Goal: Task Accomplishment & Management: Use online tool/utility

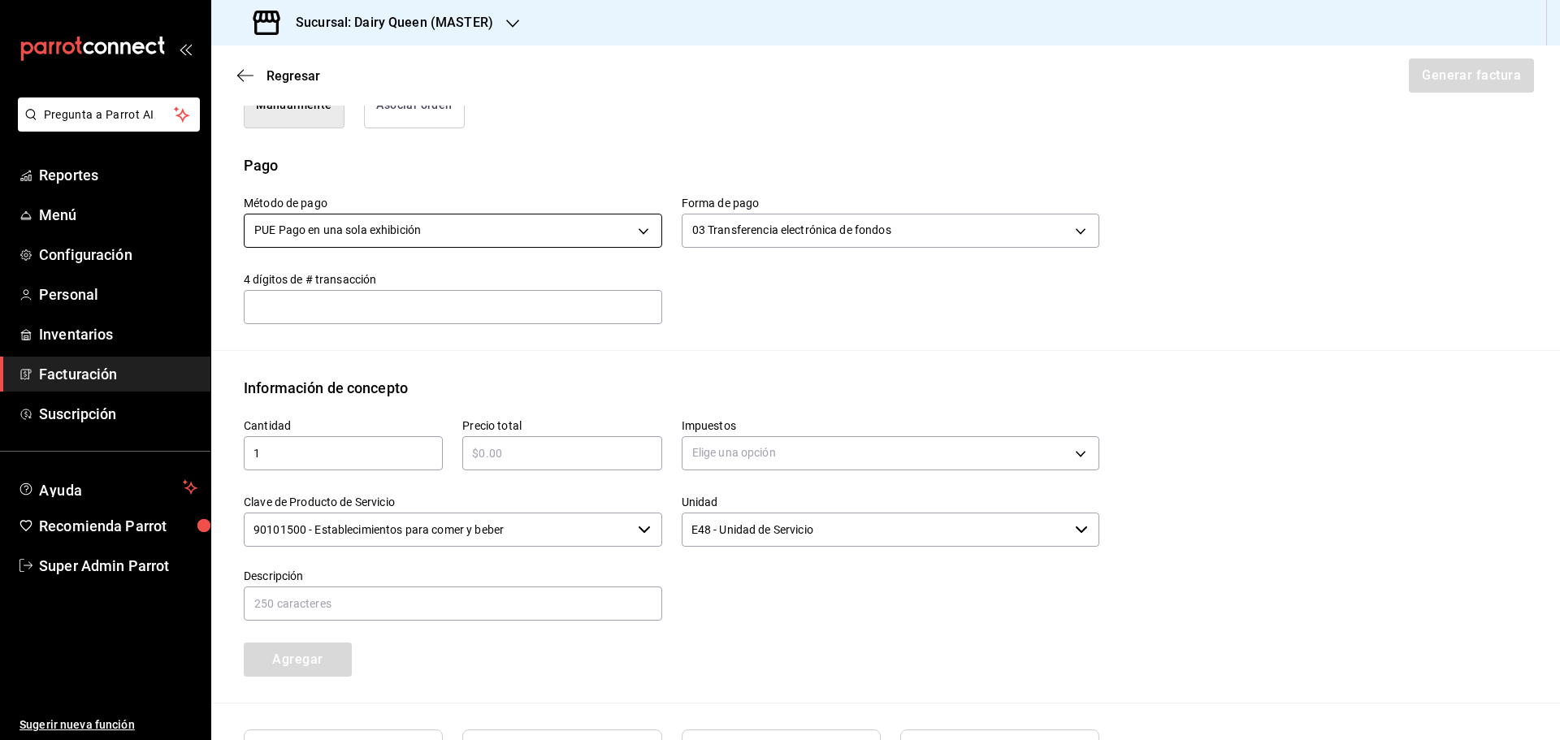
scroll to position [604, 0]
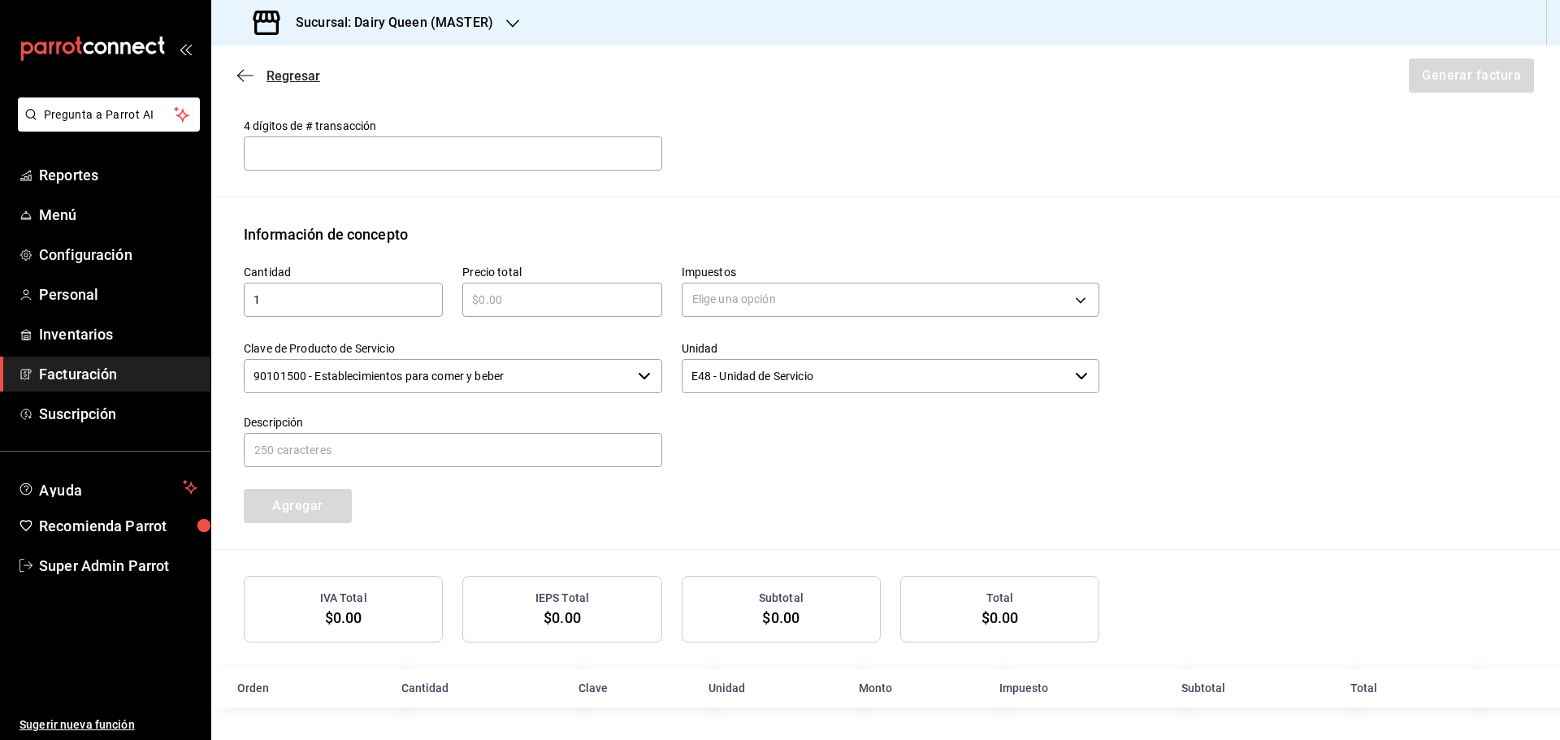
click at [243, 79] on icon "button" at bounding box center [245, 75] width 16 height 15
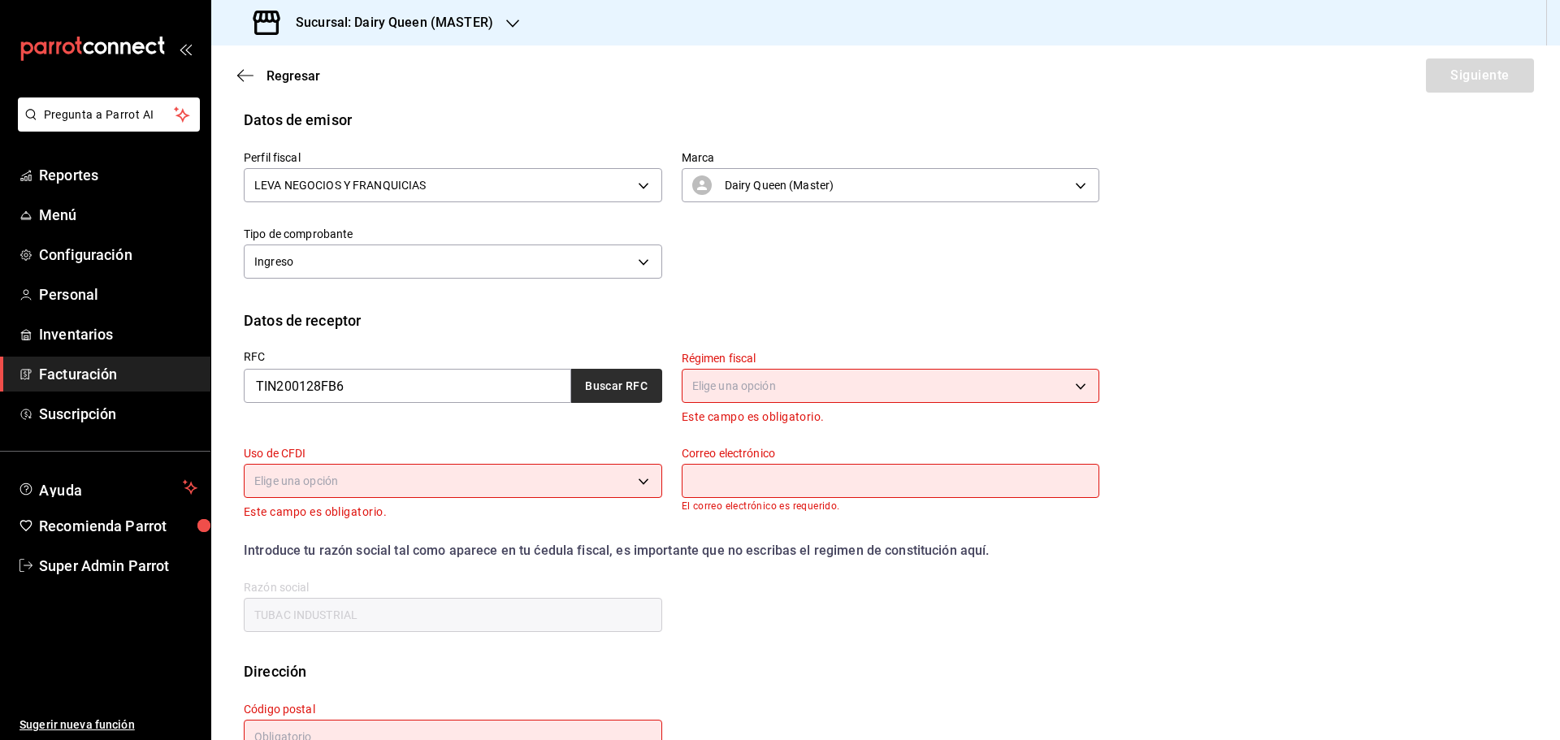
scroll to position [200, 0]
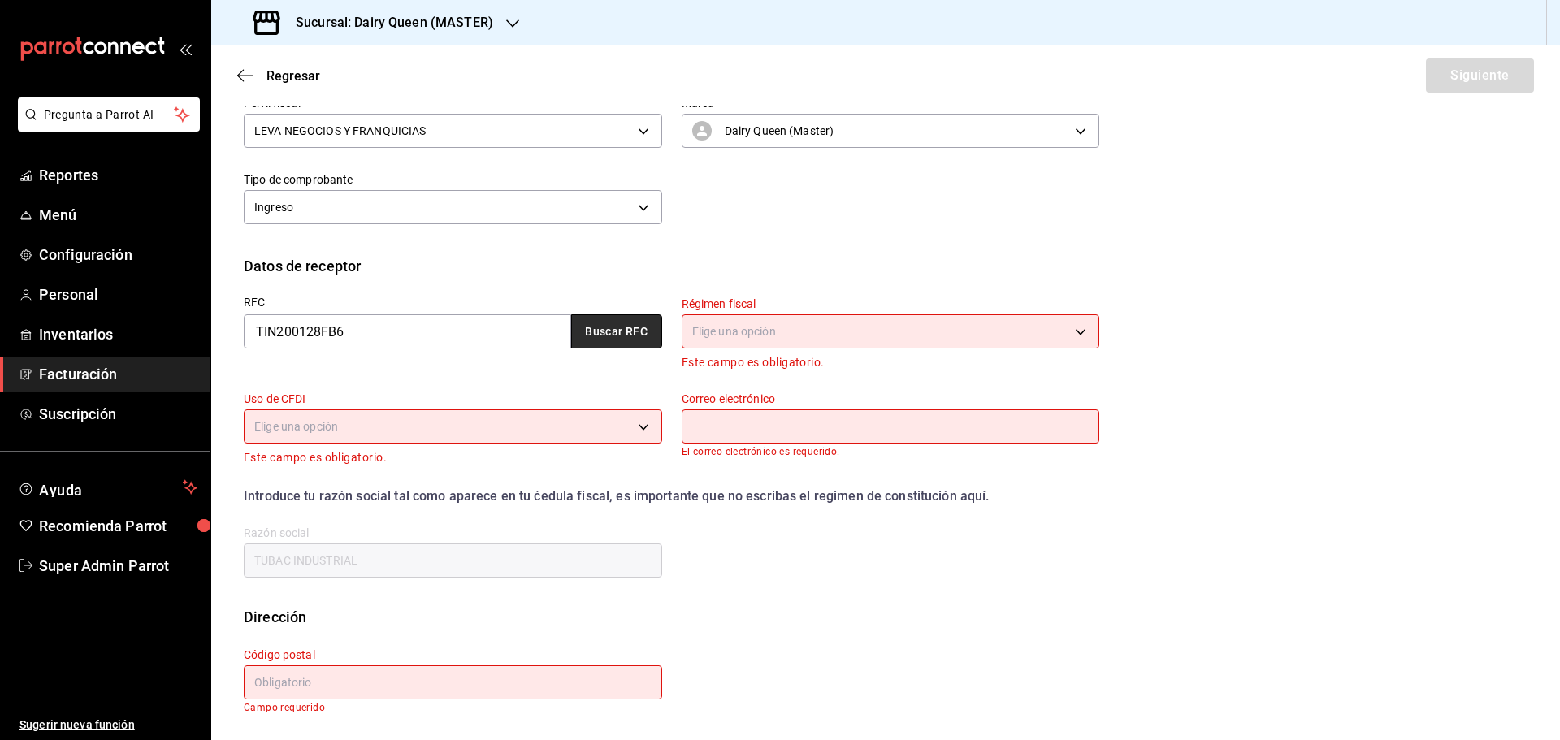
click at [626, 327] on button "Buscar RFC" at bounding box center [616, 331] width 91 height 34
click at [750, 335] on body "Pregunta a Parrot AI Reportes Menú Configuración Personal Inventarios Facturaci…" at bounding box center [780, 370] width 1560 height 740
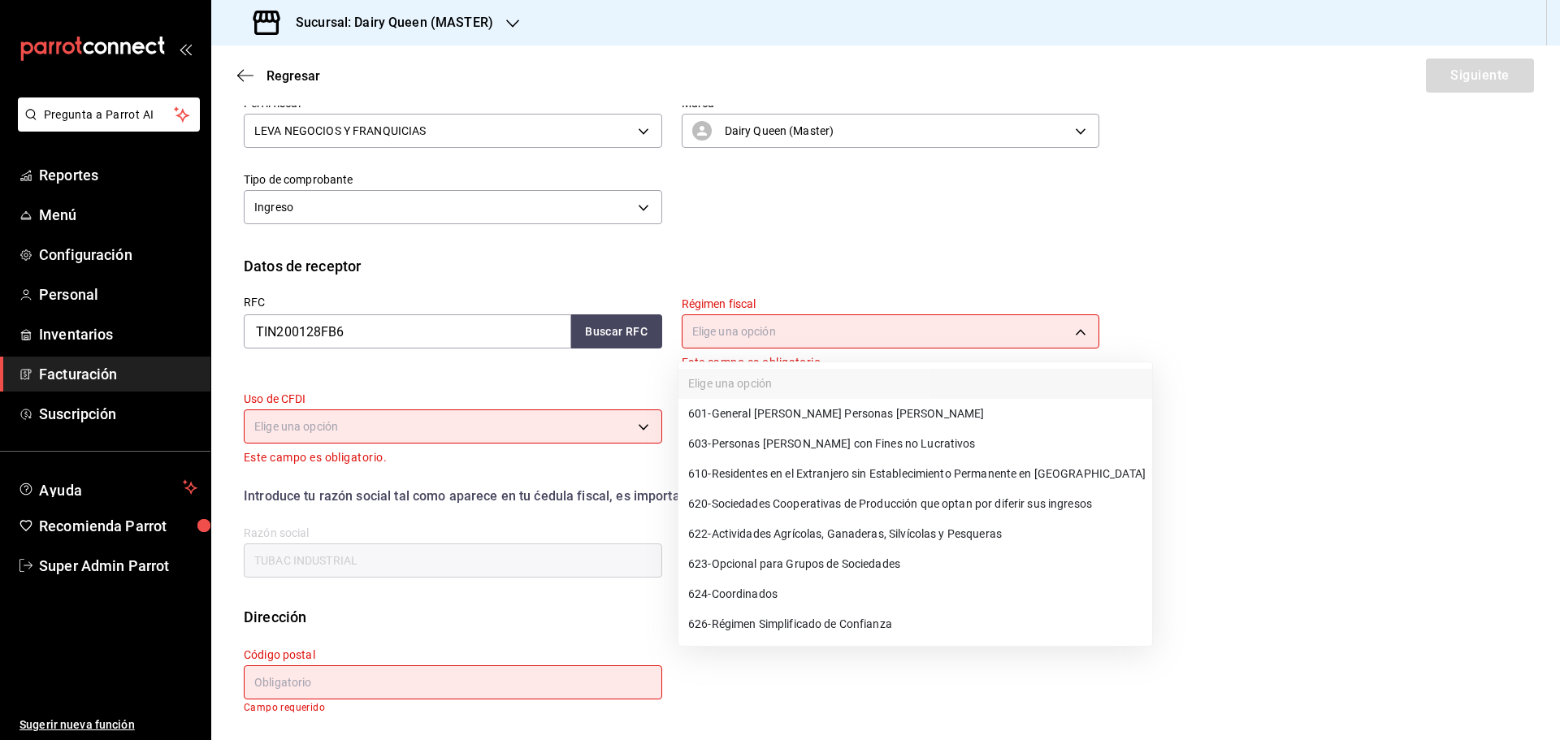
click at [738, 410] on span "601 - General [PERSON_NAME] Personas [PERSON_NAME]" at bounding box center [836, 413] width 296 height 17
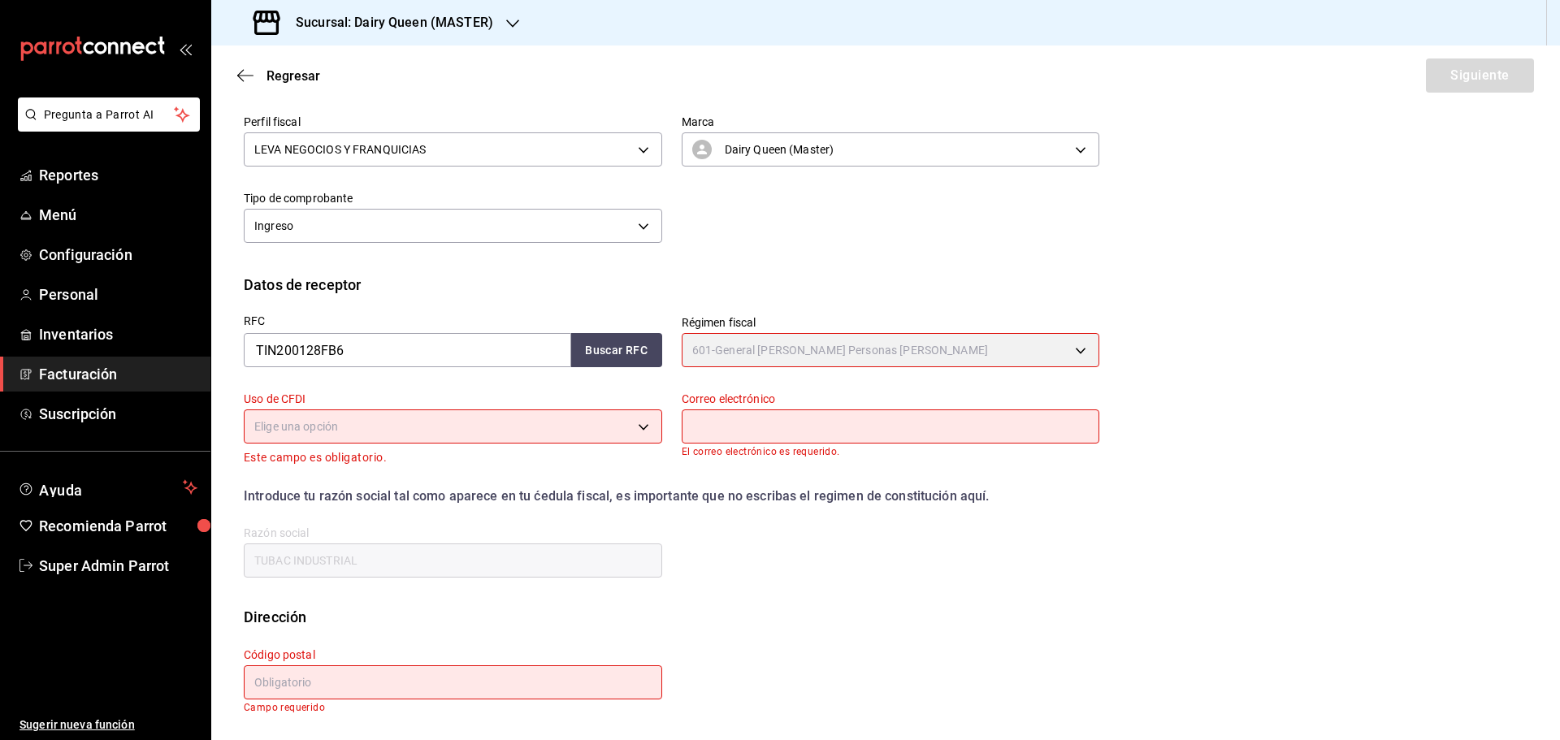
type input "601"
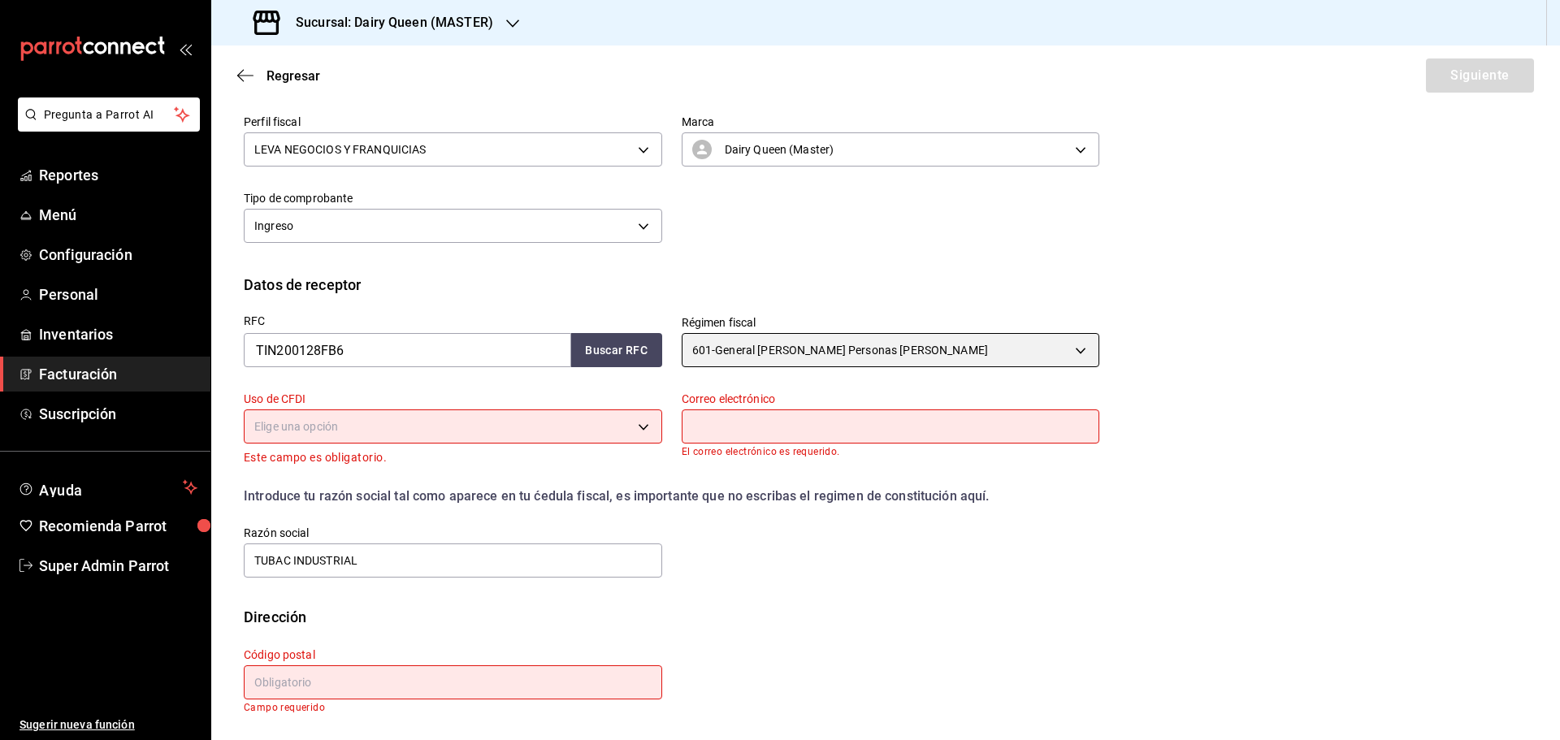
scroll to position [181, 0]
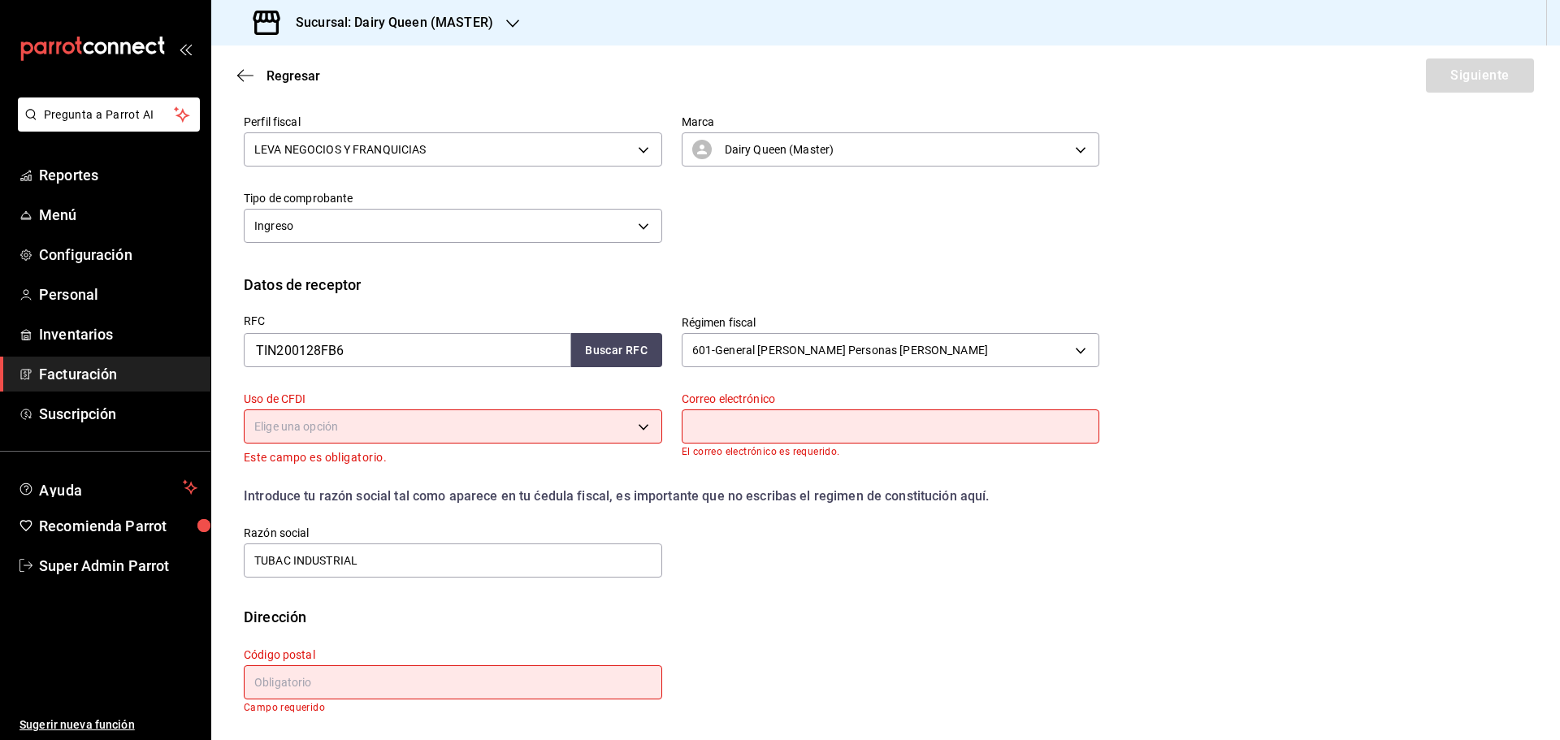
click at [418, 450] on p "Este campo es obligatorio." at bounding box center [453, 457] width 418 height 19
click at [400, 433] on body "Pregunta a Parrot AI Reportes Menú Configuración Personal Inventarios Facturaci…" at bounding box center [780, 370] width 1560 height 740
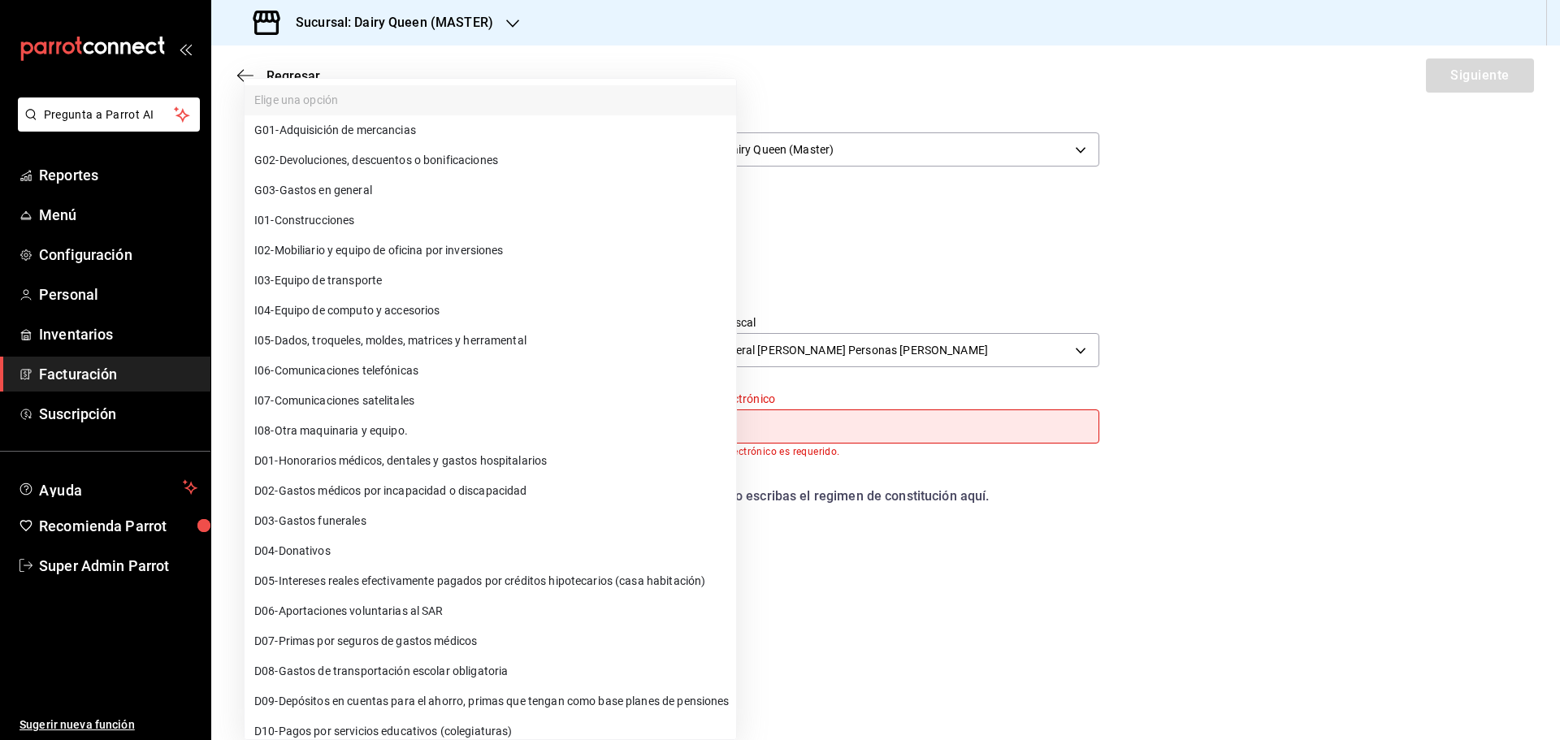
click at [355, 186] on span "G03 - Gastos en general" at bounding box center [313, 190] width 118 height 17
type input "G03"
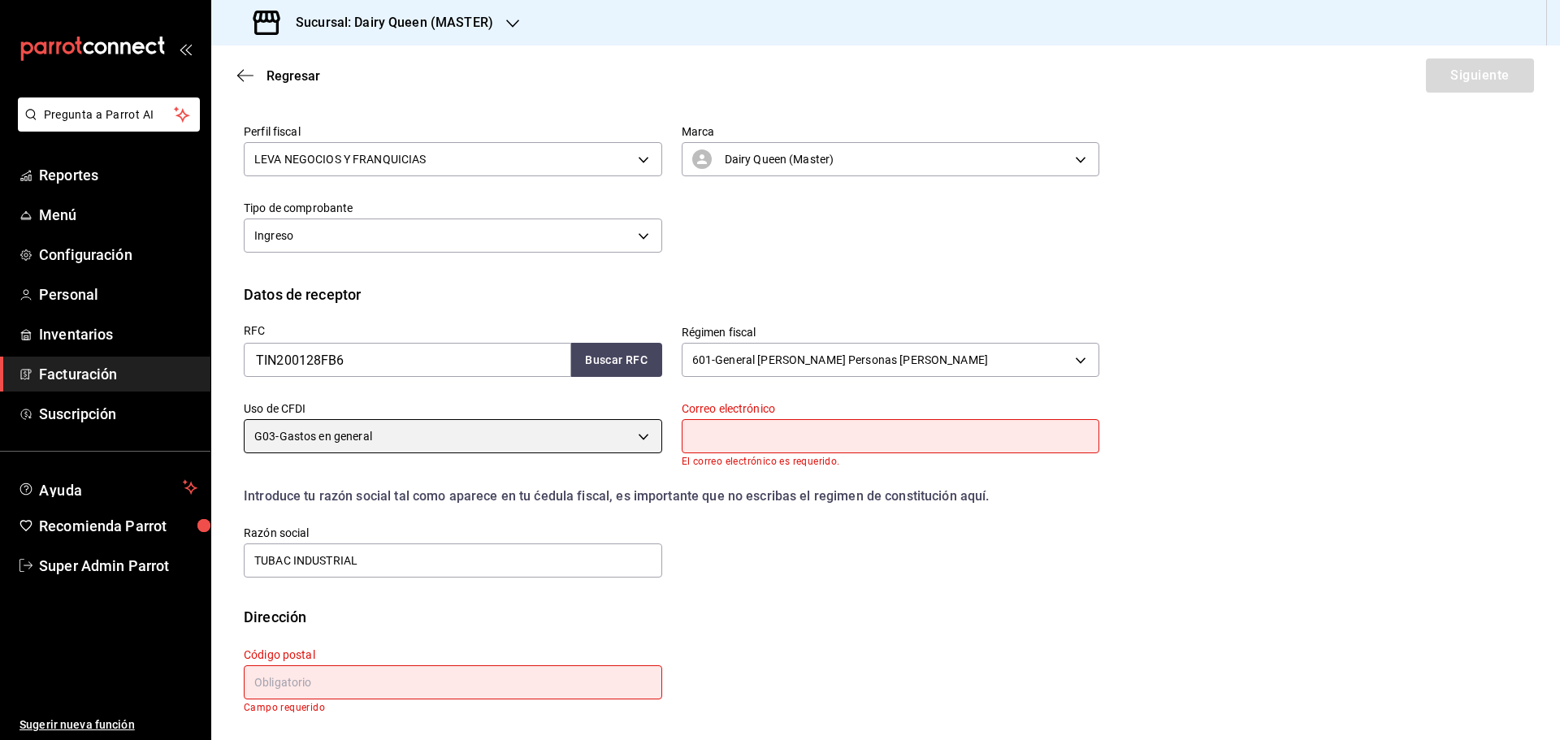
scroll to position [171, 0]
click at [697, 426] on input "text" at bounding box center [891, 436] width 418 height 34
type input "[EMAIL_ADDRESS][DOMAIN_NAME]"
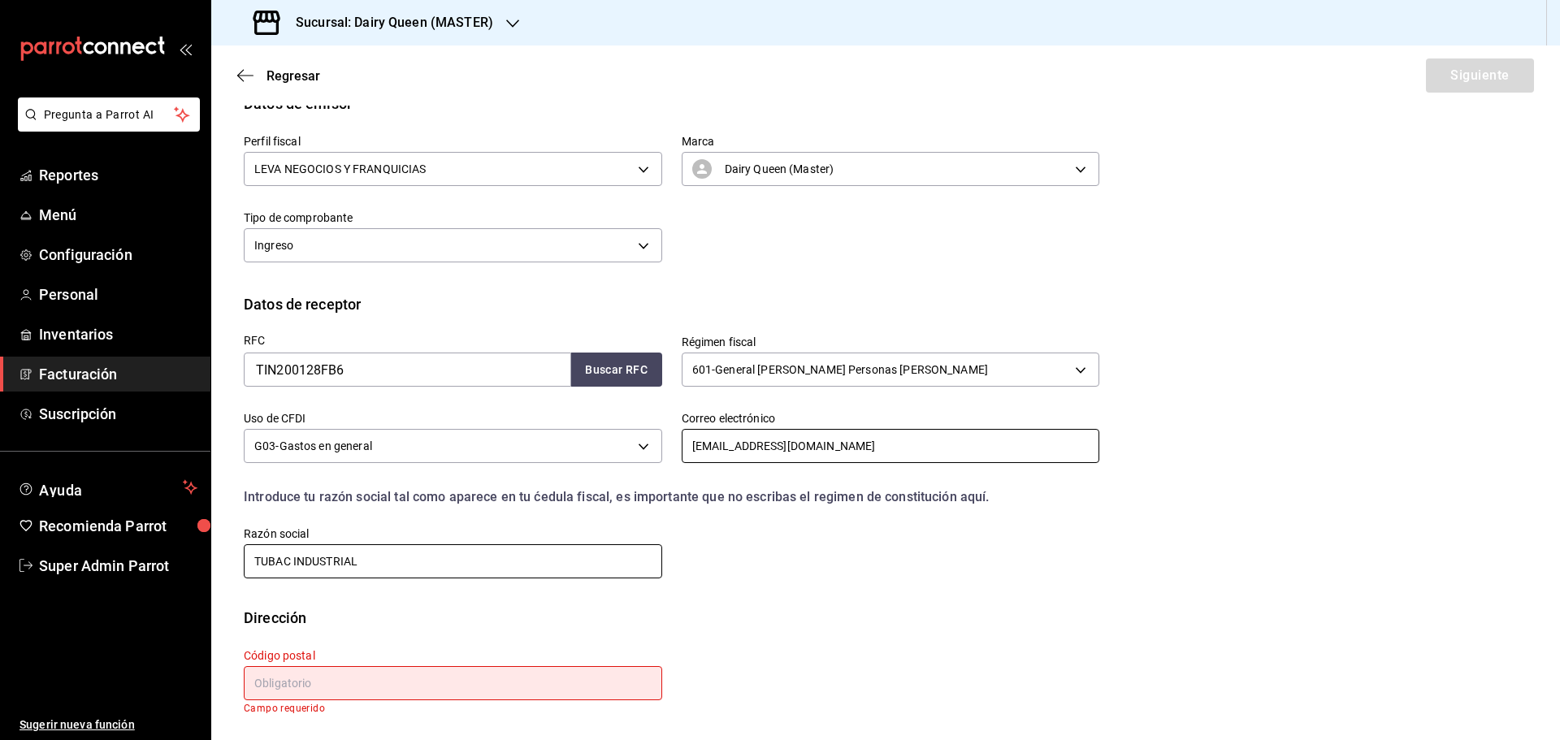
scroll to position [162, 0]
click at [412, 669] on input "text" at bounding box center [453, 683] width 418 height 34
paste input "66269"
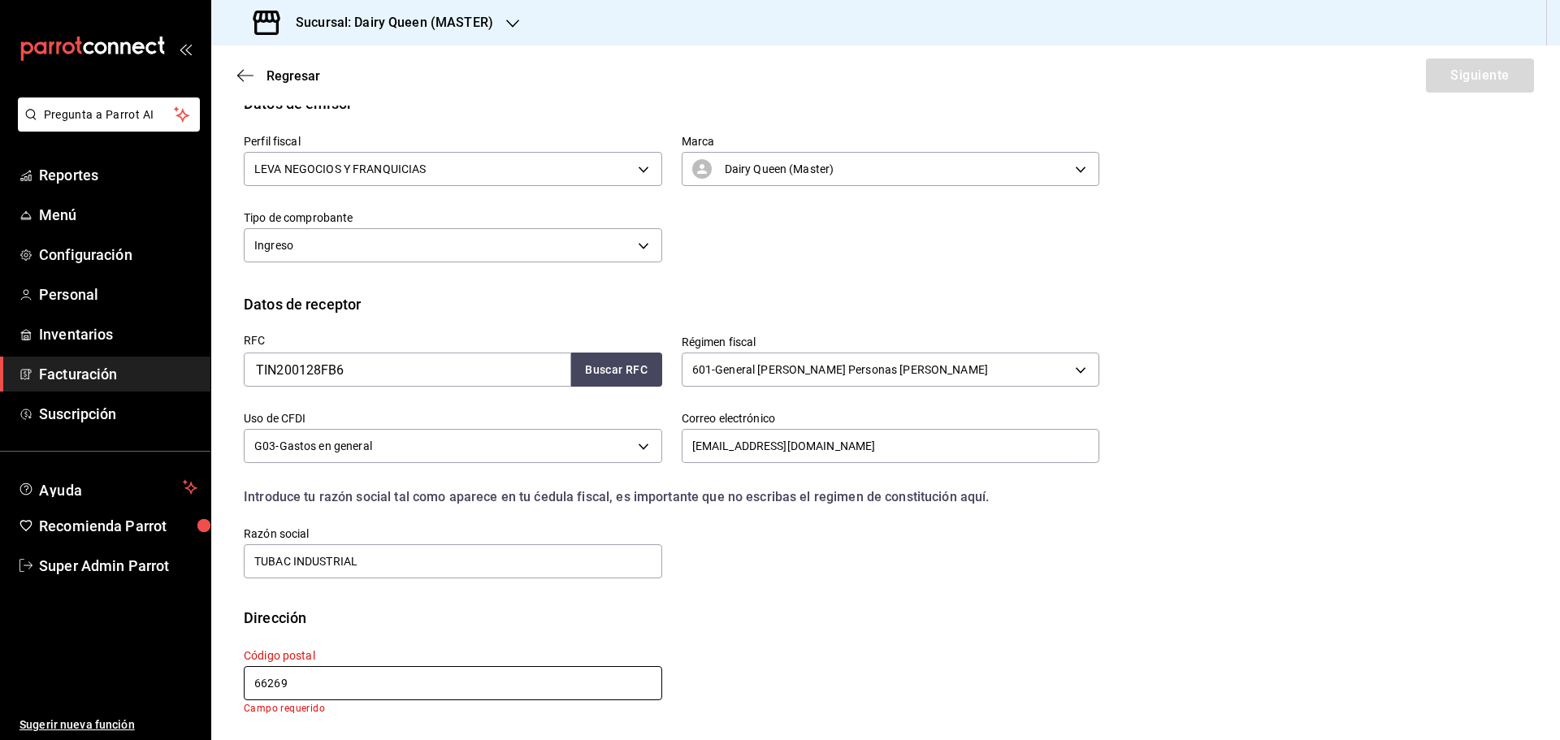
scroll to position [150, 0]
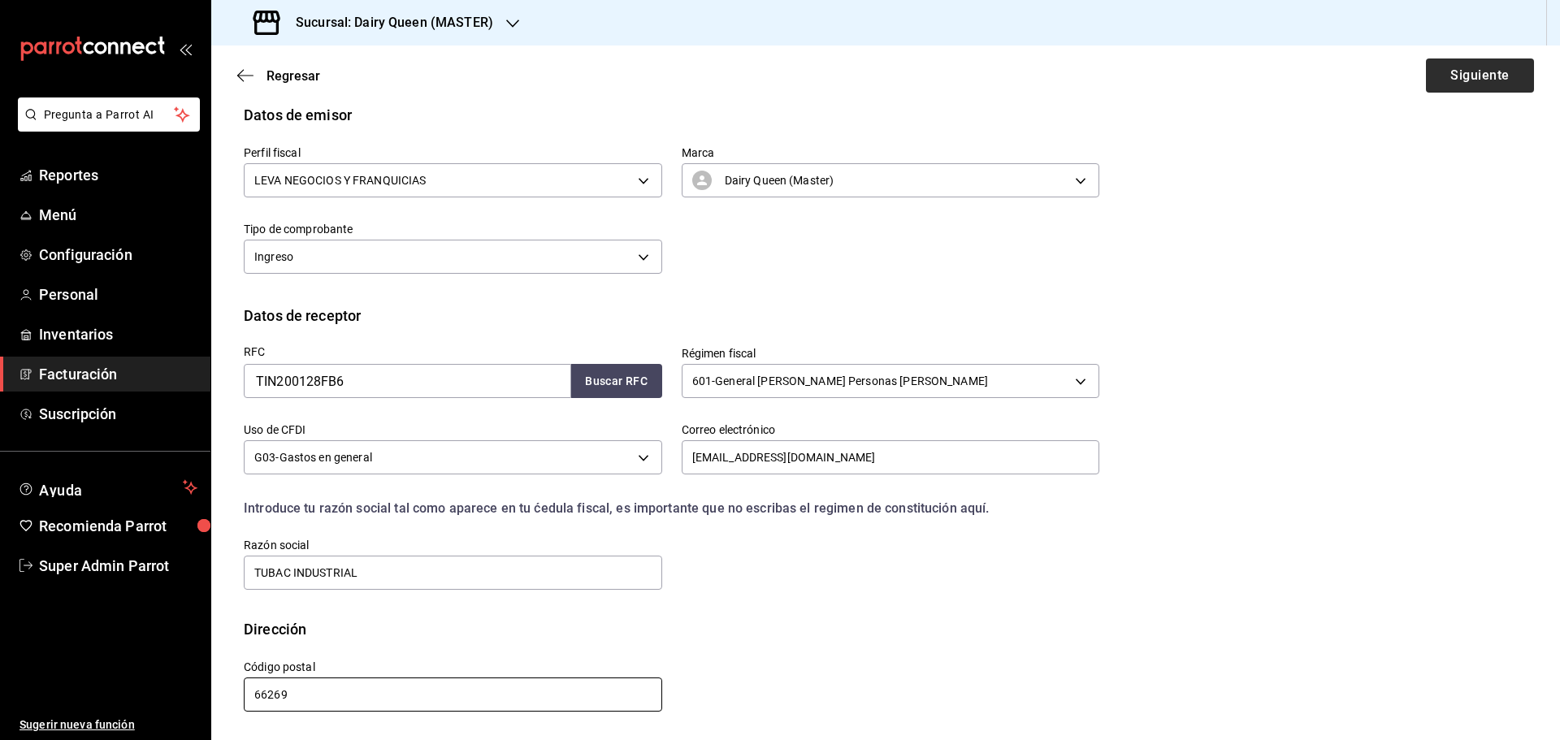
type input "66269"
click at [1433, 63] on button "Siguiente" at bounding box center [1480, 75] width 108 height 34
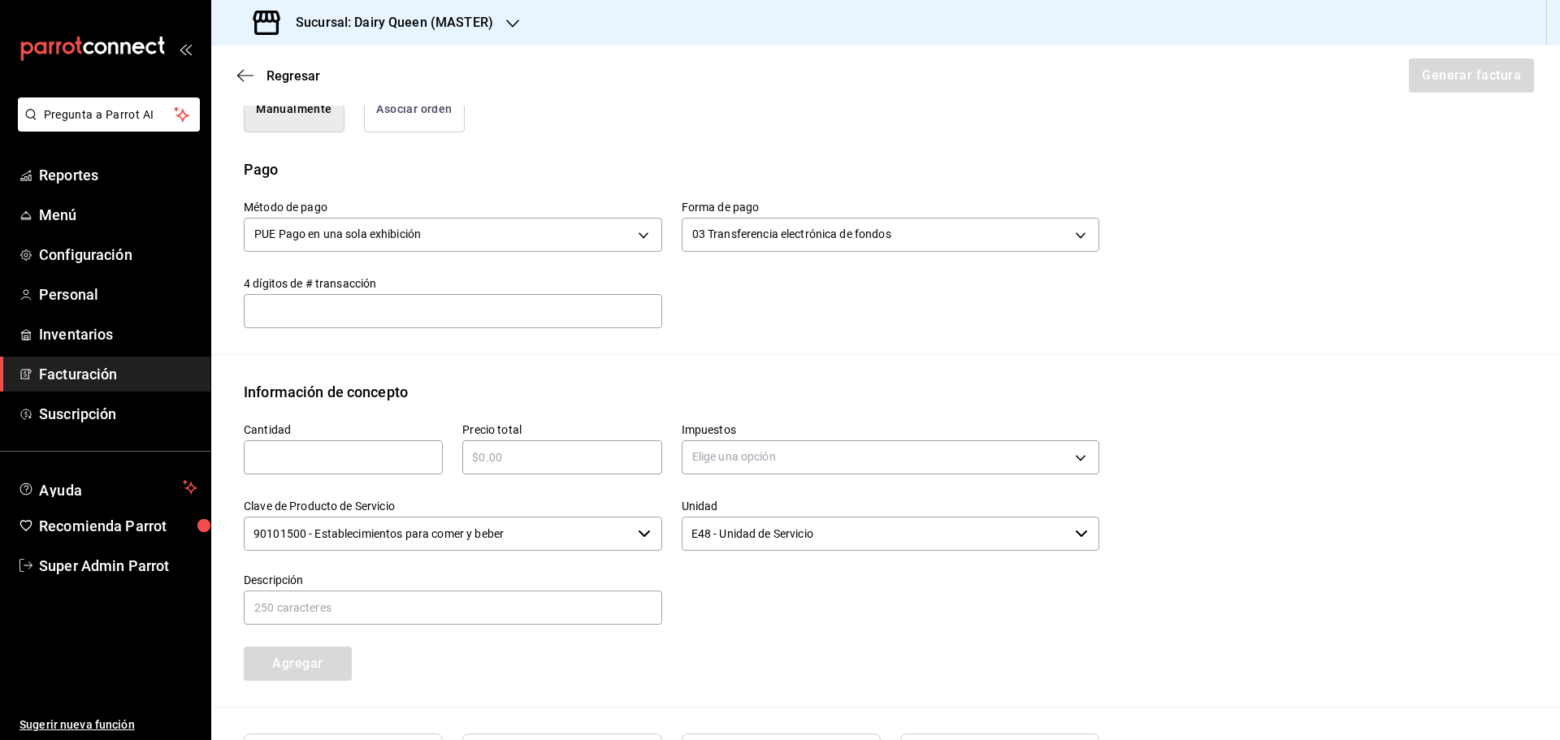
scroll to position [475, 0]
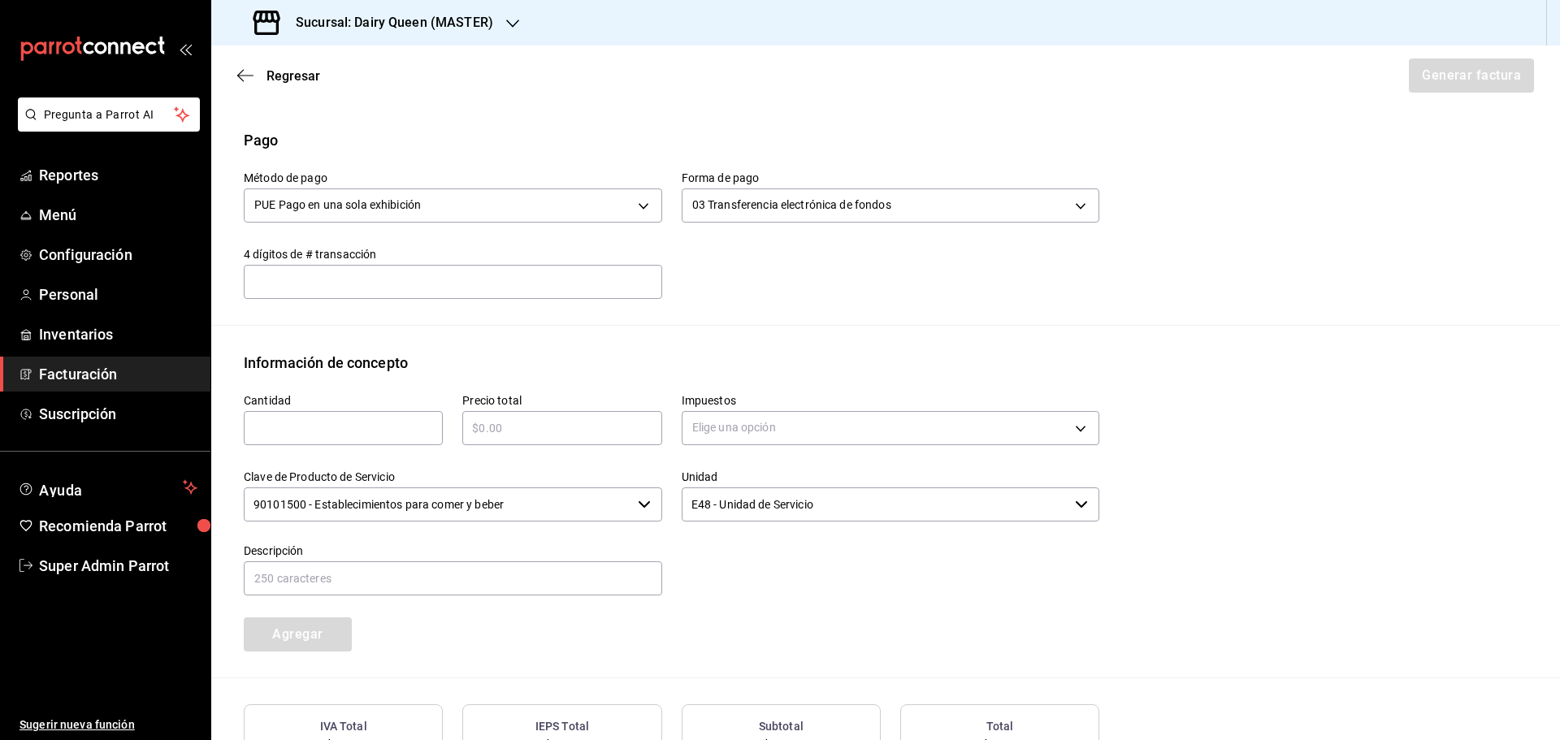
click at [353, 428] on input "text" at bounding box center [343, 427] width 199 height 19
type input "1"
type input "$515"
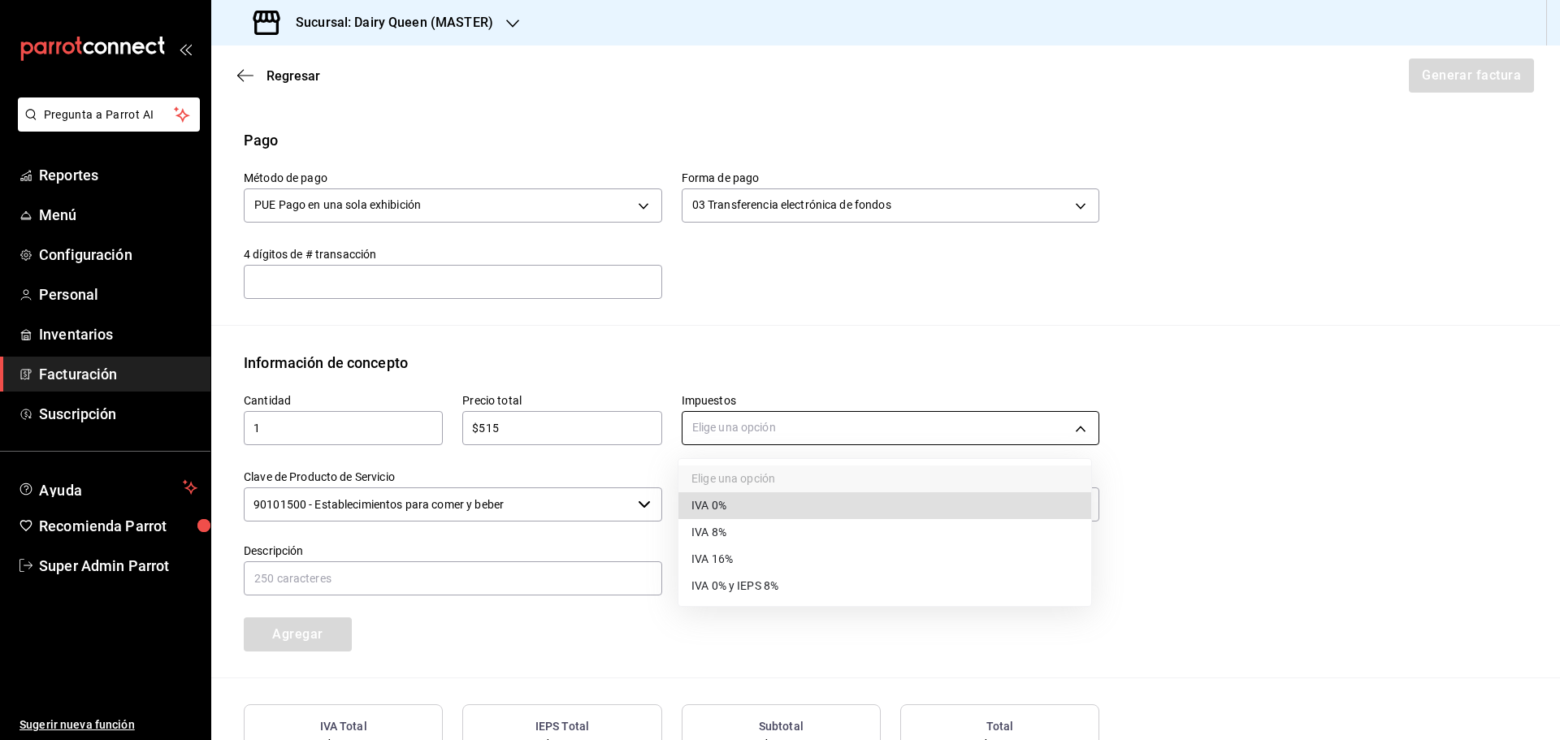
click at [723, 424] on body "Pregunta a Parrot AI Reportes Menú Configuración Personal Inventarios Facturaci…" at bounding box center [780, 370] width 1560 height 740
click at [709, 552] on span "IVA 16%" at bounding box center [711, 559] width 41 height 17
type input "IVA_16"
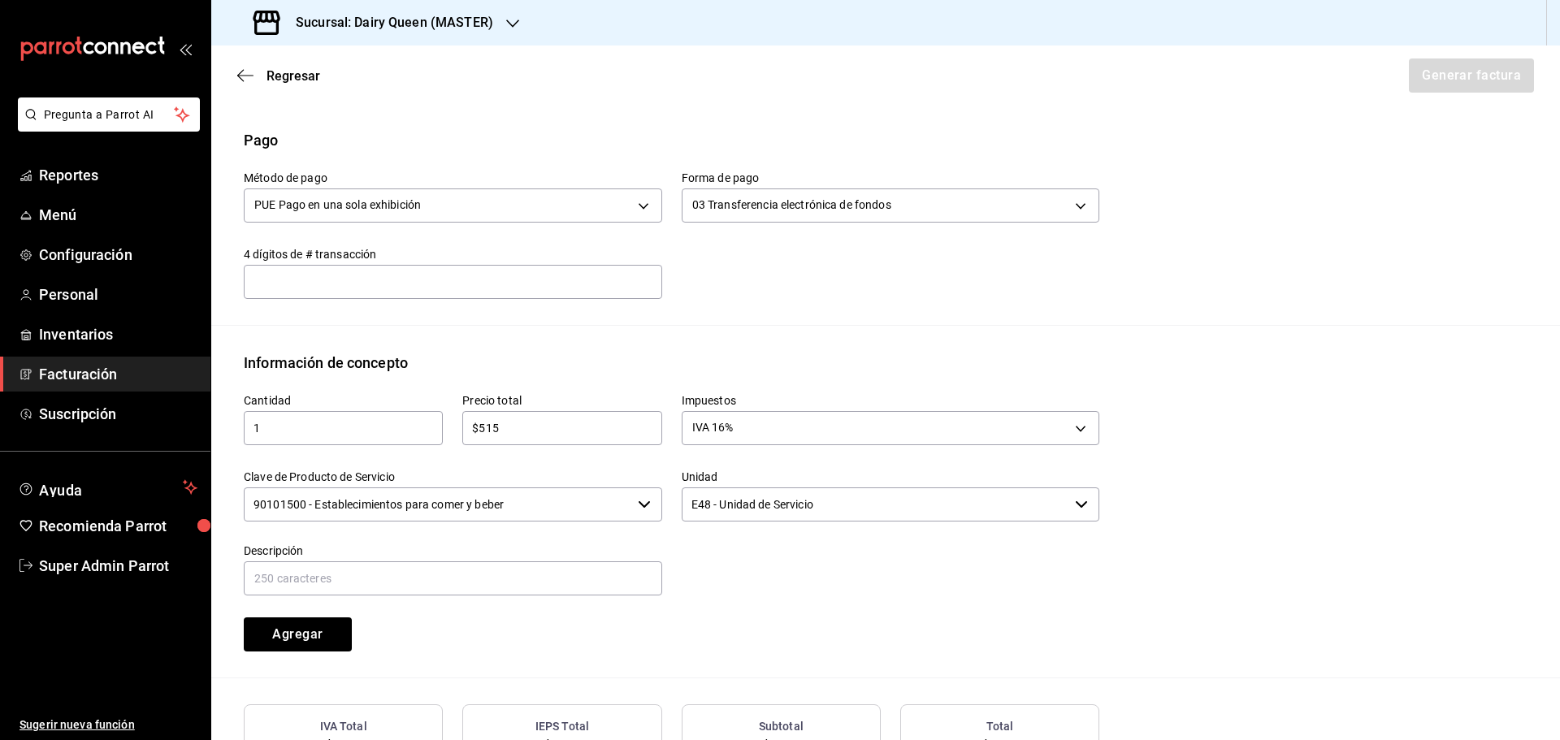
click at [520, 506] on input "90101500 - Establecimientos para comer y beber" at bounding box center [438, 504] width 388 height 34
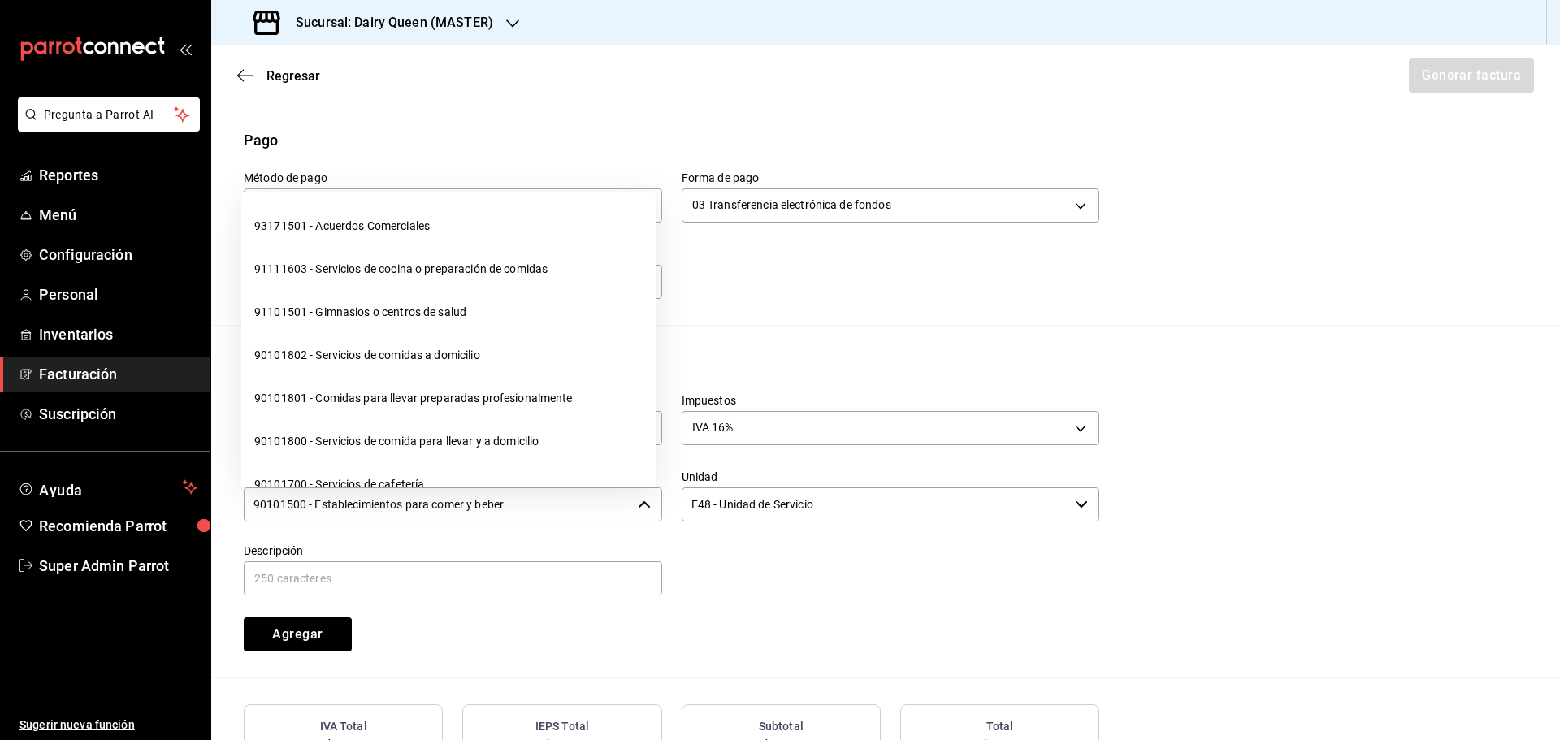
click at [520, 506] on input "90101500 - Establecimientos para comer y beber" at bounding box center [438, 504] width 388 height 34
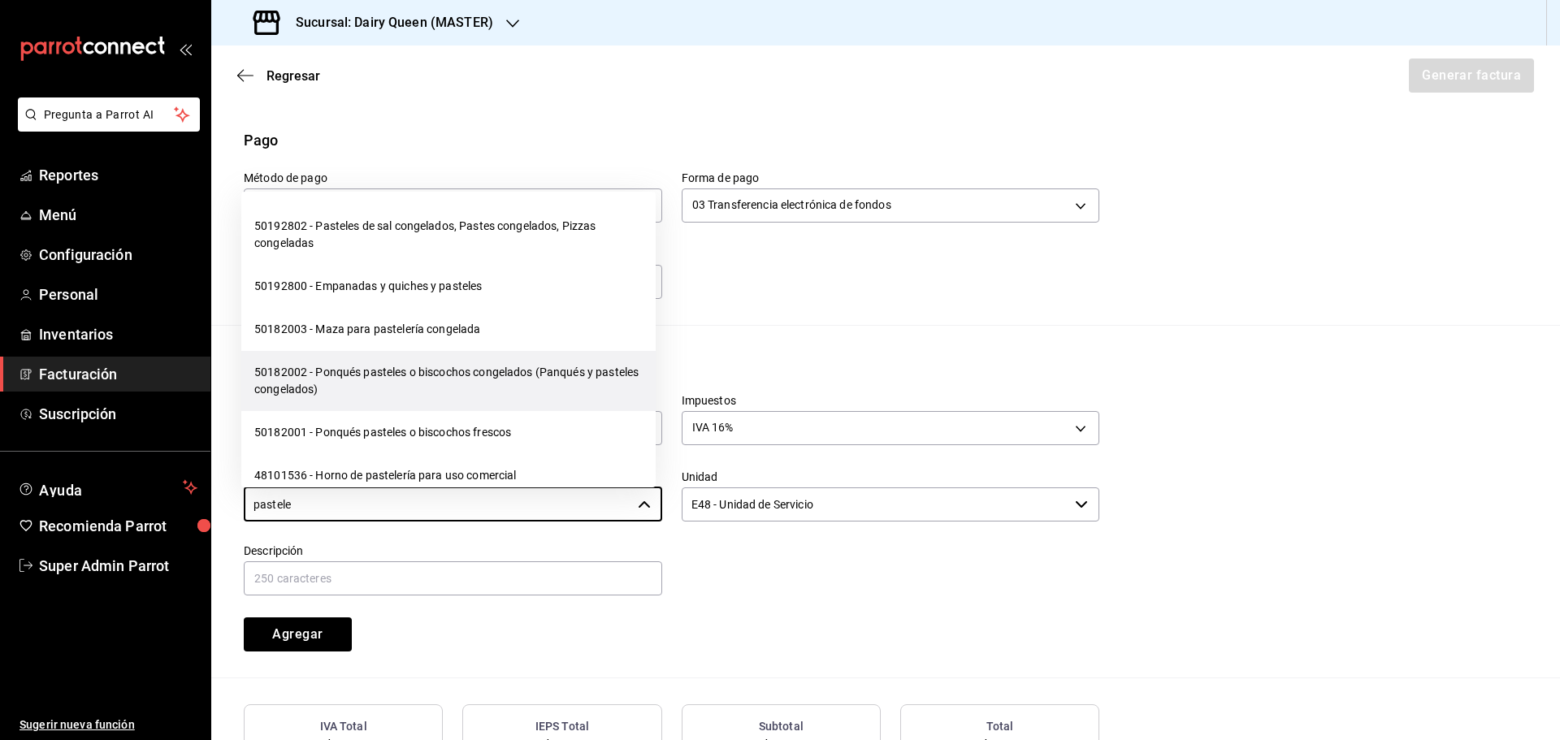
click at [470, 390] on li "50182002 - Ponqués pasteles o biscochos congelados (Panqués y pasteles congelad…" at bounding box center [448, 381] width 414 height 60
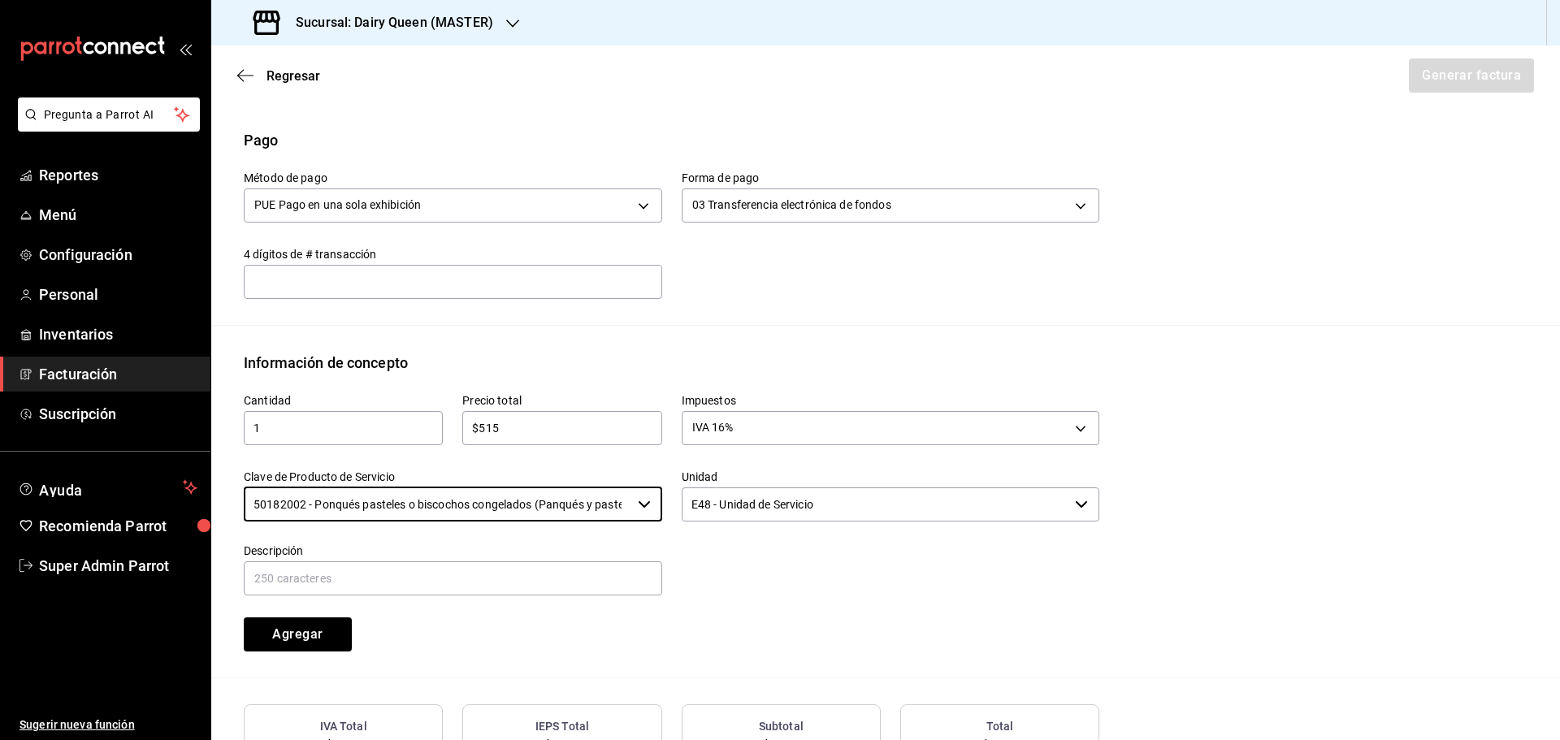
type input "50182002 - Ponqués pasteles o biscochos congelados (Panqués y pasteles congelad…"
click at [691, 502] on input "E48 - Unidad de Servicio" at bounding box center [876, 504] width 388 height 34
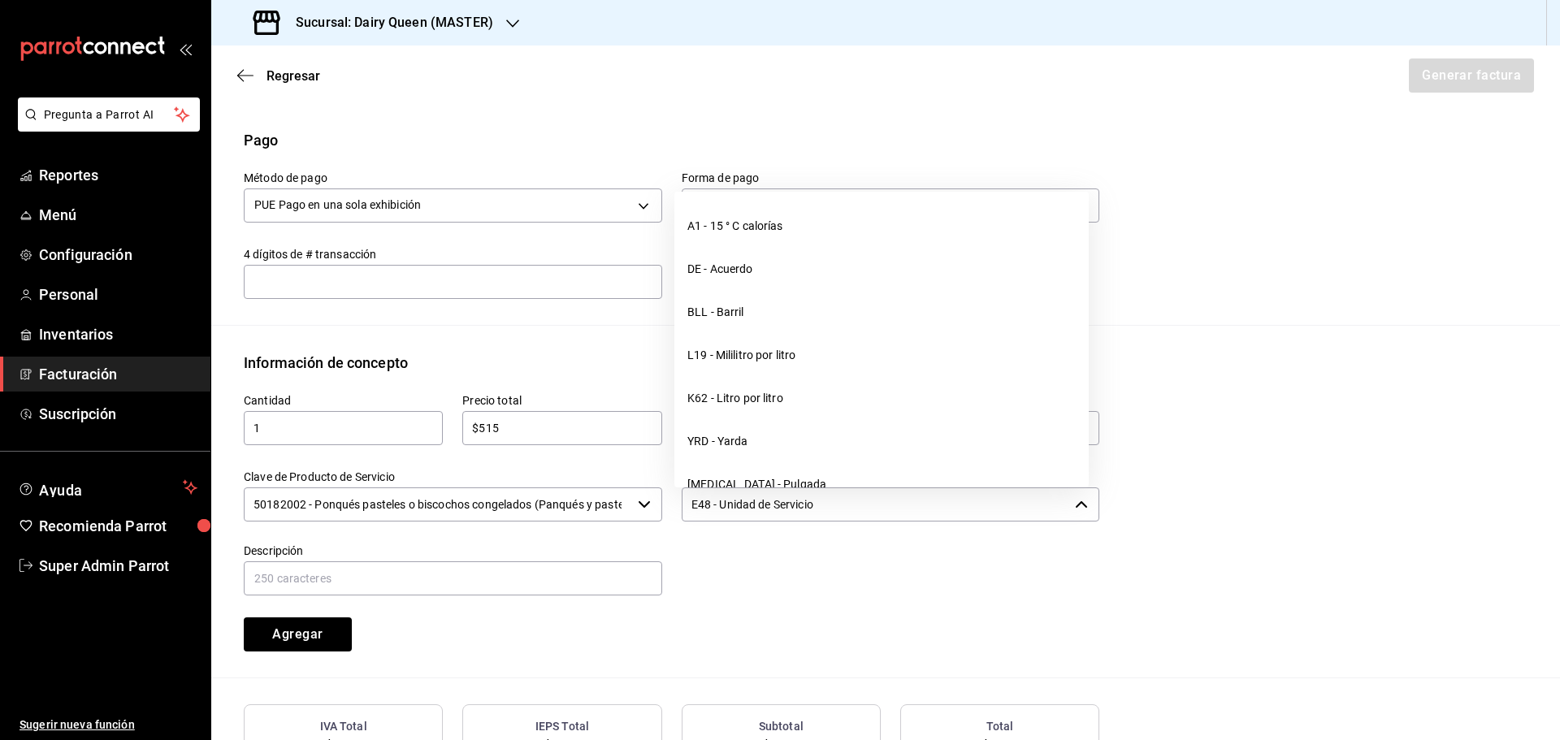
click at [691, 502] on input "E48 - Unidad de Servicio" at bounding box center [876, 504] width 388 height 34
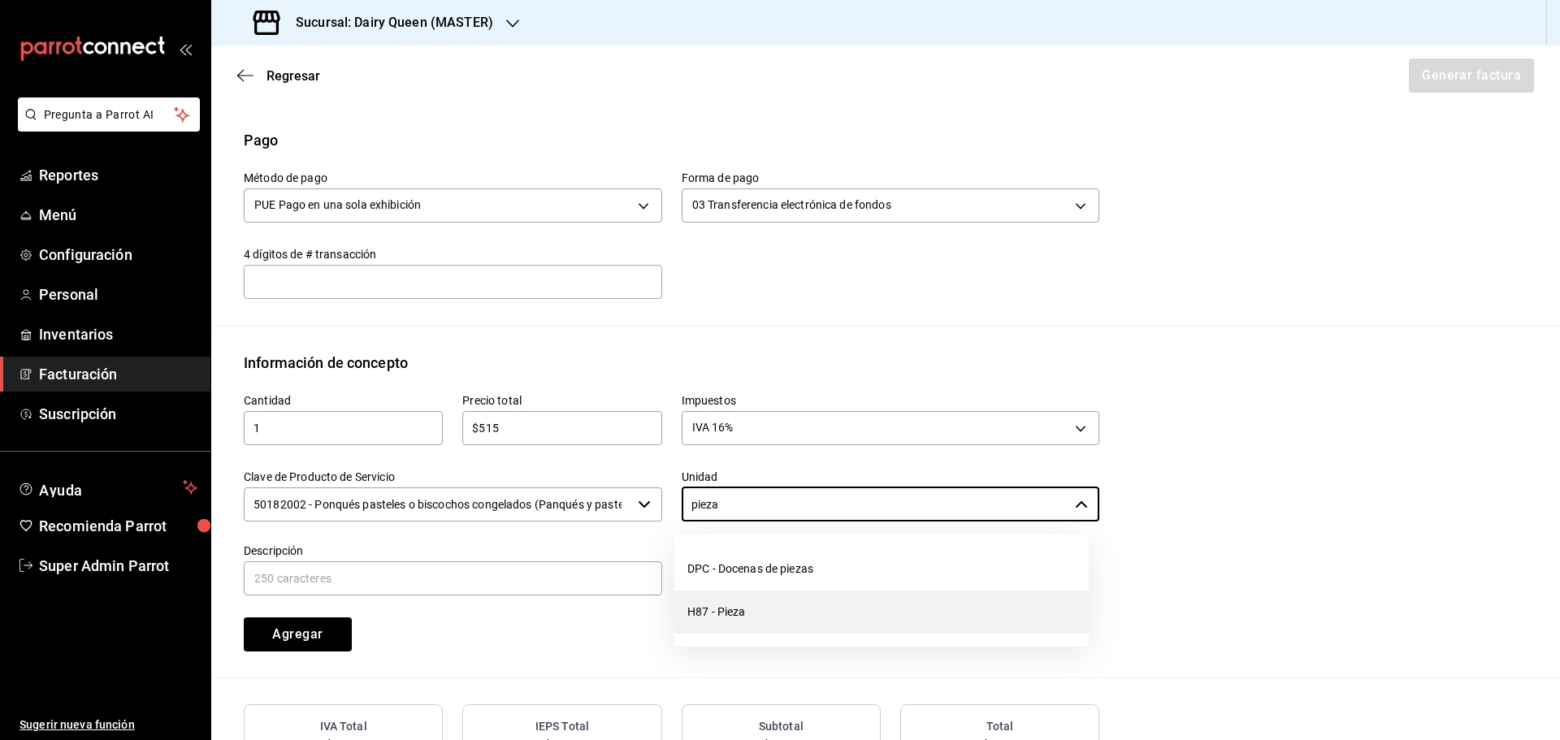
click at [728, 619] on li "H87 - Pieza" at bounding box center [881, 612] width 414 height 43
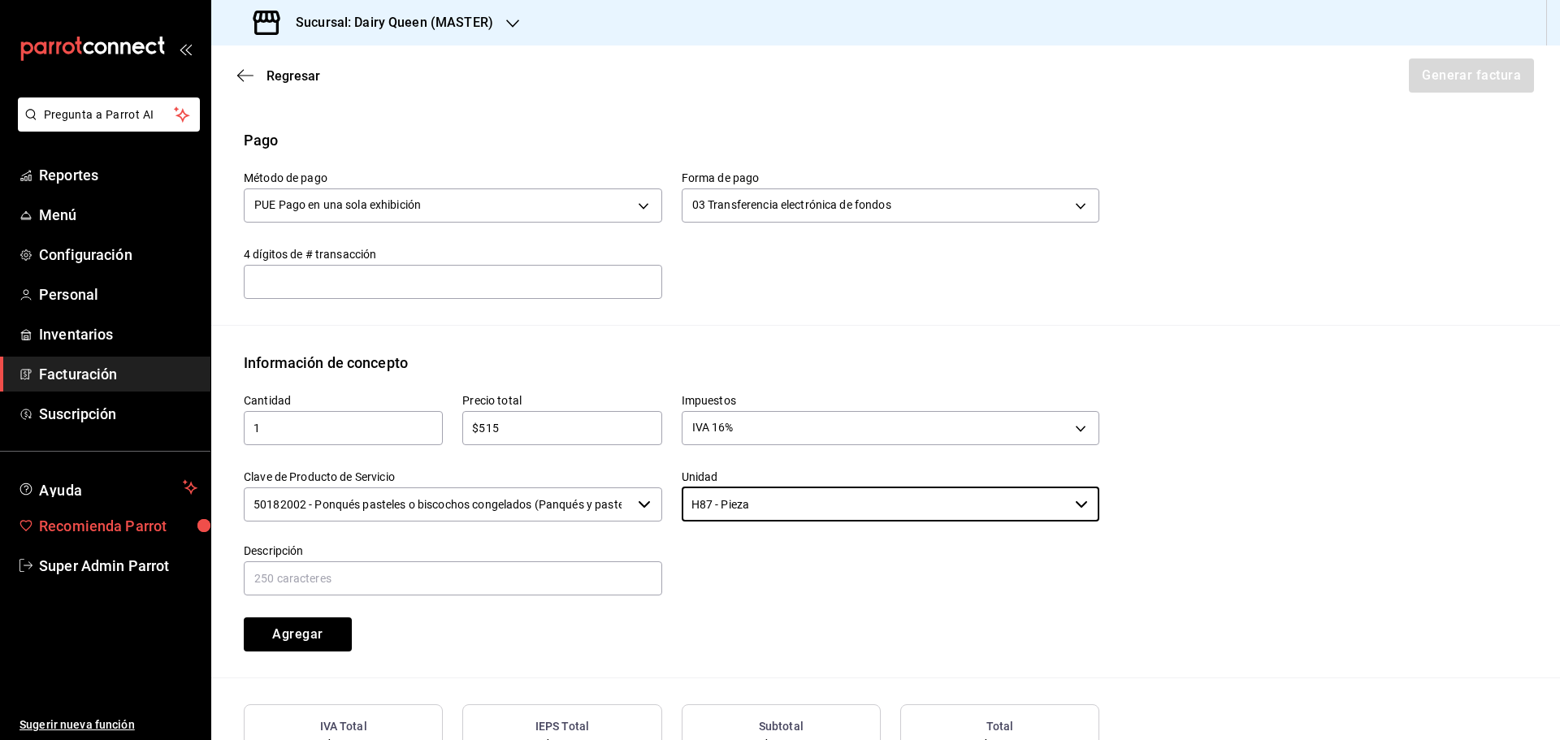
type input "H87 - Pieza"
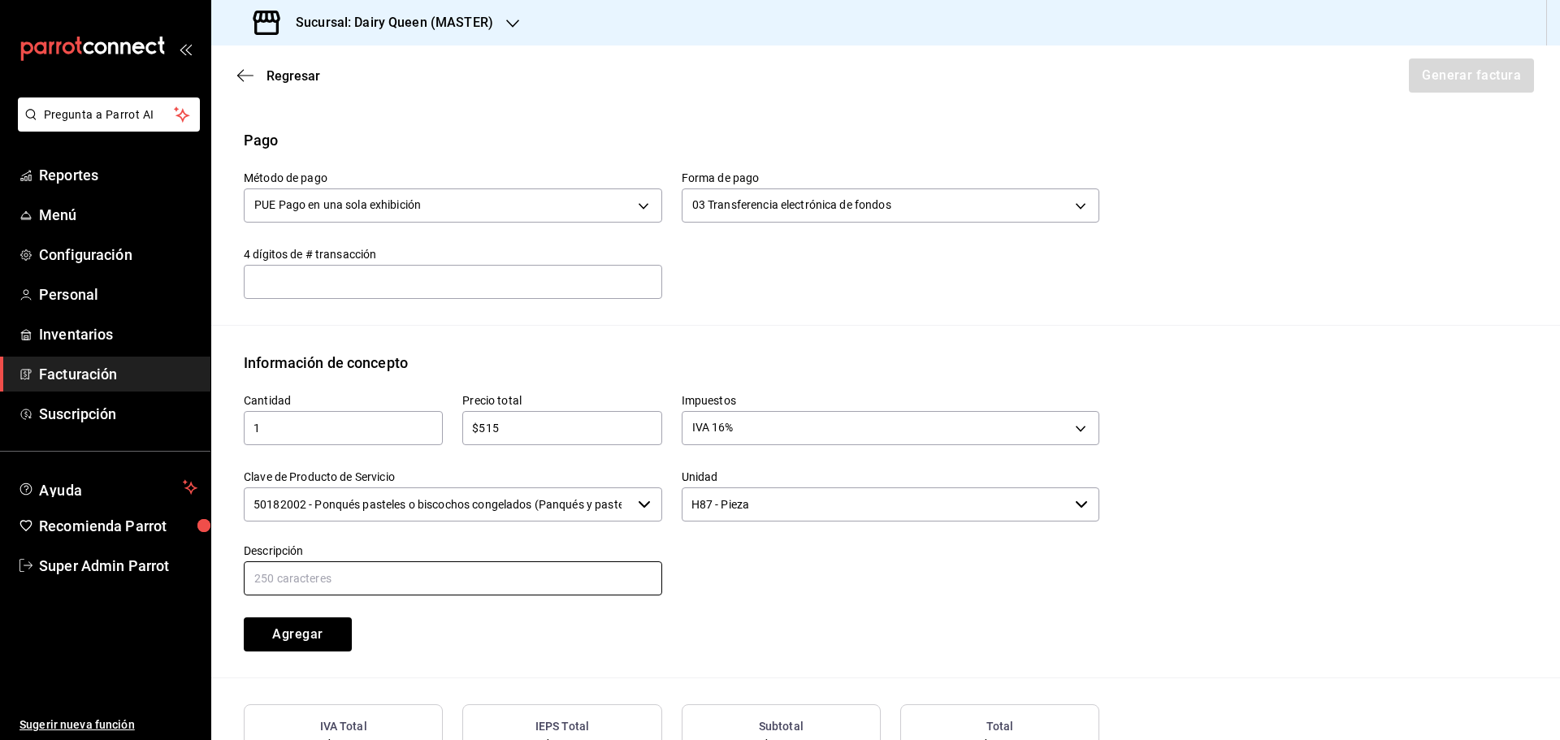
click at [355, 580] on input "text" at bounding box center [453, 578] width 418 height 34
paste input "Pastel De Blizzard® De Oreo®"
type input "Pastel De Blizzard® De Oreo®"
click at [288, 634] on button "Agregar" at bounding box center [298, 634] width 108 height 34
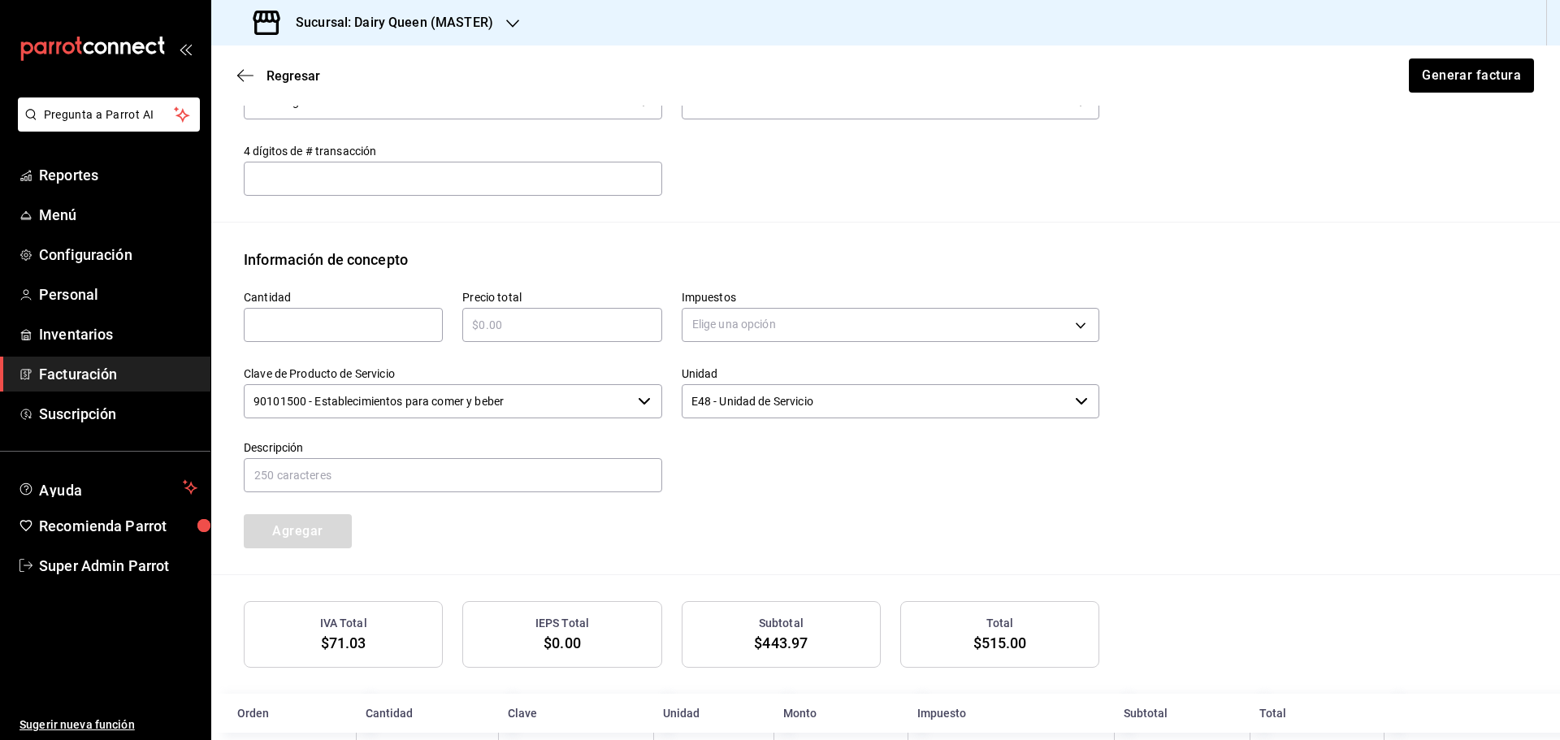
scroll to position [645, 0]
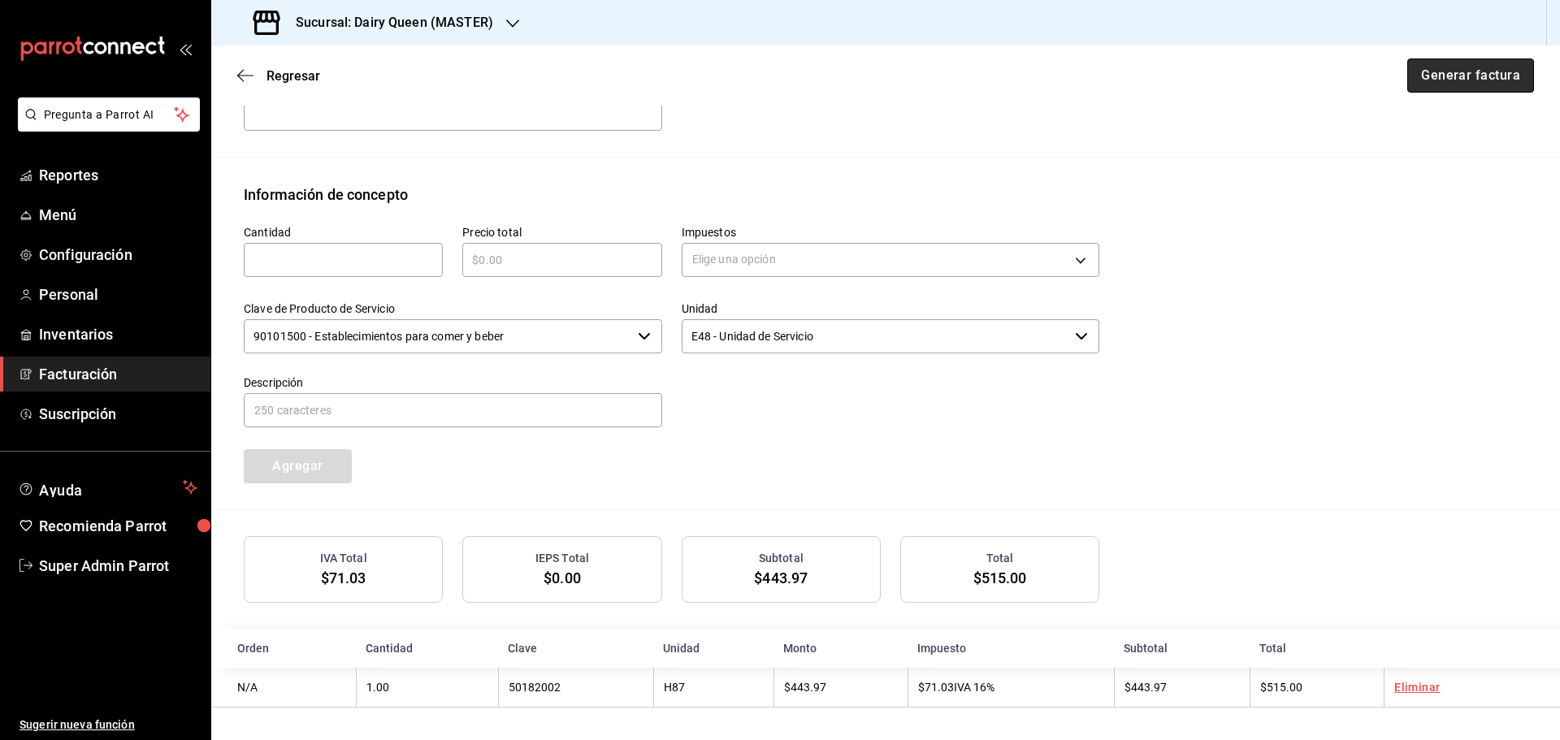
click at [1442, 85] on button "Generar factura" at bounding box center [1470, 75] width 127 height 34
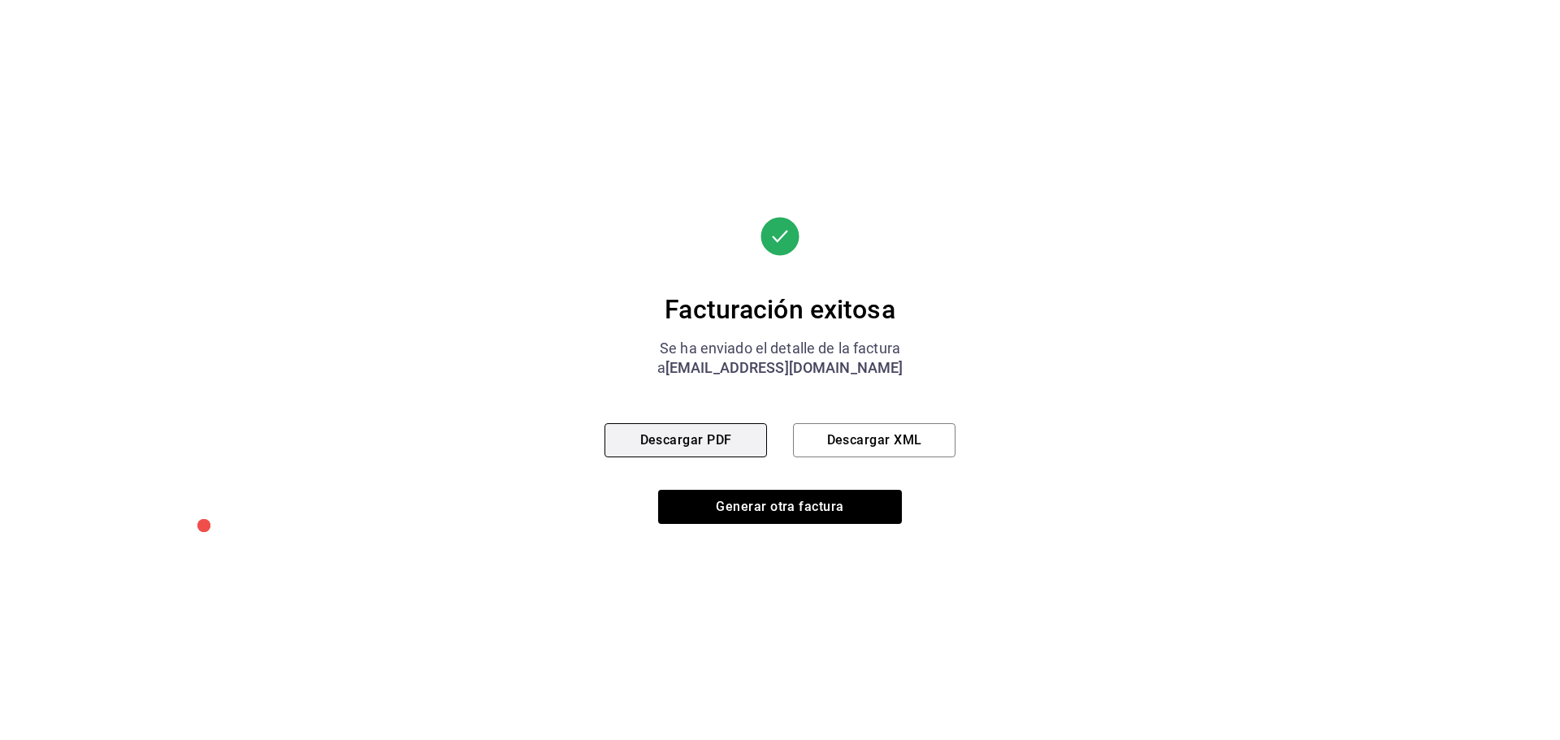
click at [674, 444] on button "Descargar PDF" at bounding box center [685, 440] width 162 height 34
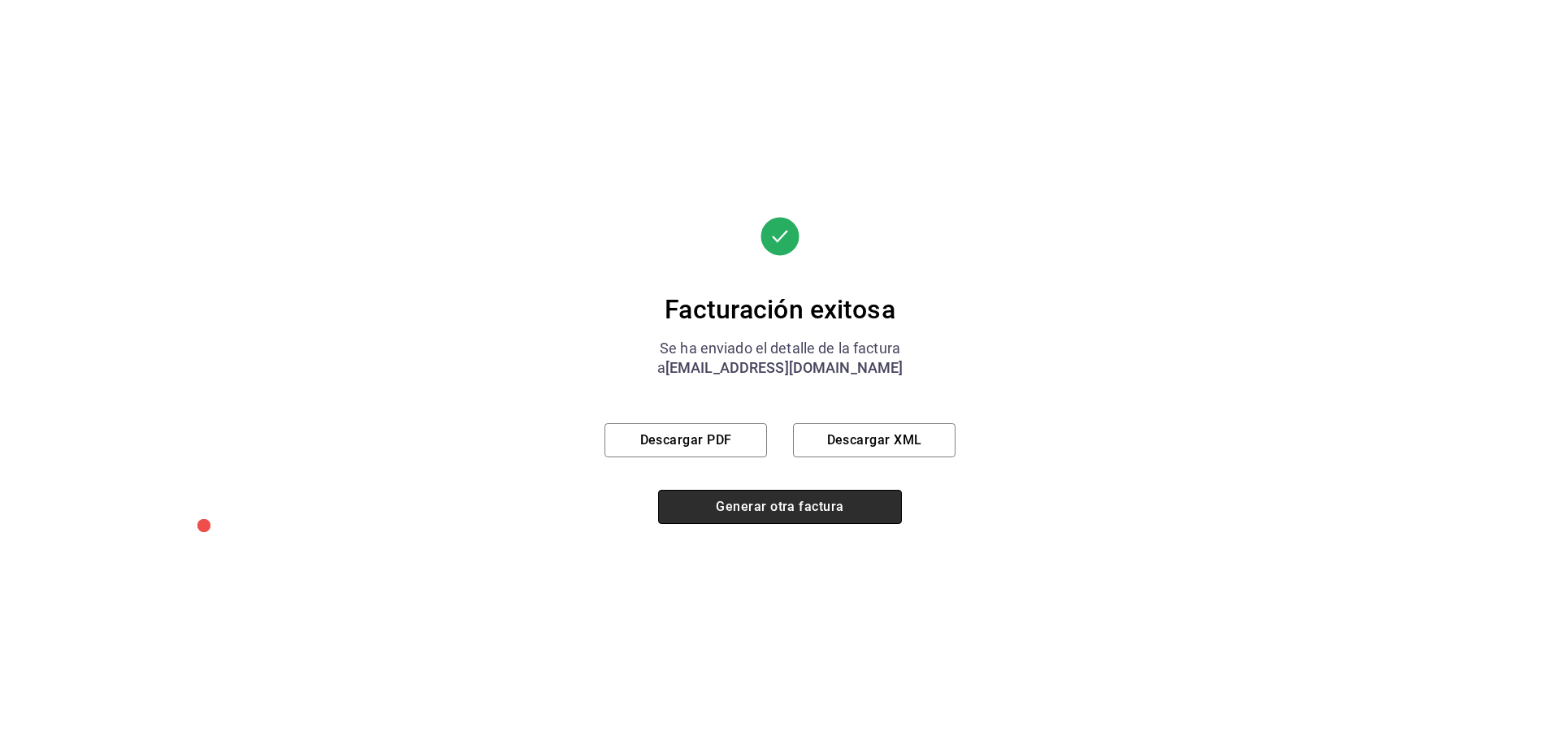
click at [804, 503] on button "Generar otra factura" at bounding box center [780, 507] width 244 height 34
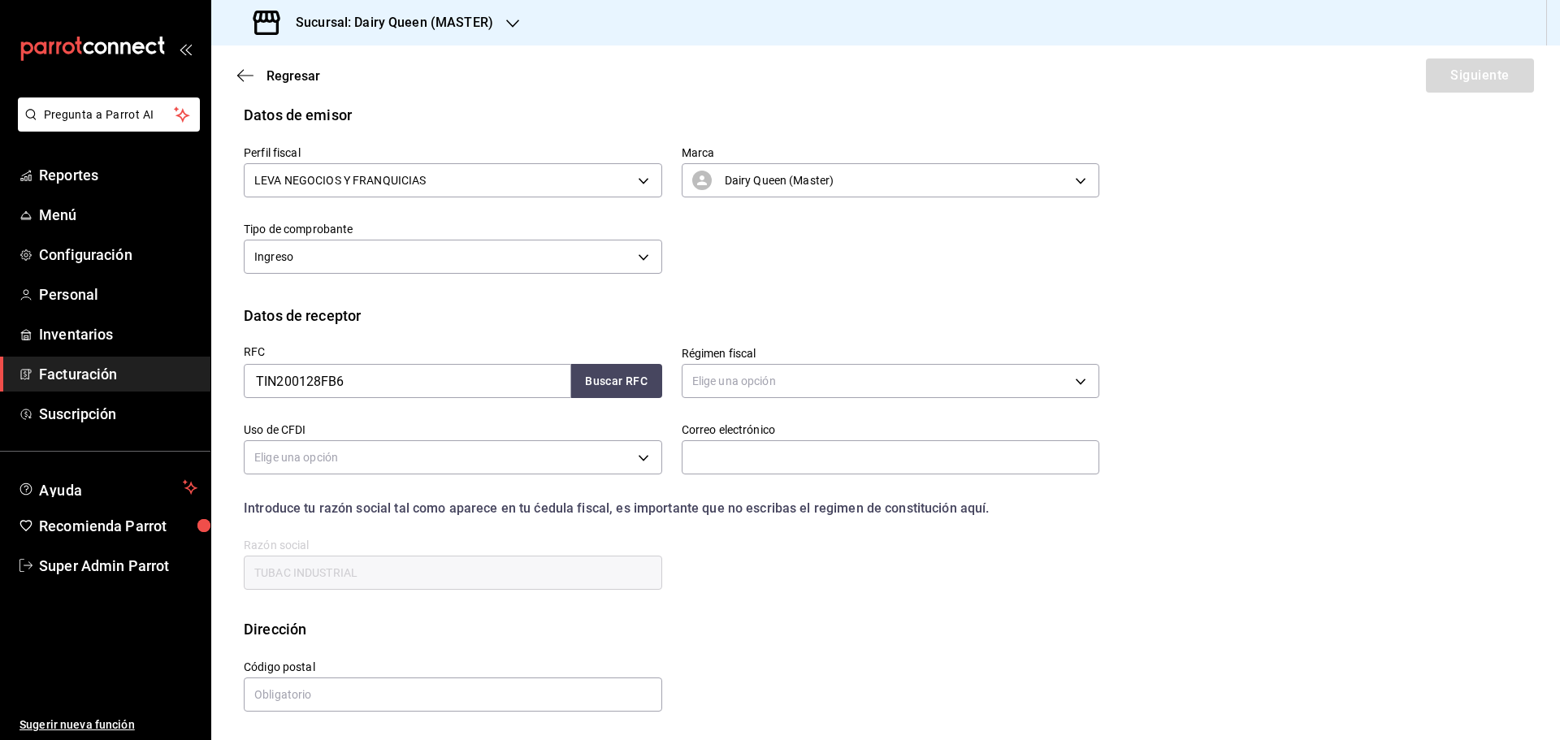
scroll to position [37, 0]
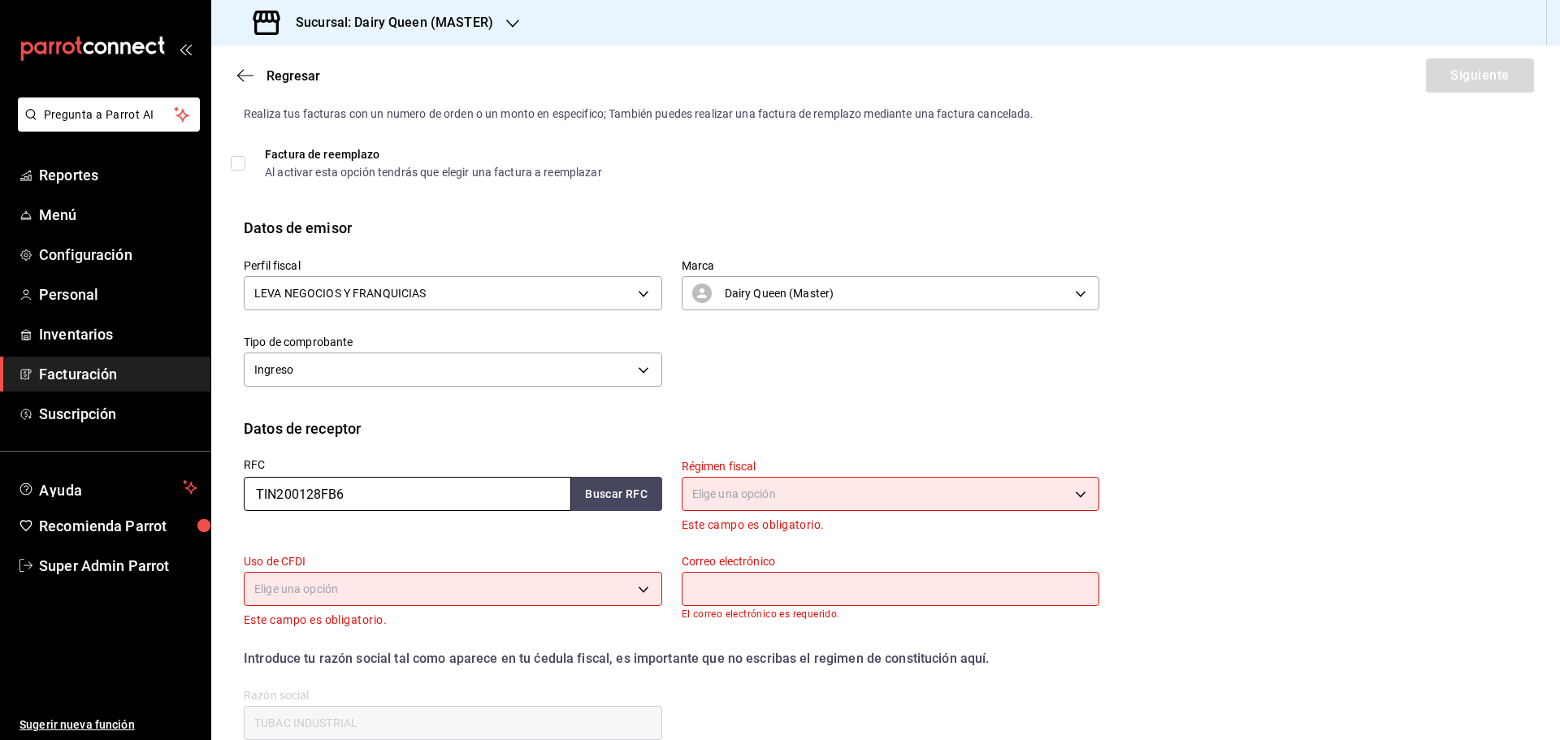
click at [394, 498] on input "TIN200128FB6" at bounding box center [407, 494] width 327 height 34
paste input "HER030513AP4"
type input "HER030513AP4"
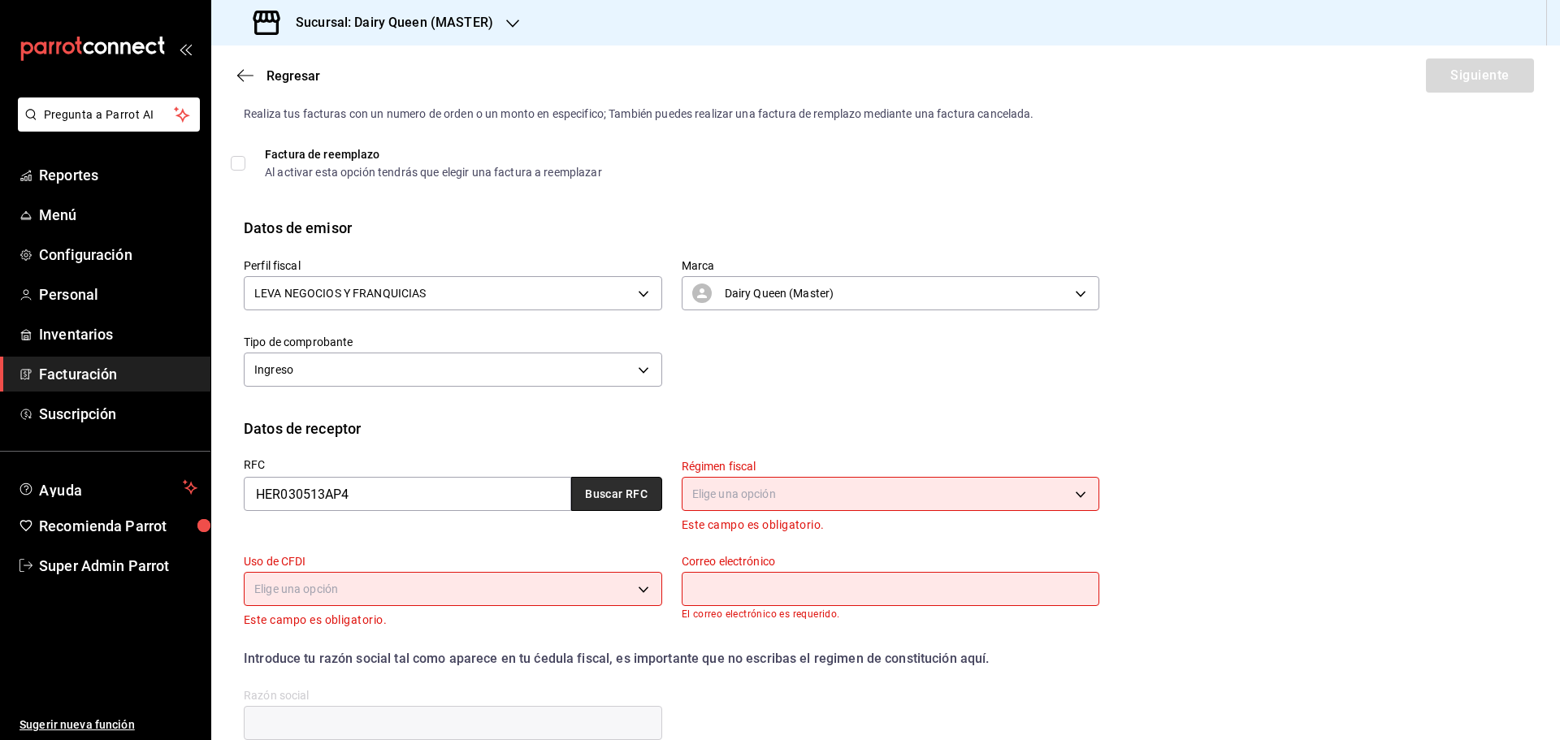
click at [616, 502] on button "Buscar RFC" at bounding box center [616, 494] width 91 height 34
type input "601"
type input "G03"
type input "[EMAIL_ADDRESS][DOMAIN_NAME]"
type input "HERTOOL"
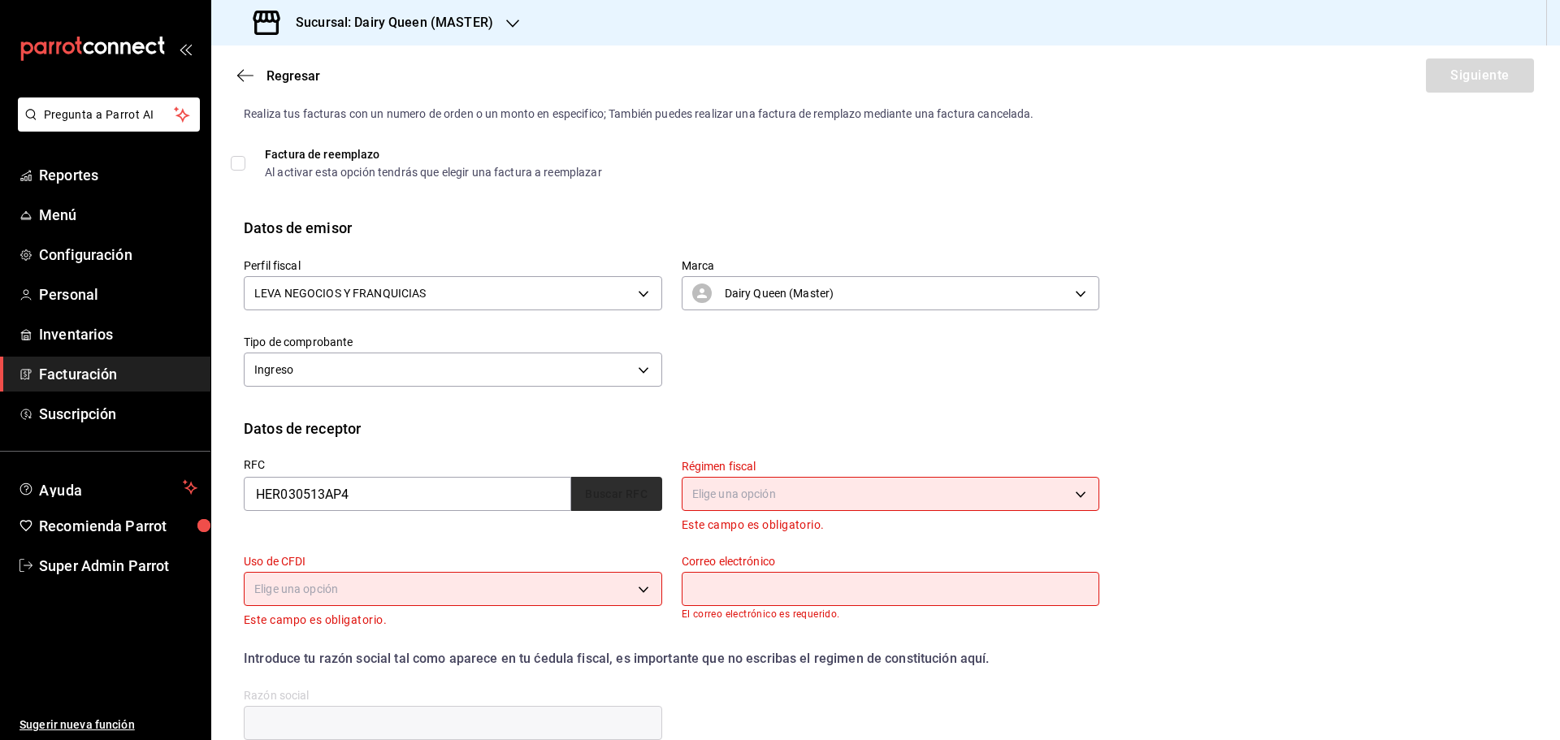
type input "67100"
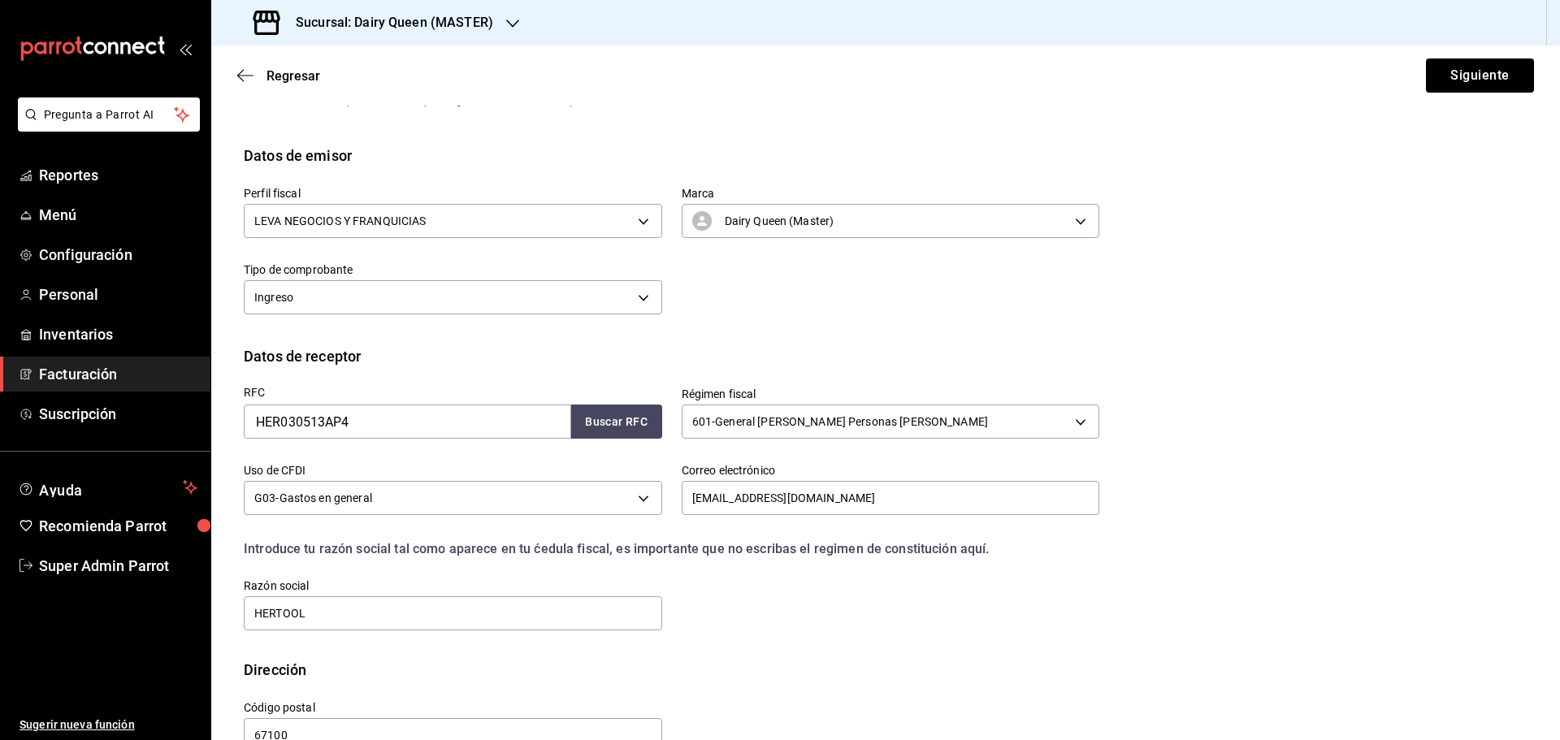
scroll to position [150, 0]
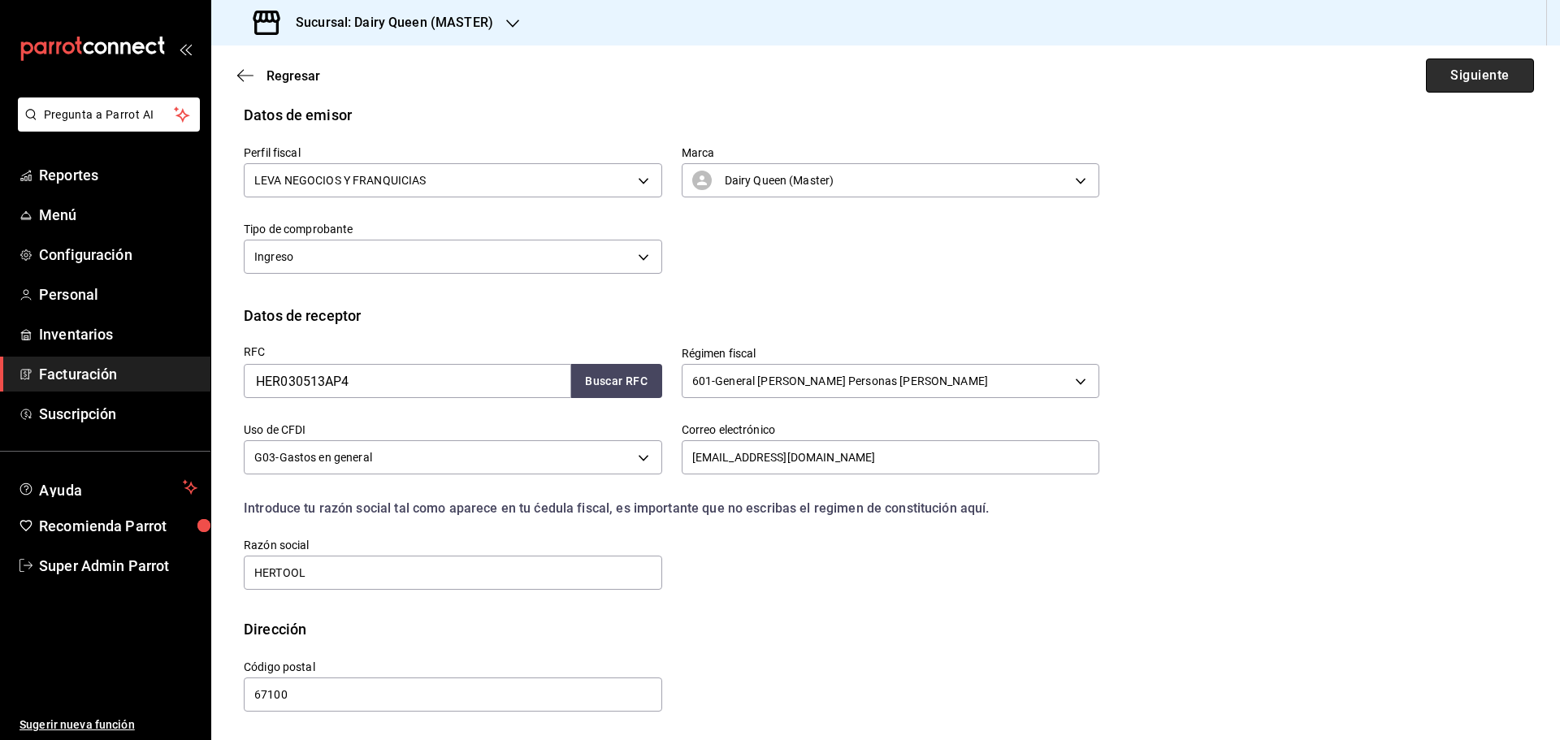
click at [1445, 79] on button "Siguiente" at bounding box center [1480, 75] width 108 height 34
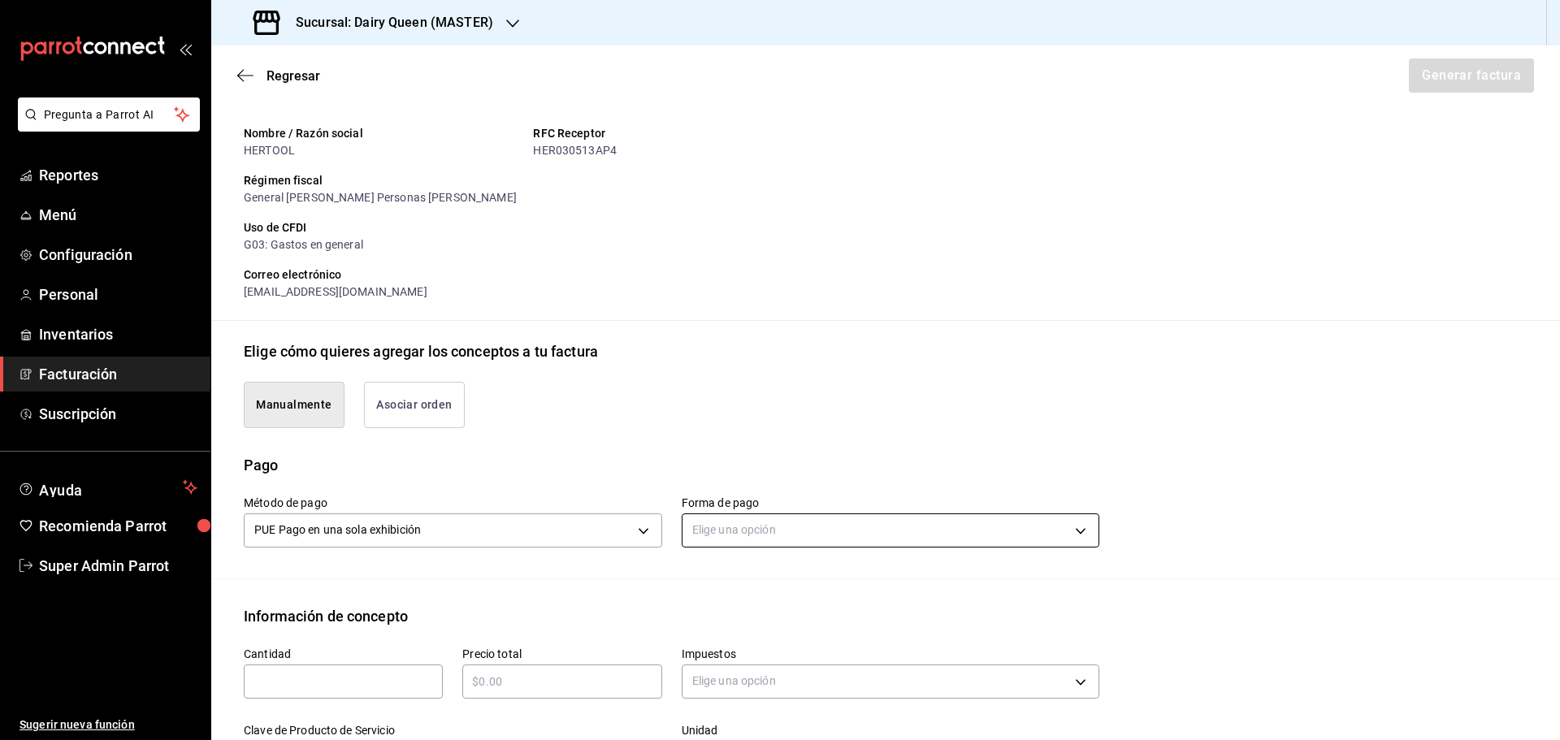
click at [751, 520] on body "Pregunta a Parrot AI Reportes Menú Configuración Personal Inventarios Facturaci…" at bounding box center [780, 370] width 1560 height 740
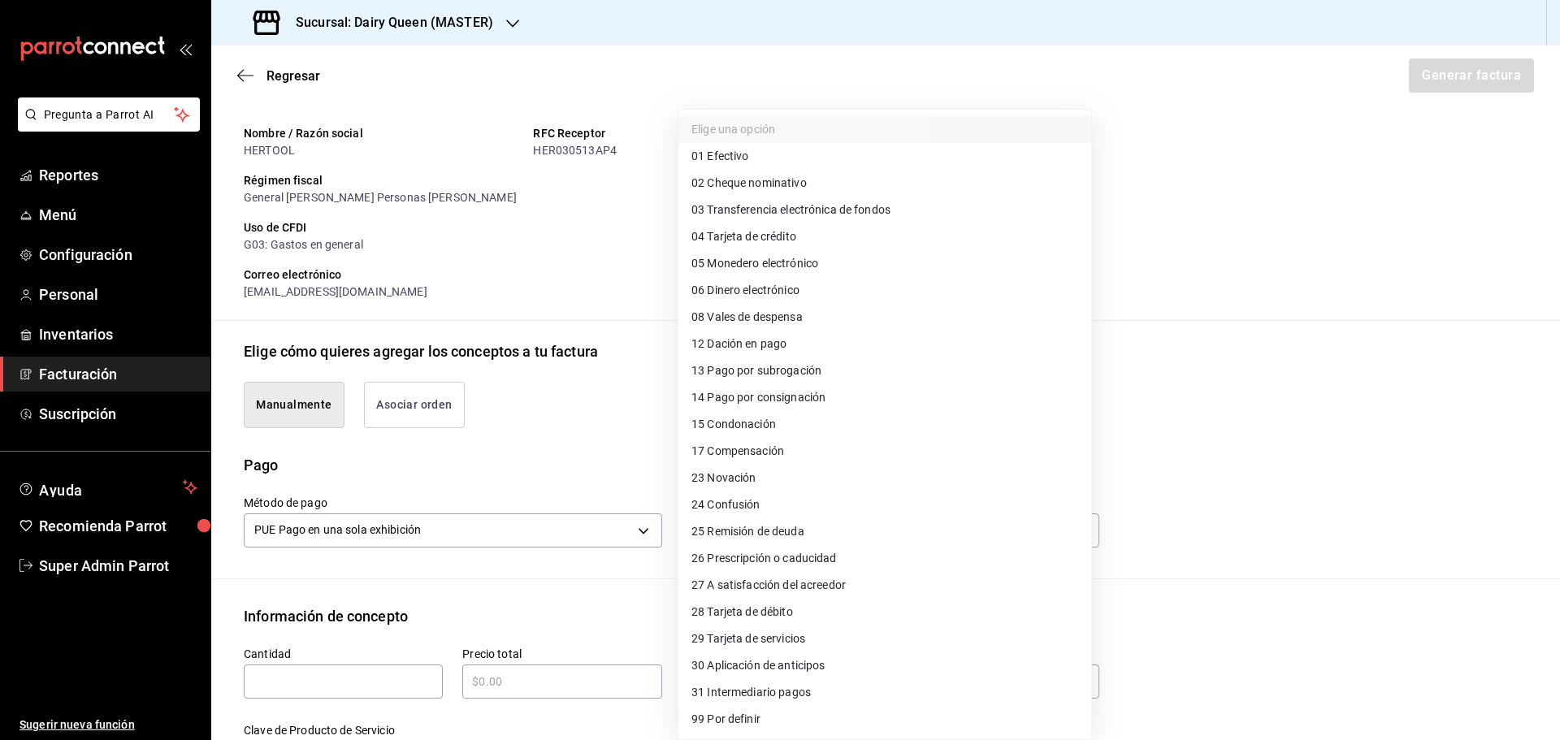
click at [720, 240] on span "04 Tarjeta de crédito" at bounding box center [743, 236] width 105 height 17
type input "04"
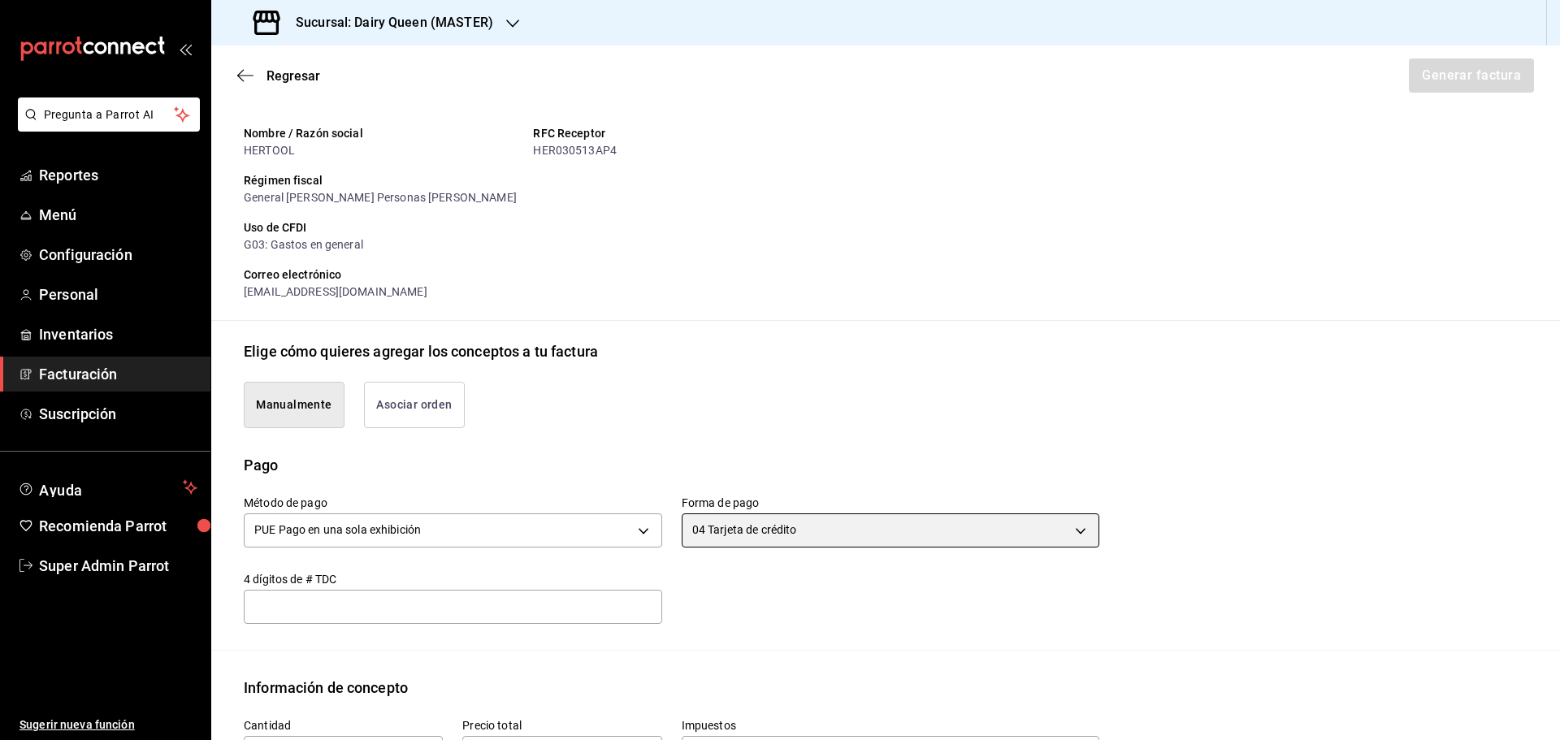
scroll to position [557, 0]
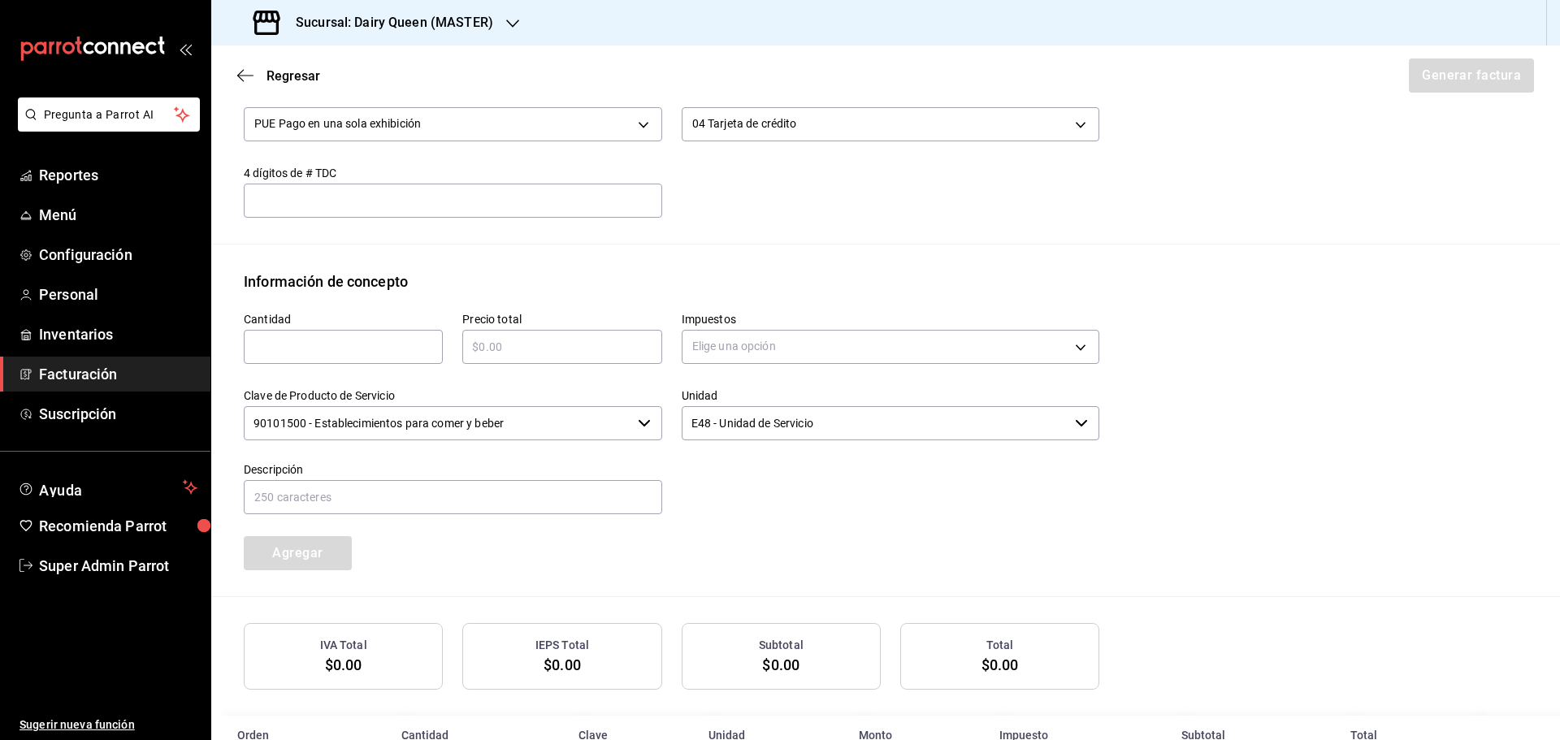
click at [297, 349] on input "text" at bounding box center [343, 346] width 199 height 19
type input "1"
type input "$545"
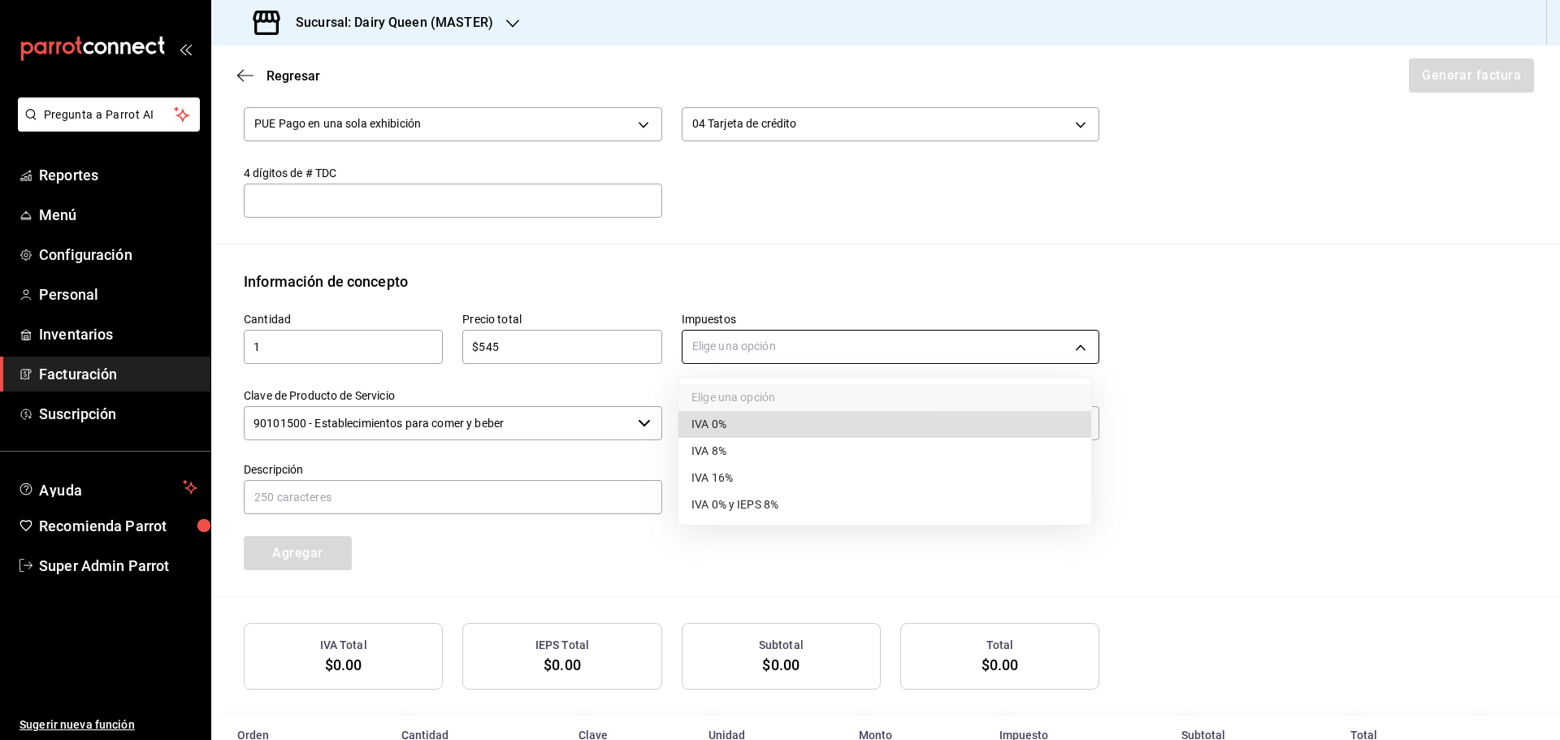
click at [765, 353] on body "Pregunta a Parrot AI Reportes Menú Configuración Personal Inventarios Facturaci…" at bounding box center [780, 370] width 1560 height 740
click at [733, 482] on li "IVA 16%" at bounding box center [884, 478] width 413 height 27
type input "IVA_16"
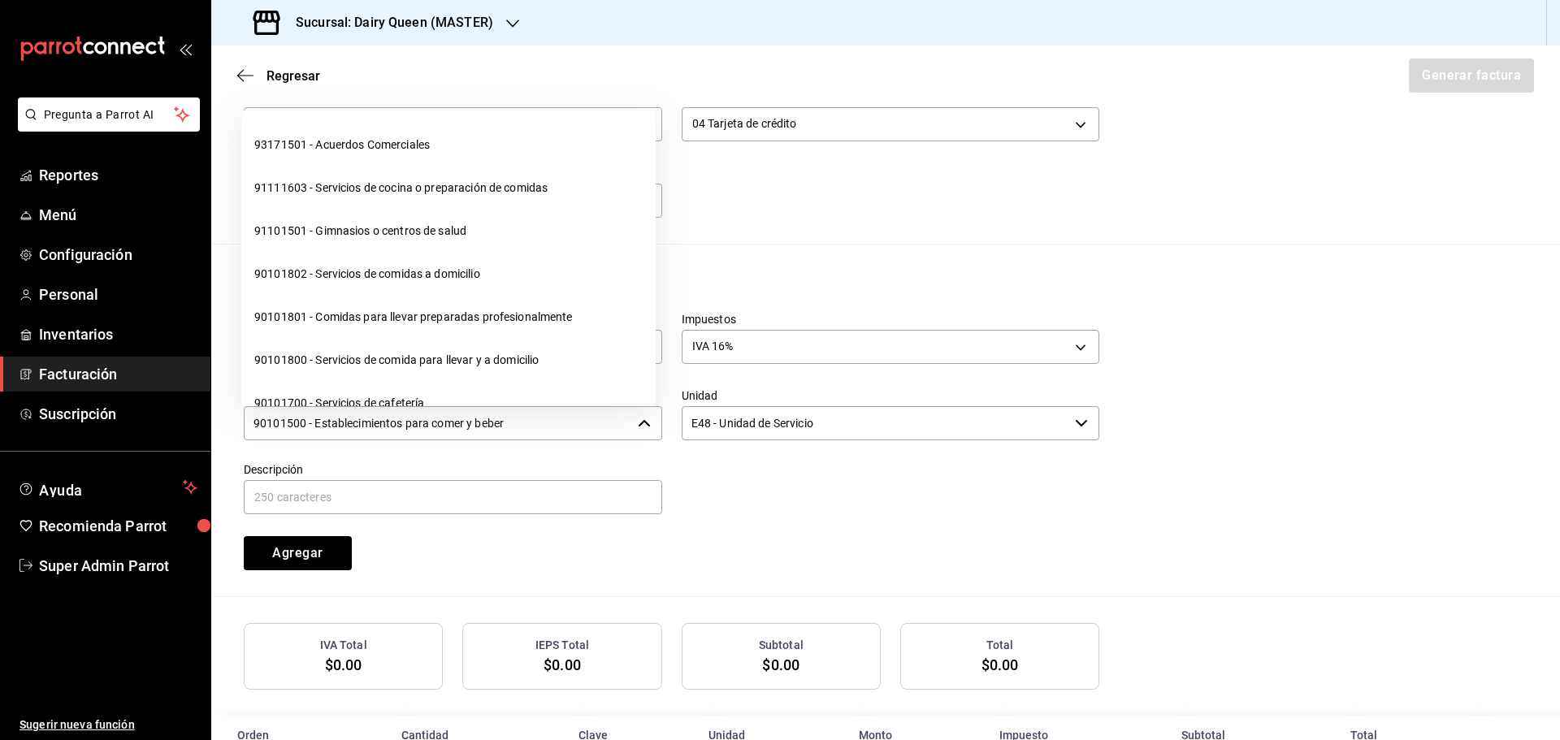
click at [458, 431] on input "90101500 - Establecimientos para comer y beber" at bounding box center [438, 423] width 388 height 34
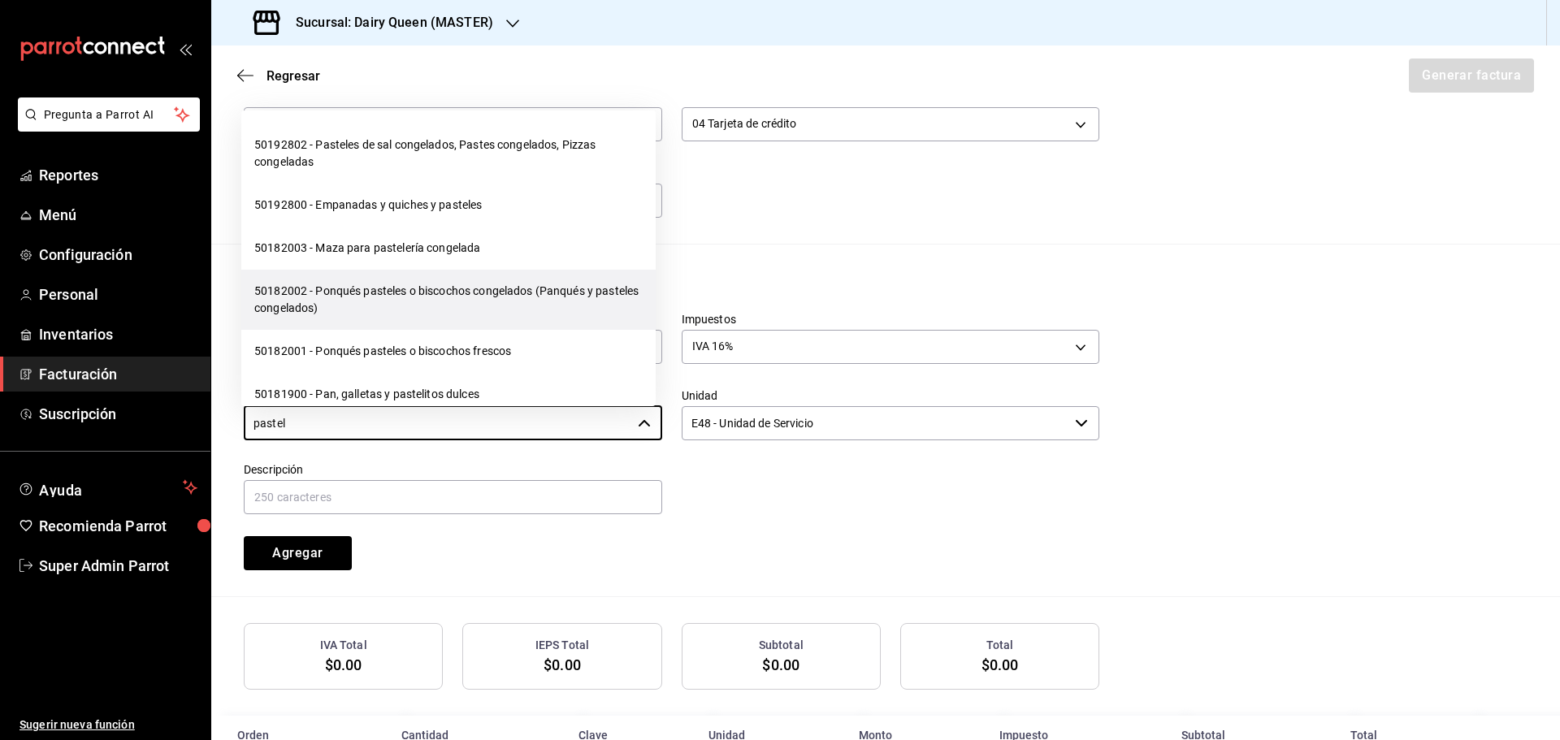
click at [341, 286] on li "50182002 - Ponqués pasteles o biscochos congelados (Panqués y pasteles congelad…" at bounding box center [448, 300] width 414 height 60
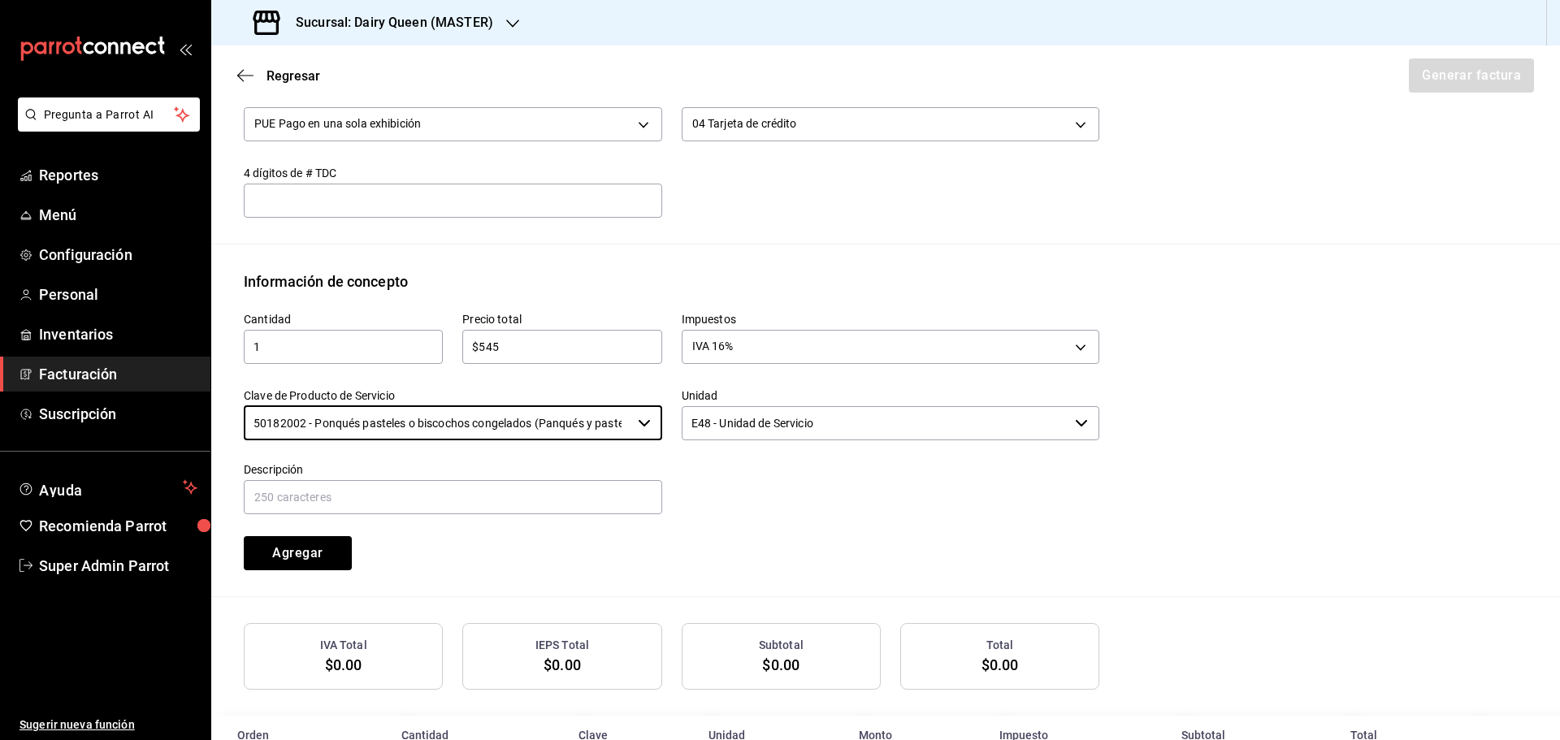
type input "50182002 - Ponqués pasteles o biscochos congelados (Panqués y pasteles congelad…"
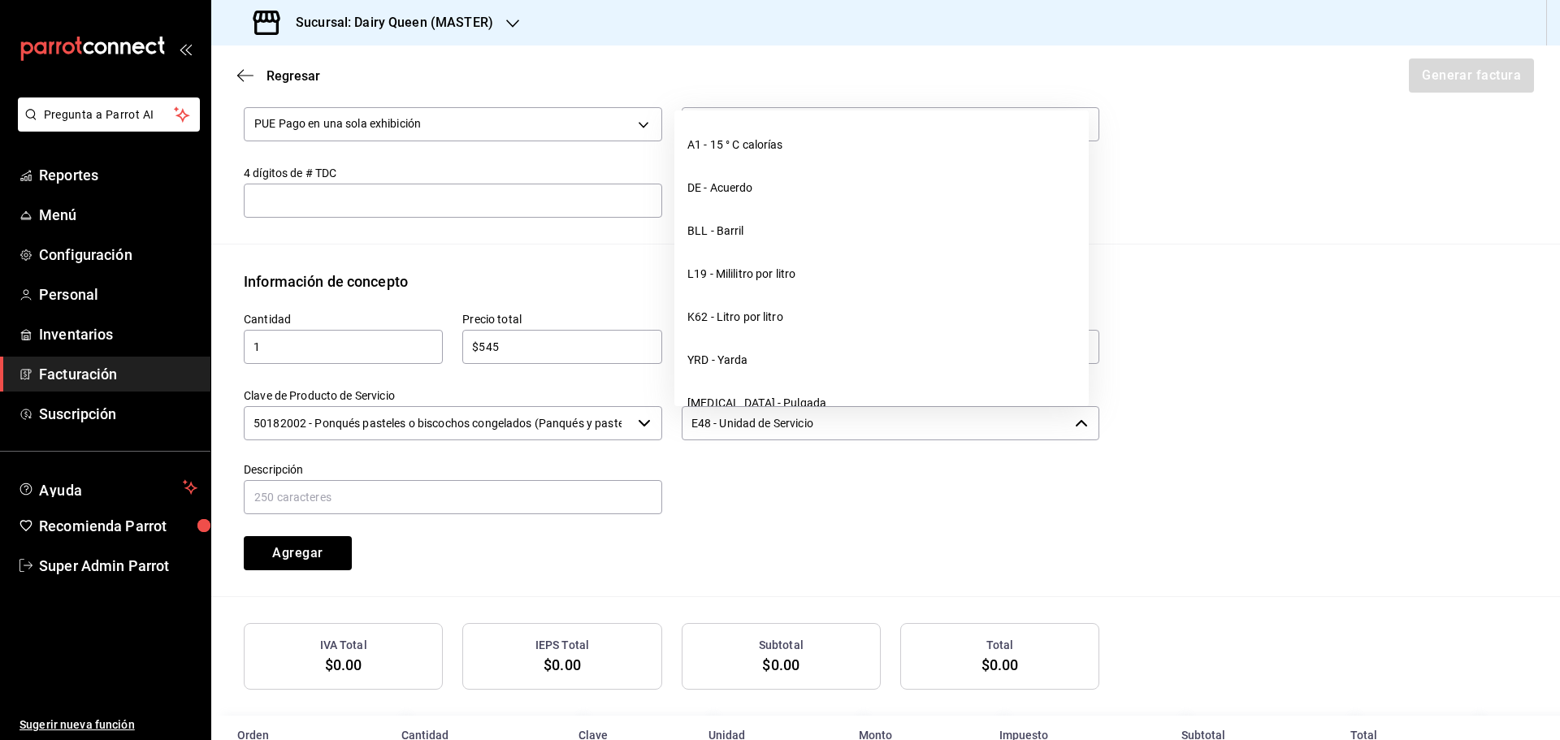
click at [791, 422] on input "E48 - Unidad de Servicio" at bounding box center [876, 423] width 388 height 34
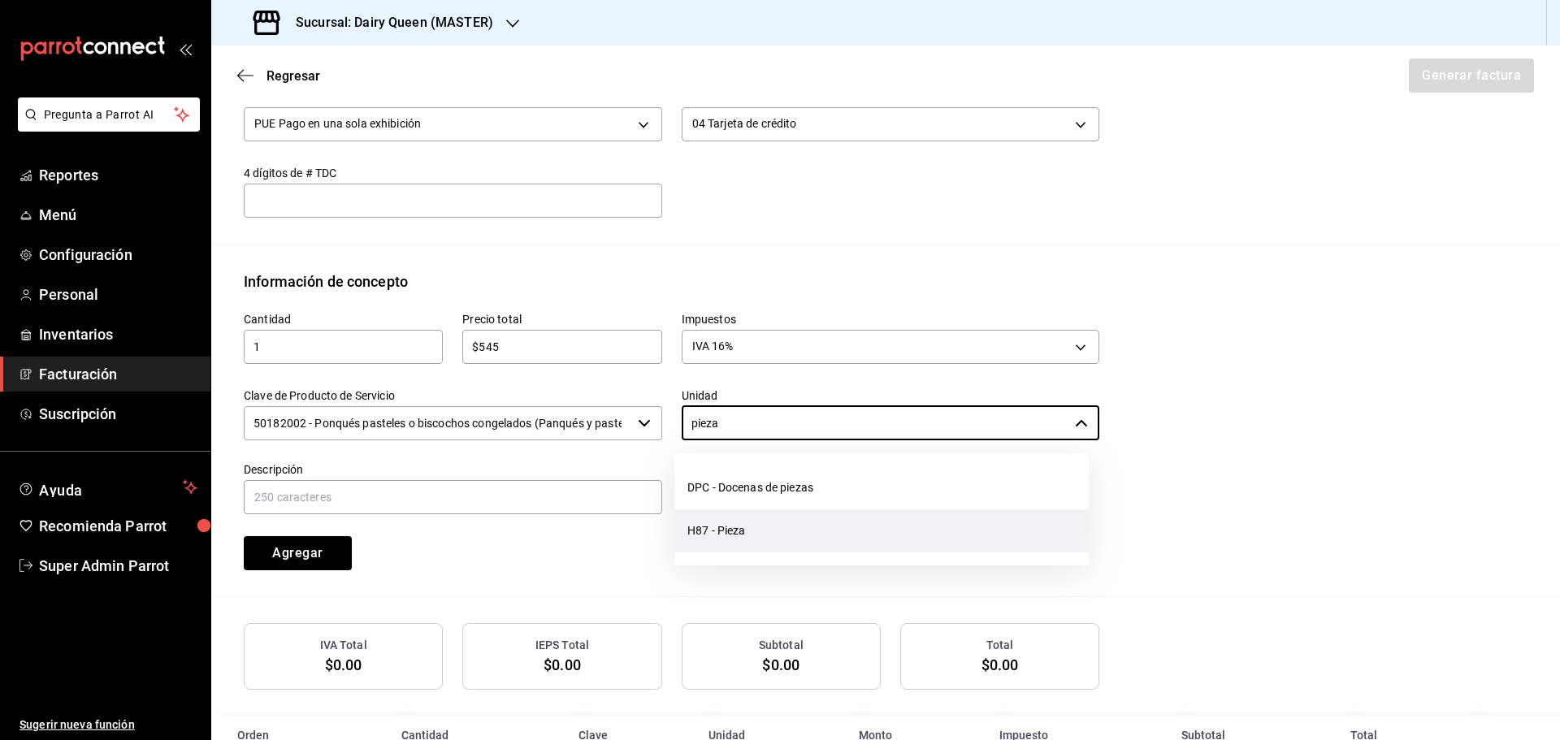
click at [745, 542] on li "H87 - Pieza" at bounding box center [881, 530] width 414 height 43
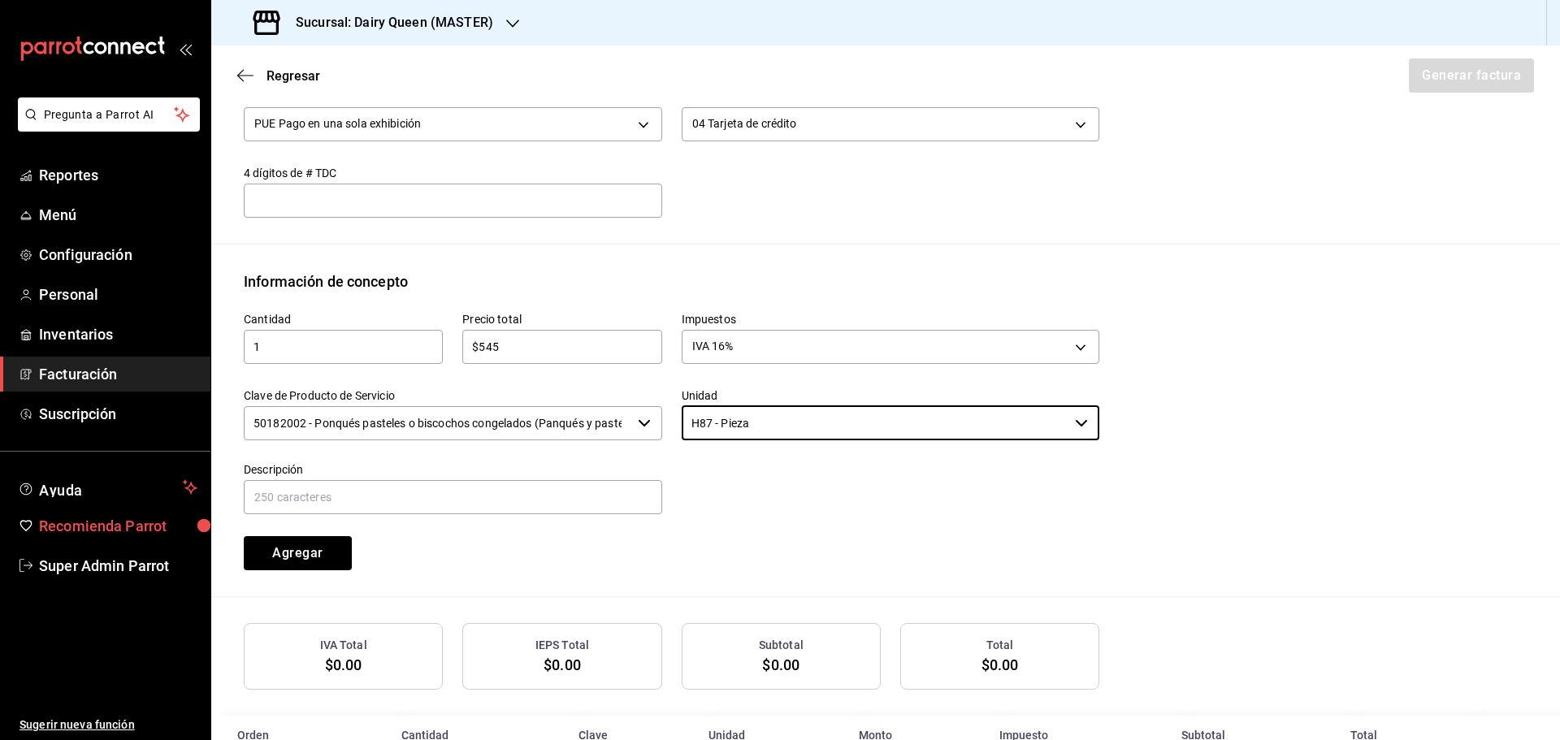
type input "H87 - Pieza"
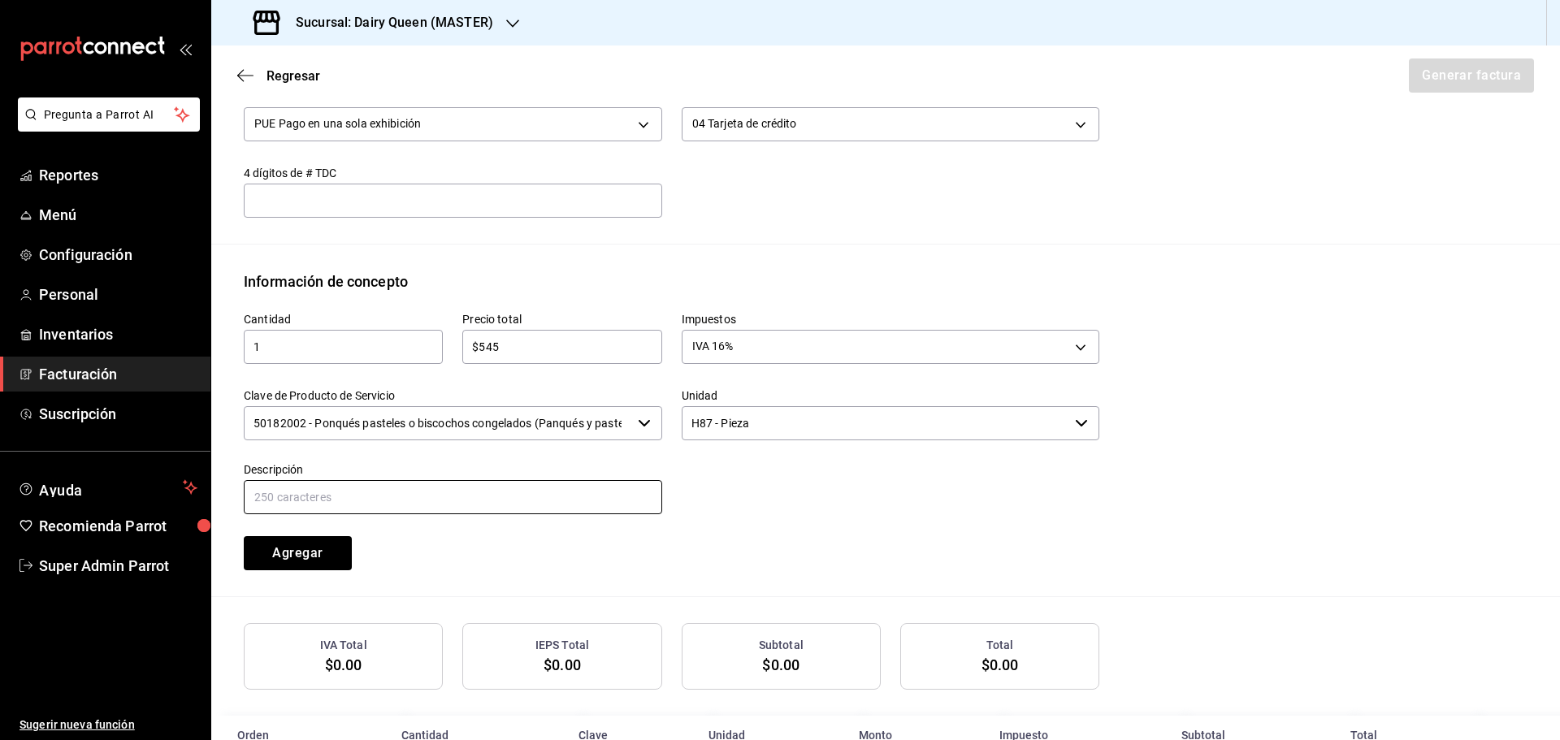
click at [303, 501] on input "text" at bounding box center [453, 497] width 418 height 34
paste input "PASTEL 10" CHOCO FRESA"
type input "PASTEL 10" CHOCO FRESA"
click at [282, 552] on button "Agregar" at bounding box center [298, 553] width 108 height 34
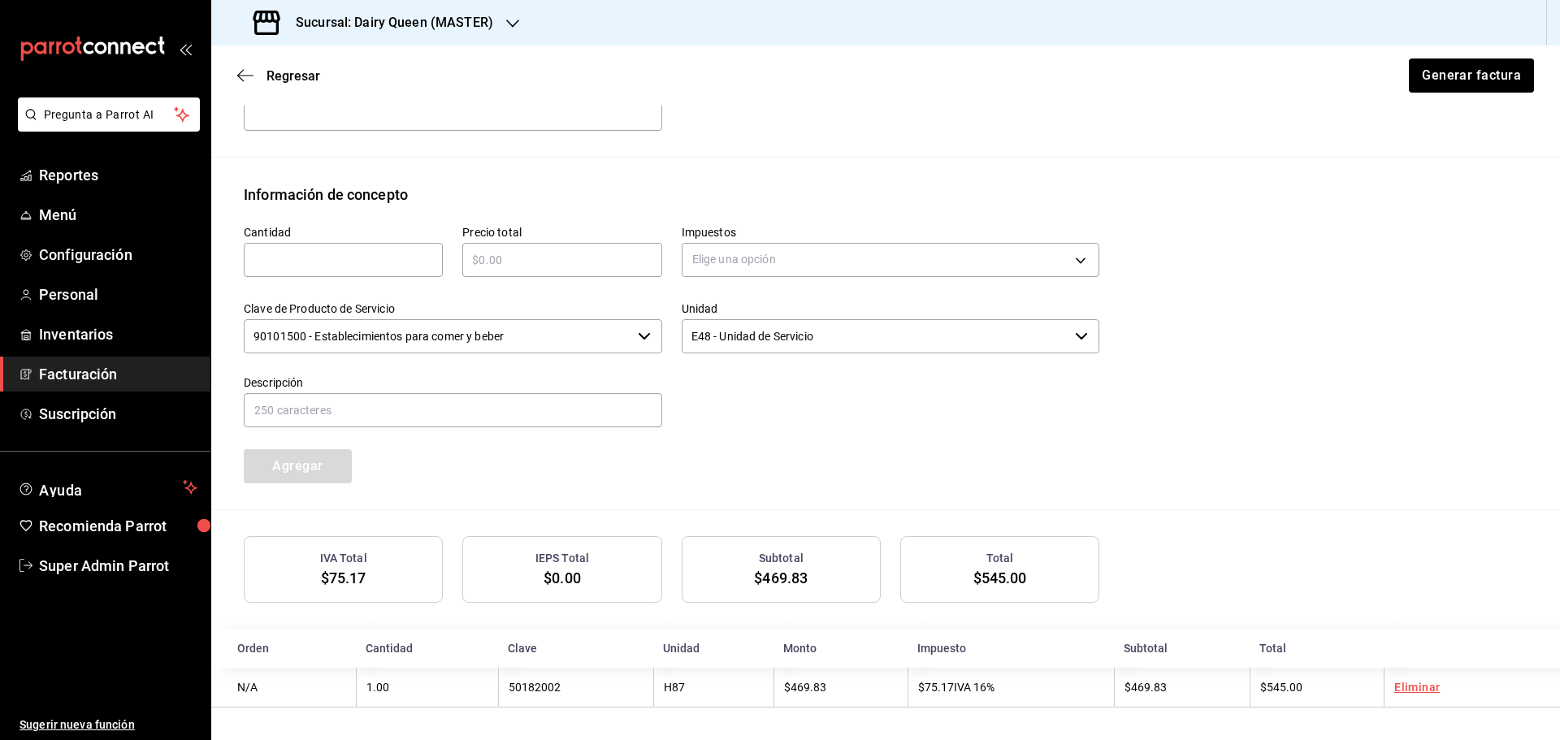
scroll to position [645, 0]
click at [1415, 80] on button "Generar factura" at bounding box center [1470, 75] width 127 height 34
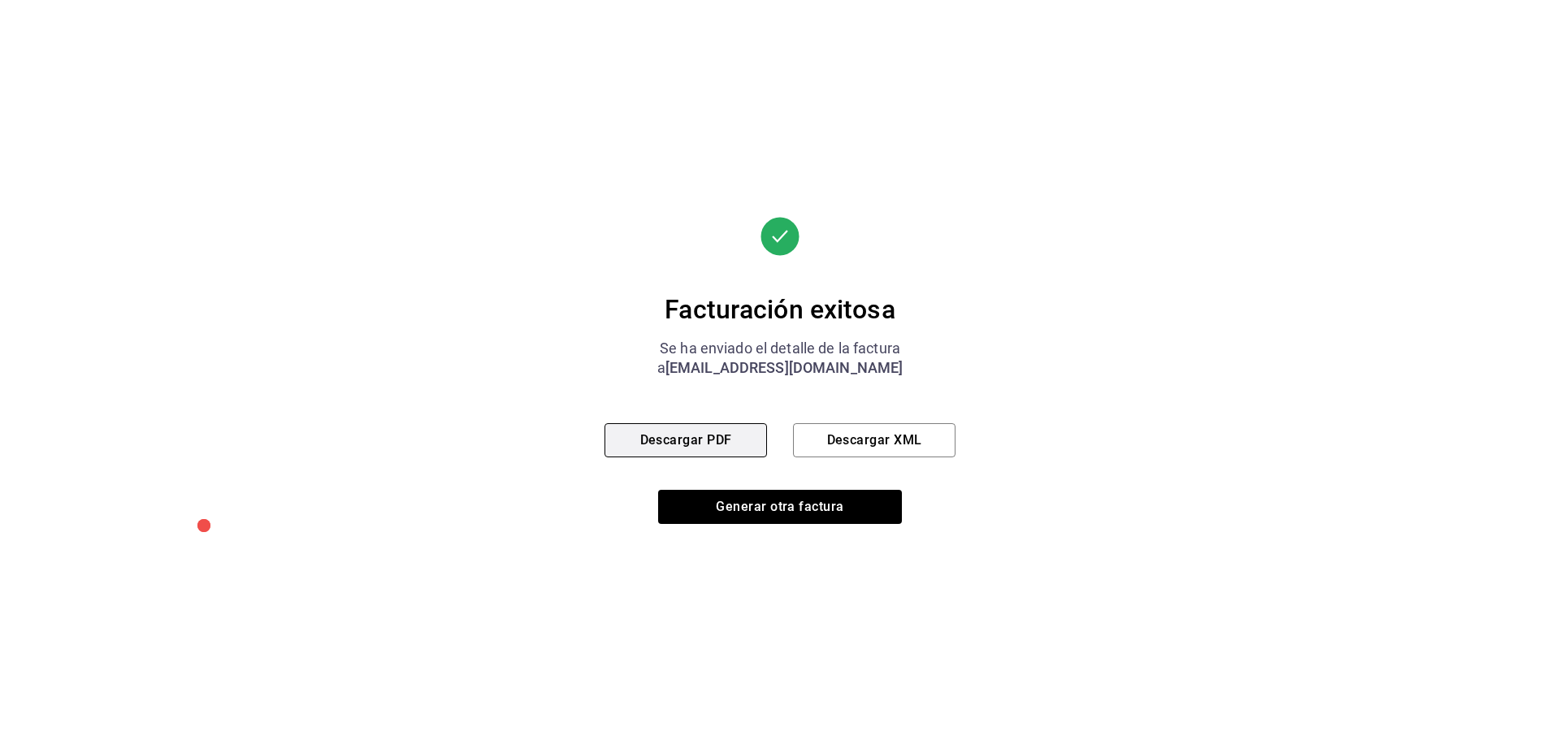
click at [680, 448] on button "Descargar PDF" at bounding box center [685, 440] width 162 height 34
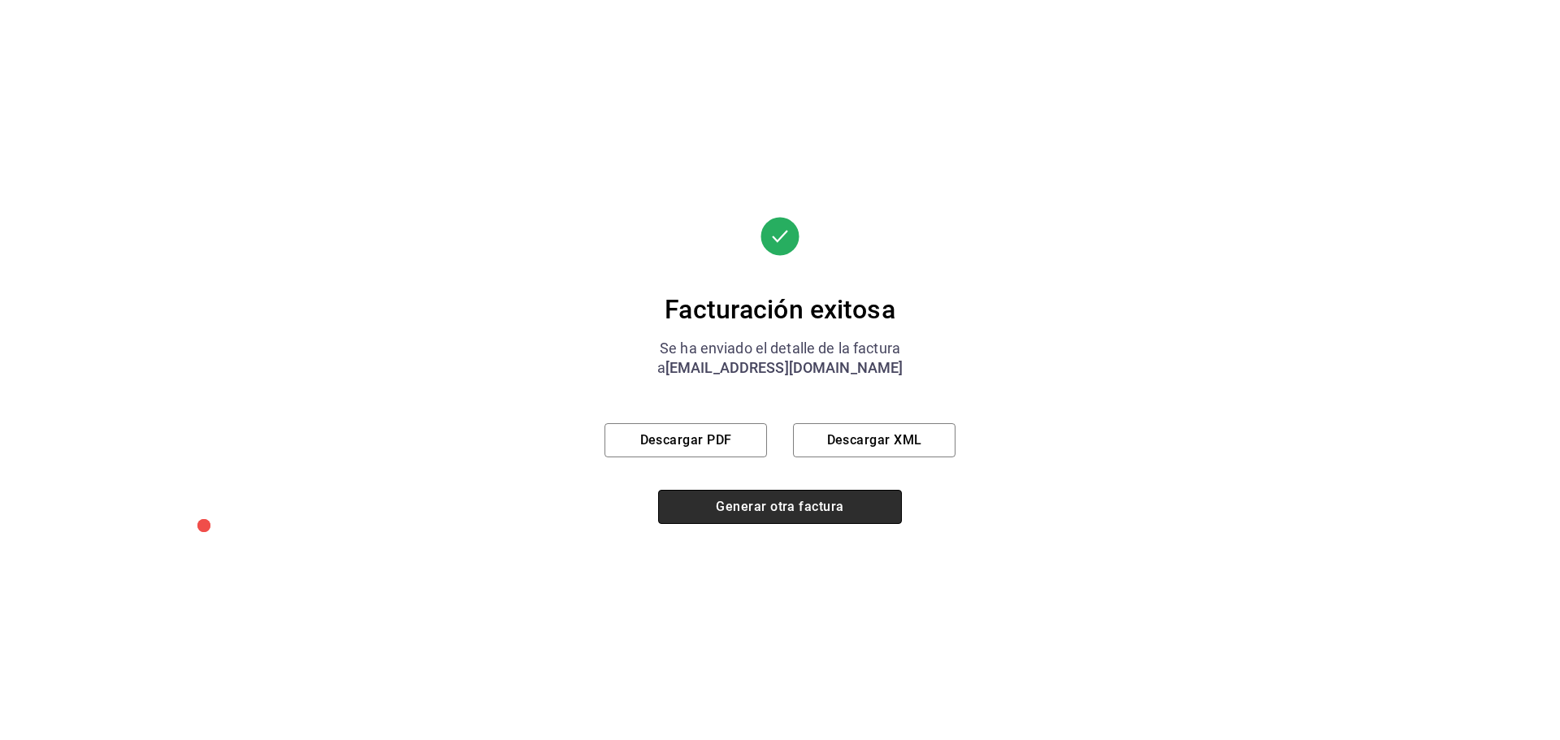
click at [804, 506] on button "Generar otra factura" at bounding box center [780, 507] width 244 height 34
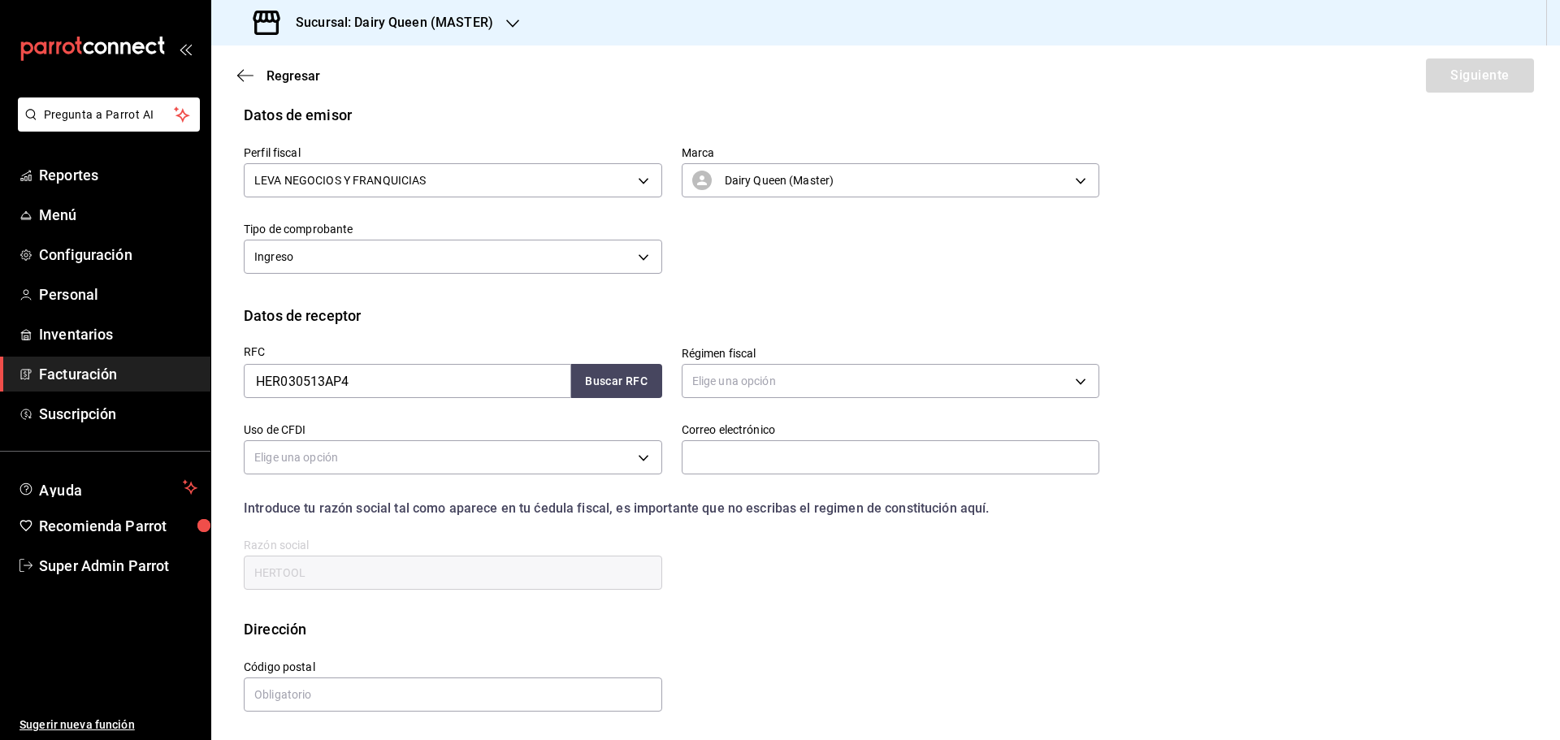
scroll to position [37, 0]
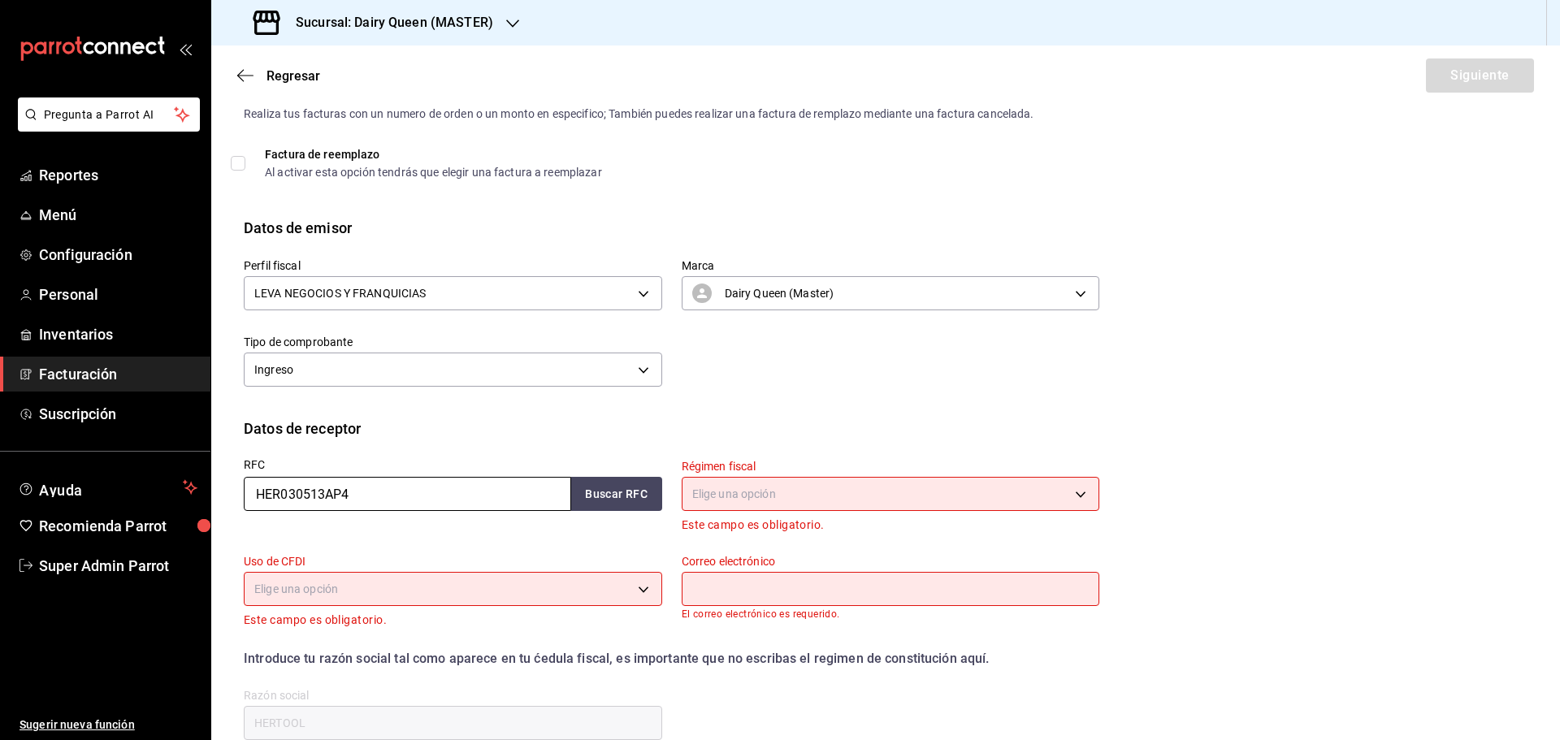
click at [329, 487] on input "HER030513AP4" at bounding box center [407, 494] width 327 height 34
paste input "OH"
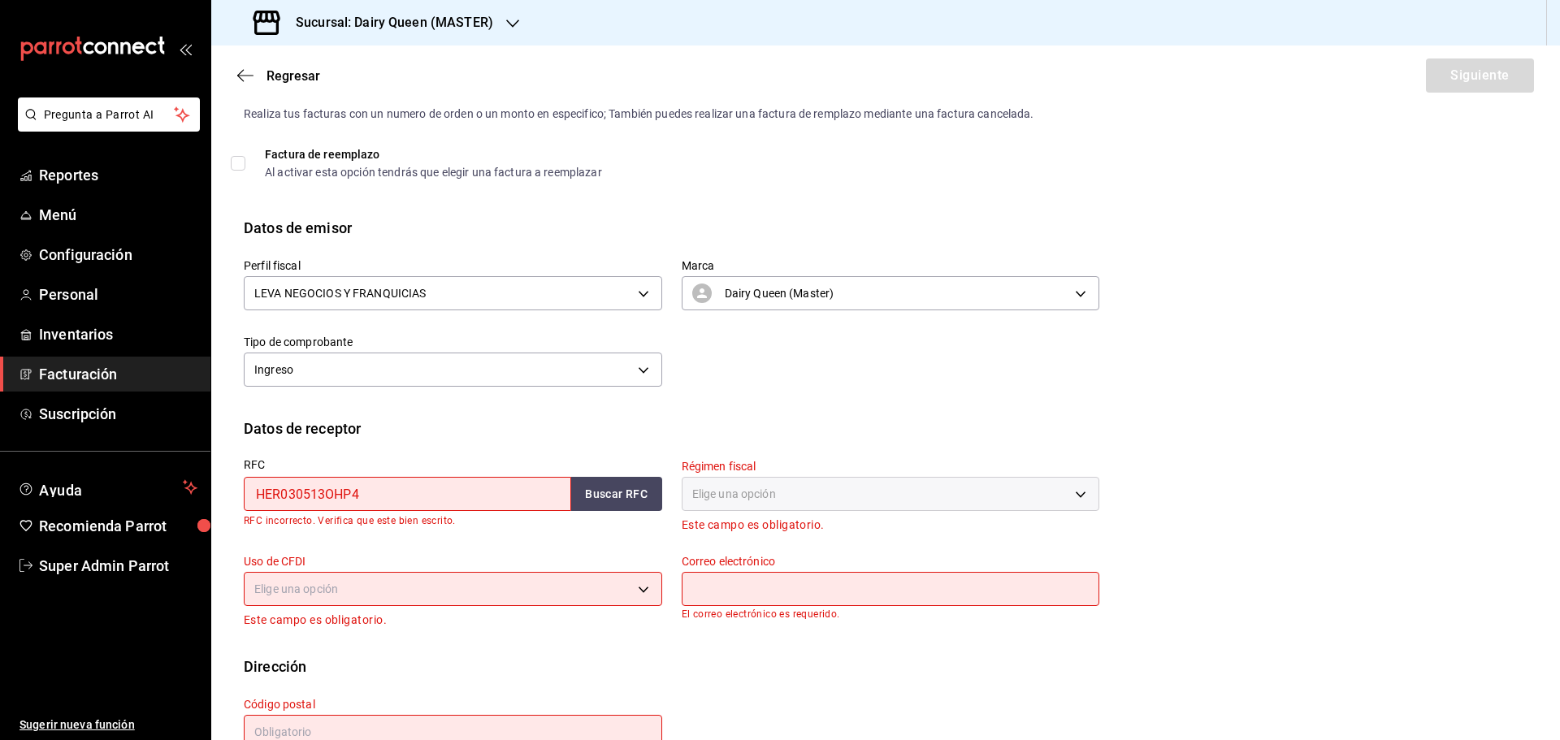
click at [315, 498] on input "HER030513OHP4" at bounding box center [407, 494] width 327 height 34
paste input "OHM07100943"
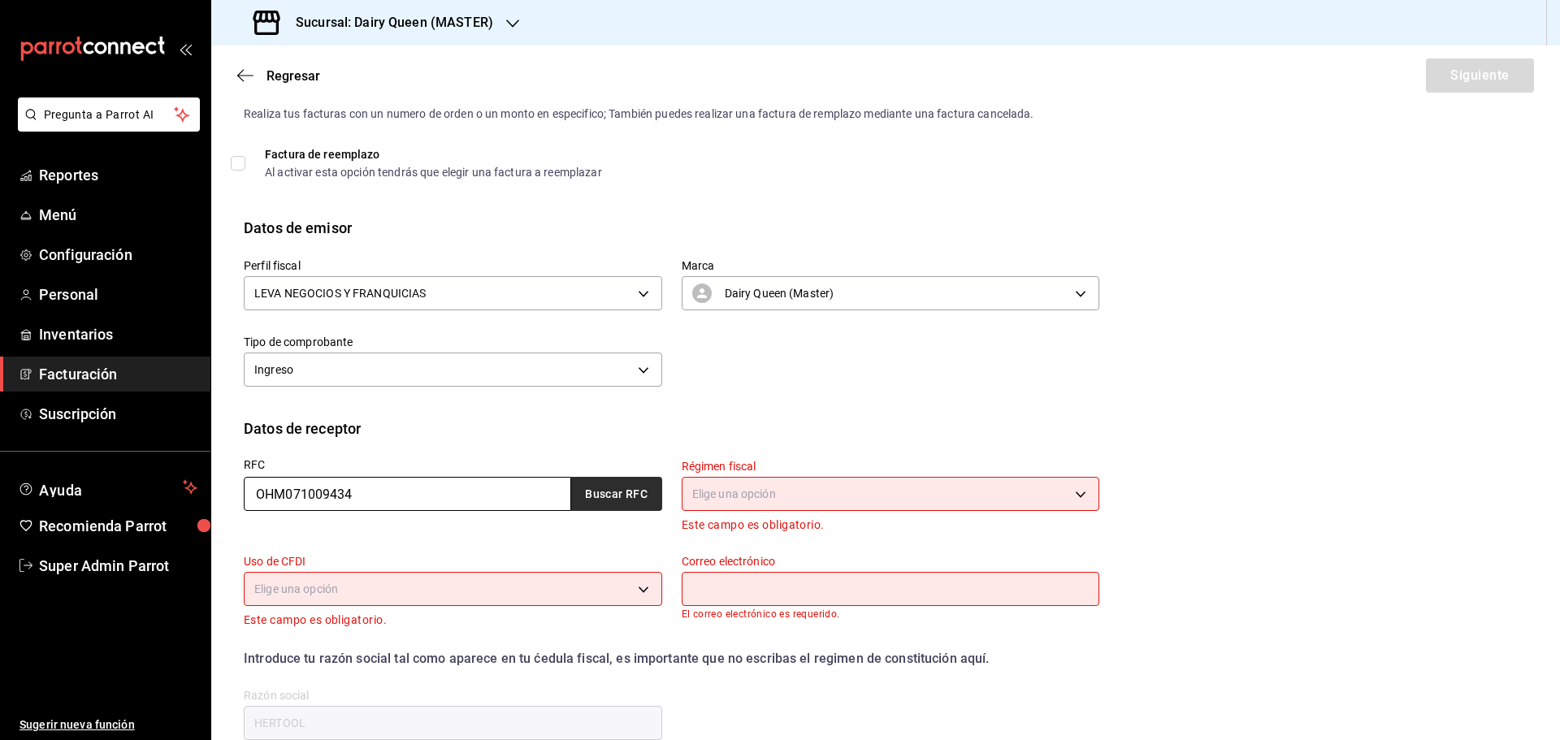
type input "OHM071009434"
click at [592, 495] on button "Buscar RFC" at bounding box center [616, 494] width 91 height 34
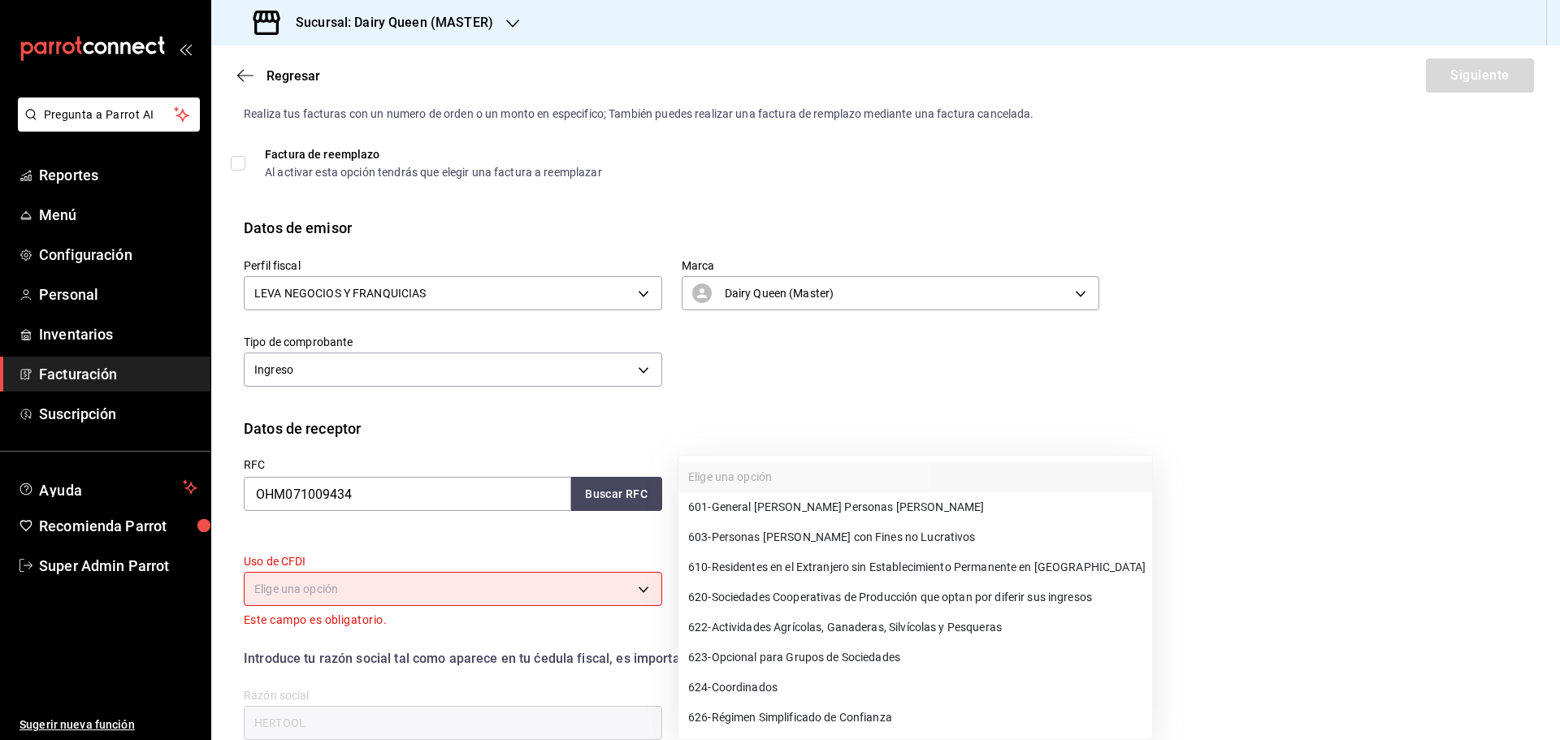
click at [760, 487] on body "Pregunta a Parrot AI Reportes Menú Configuración Personal Inventarios Facturaci…" at bounding box center [780, 370] width 1560 height 740
click at [727, 518] on li "601 - General [PERSON_NAME] Personas [PERSON_NAME]" at bounding box center [915, 507] width 474 height 30
type input "601"
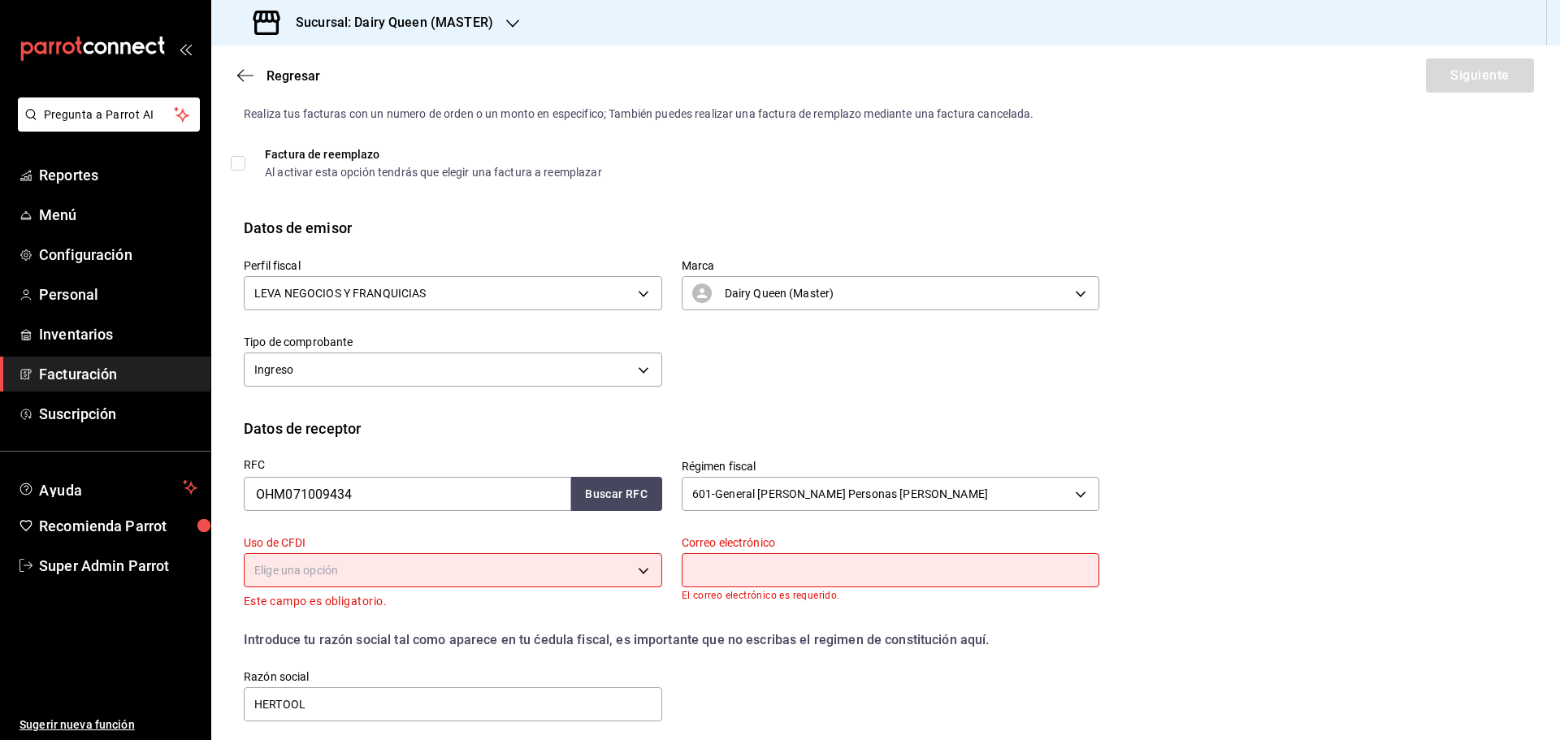
click at [262, 568] on body "Pregunta a Parrot AI Reportes Menú Configuración Personal Inventarios Facturaci…" at bounding box center [780, 370] width 1560 height 740
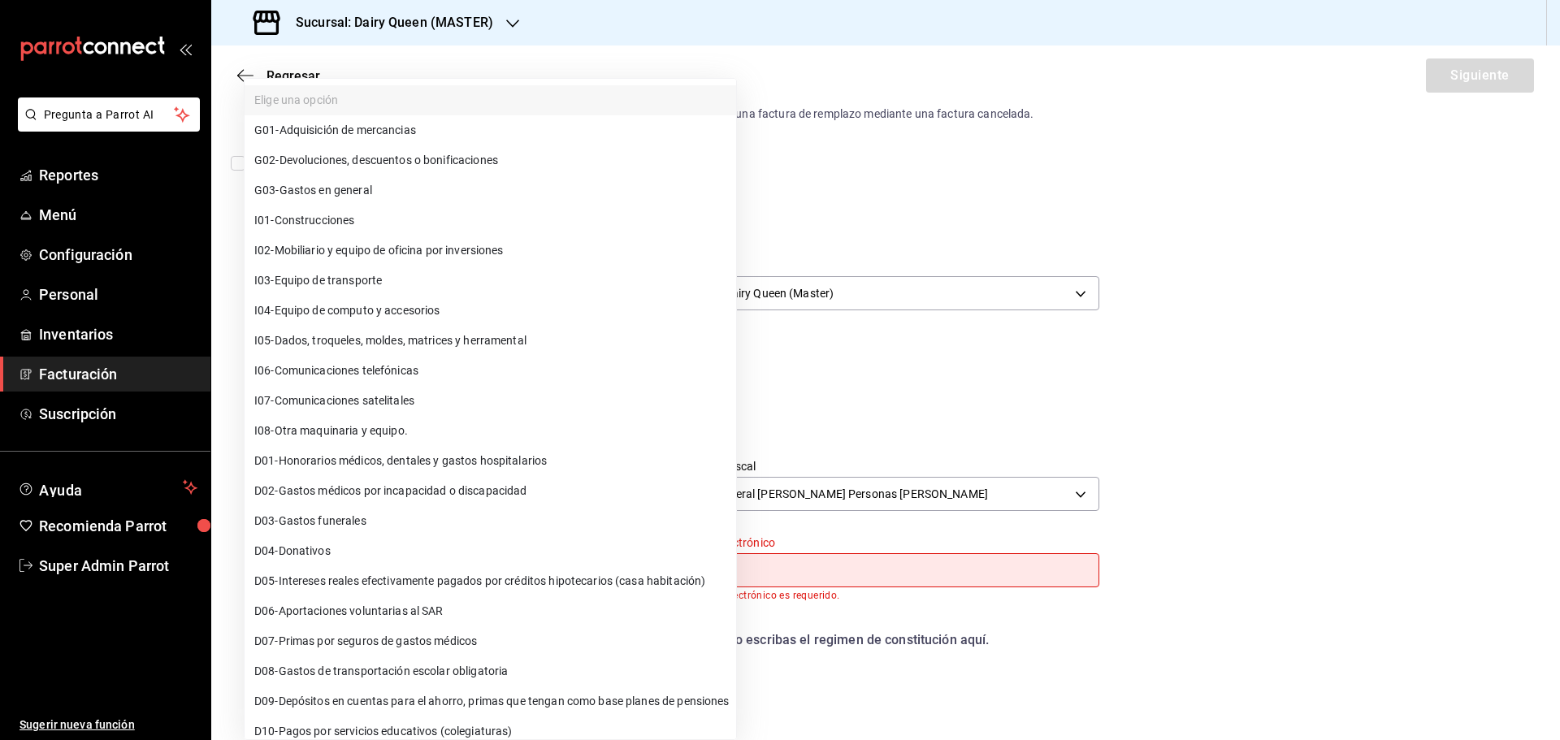
click at [331, 188] on span "G03 - Gastos en general" at bounding box center [313, 190] width 118 height 17
type input "G03"
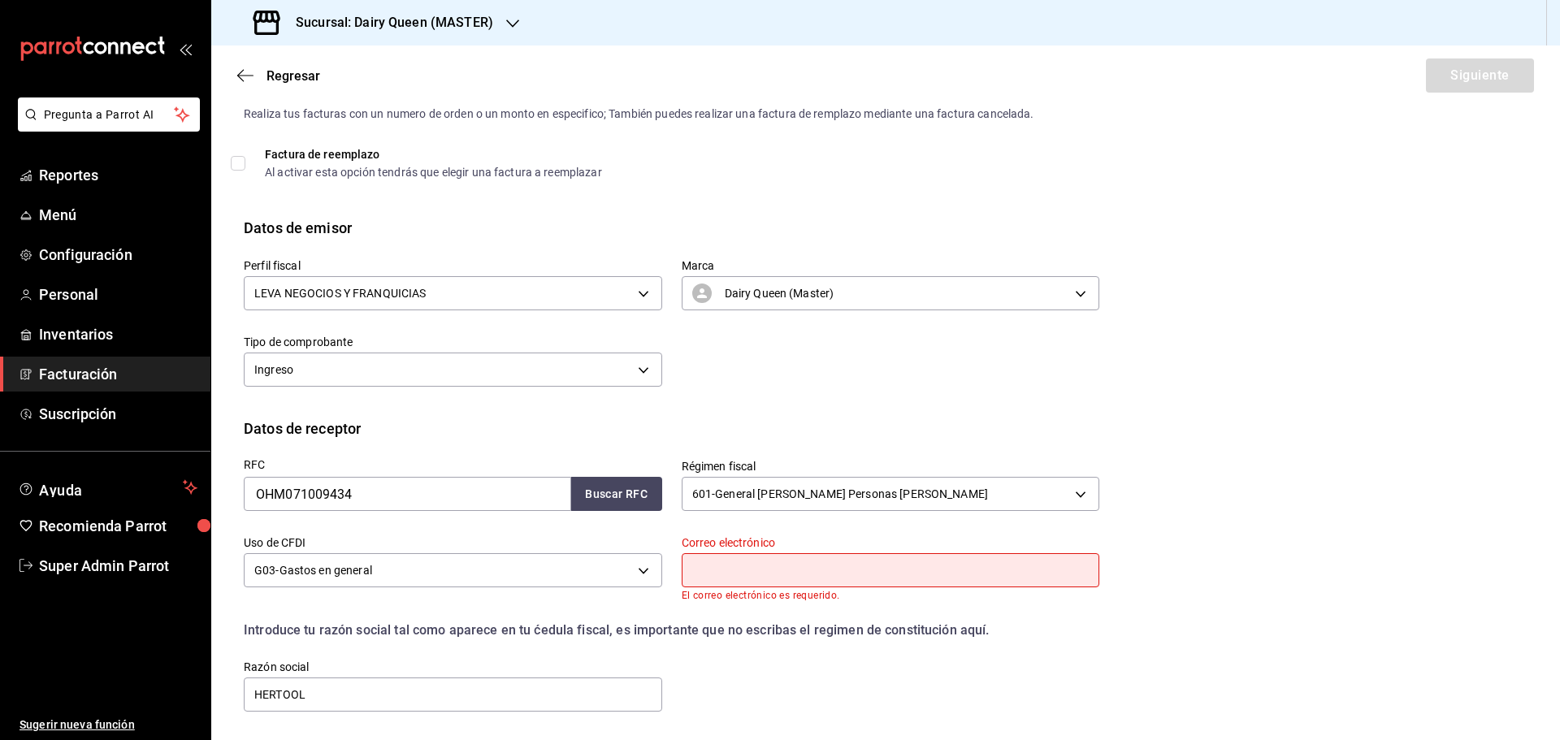
click at [727, 552] on div "Correo electrónico El correo electrónico es requerido." at bounding box center [891, 568] width 418 height 66
drag, startPoint x: 739, startPoint y: 574, endPoint x: 745, endPoint y: 544, distance: 30.6
click at [739, 574] on input "text" at bounding box center [891, 570] width 418 height 34
type input "[EMAIL_ADDRESS][DOMAIN_NAME]"
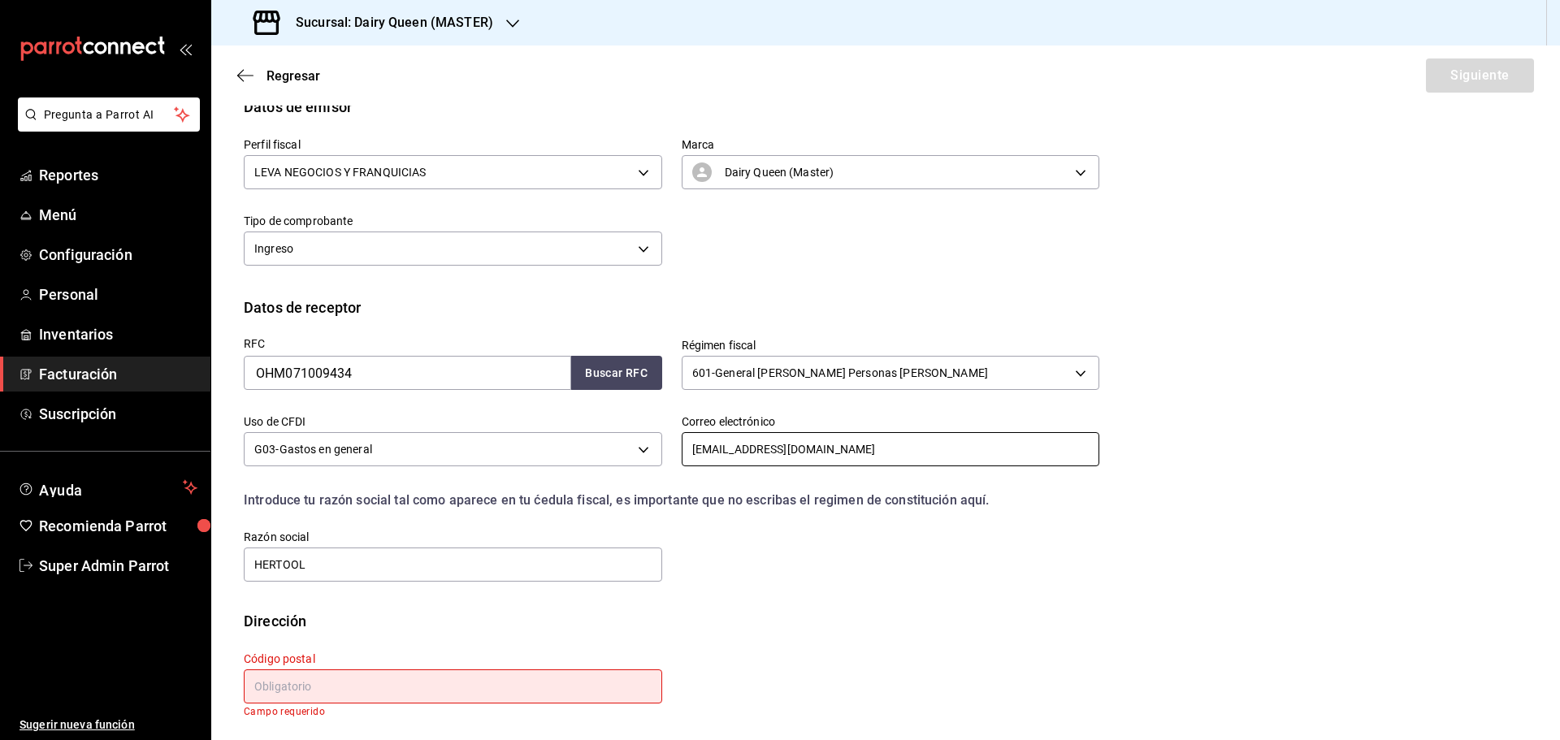
scroll to position [162, 0]
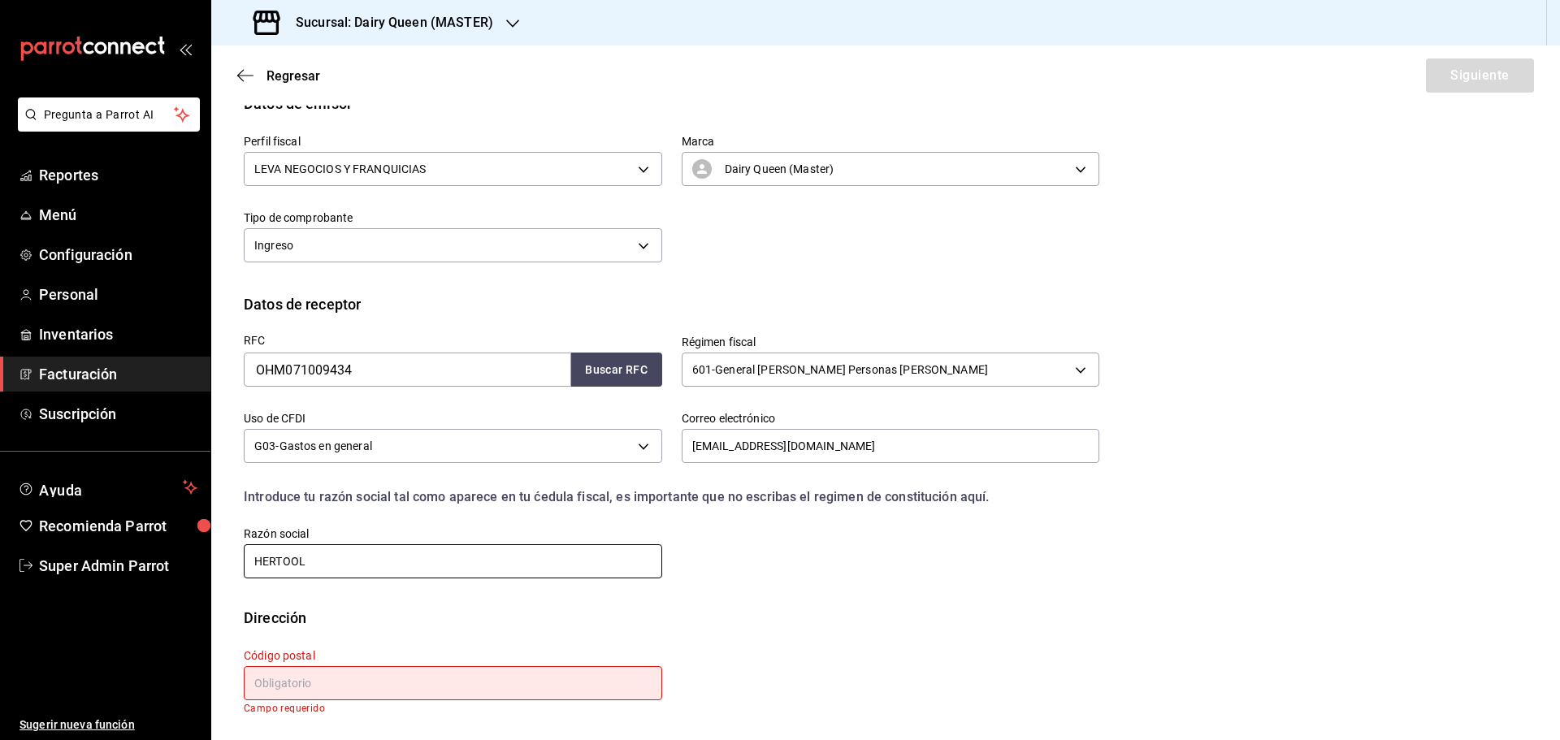
click at [334, 556] on input "HERTOOL" at bounding box center [453, 561] width 418 height 34
paste input "OPERADORA DE HOTELES [GEOGRAPHIC_DATA]"
type input "OPERADORA DE HOTELES [GEOGRAPHIC_DATA]"
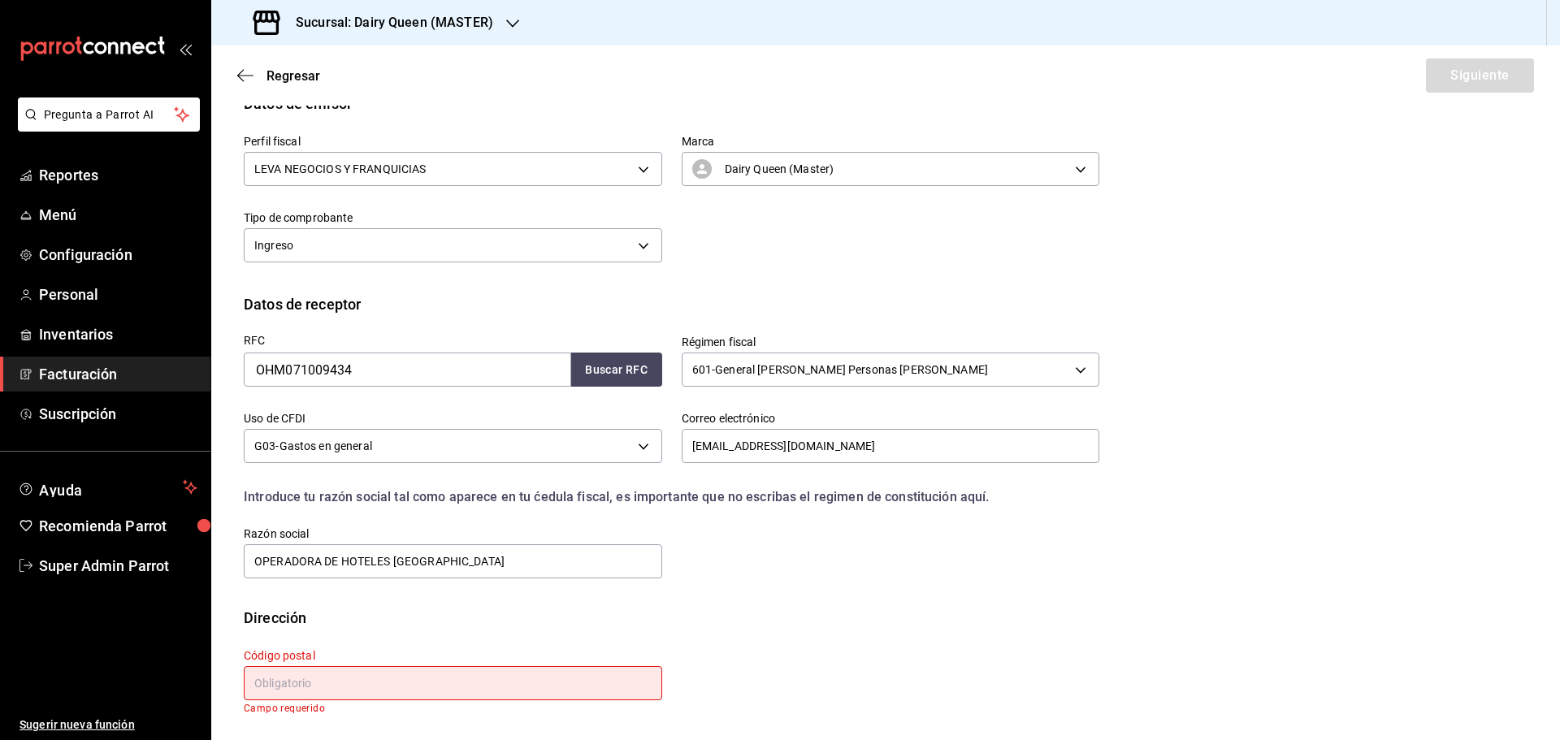
click at [508, 683] on input "text" at bounding box center [453, 683] width 418 height 34
paste input "64000"
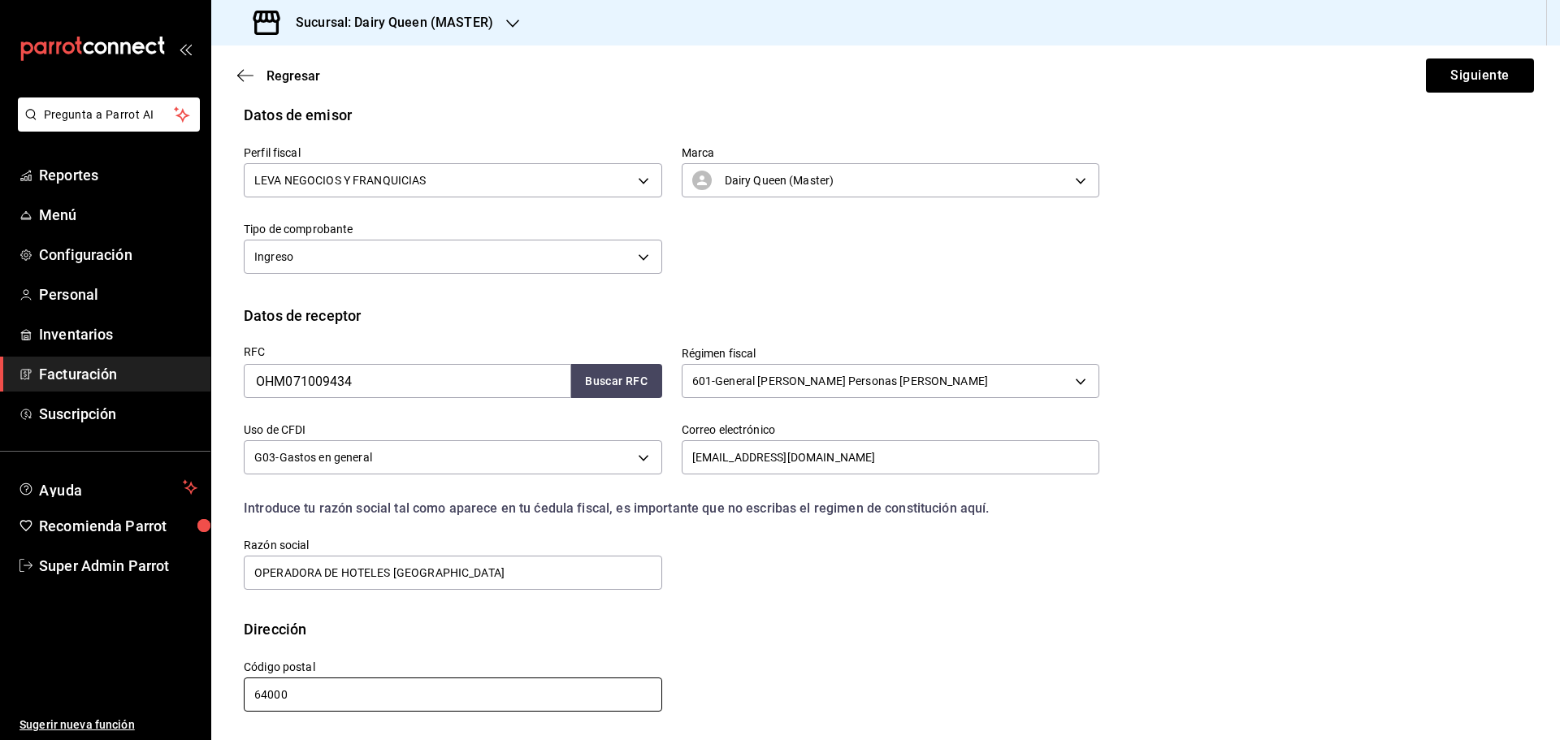
scroll to position [150, 0]
type input "64000"
click at [1429, 80] on button "Siguiente" at bounding box center [1480, 75] width 108 height 34
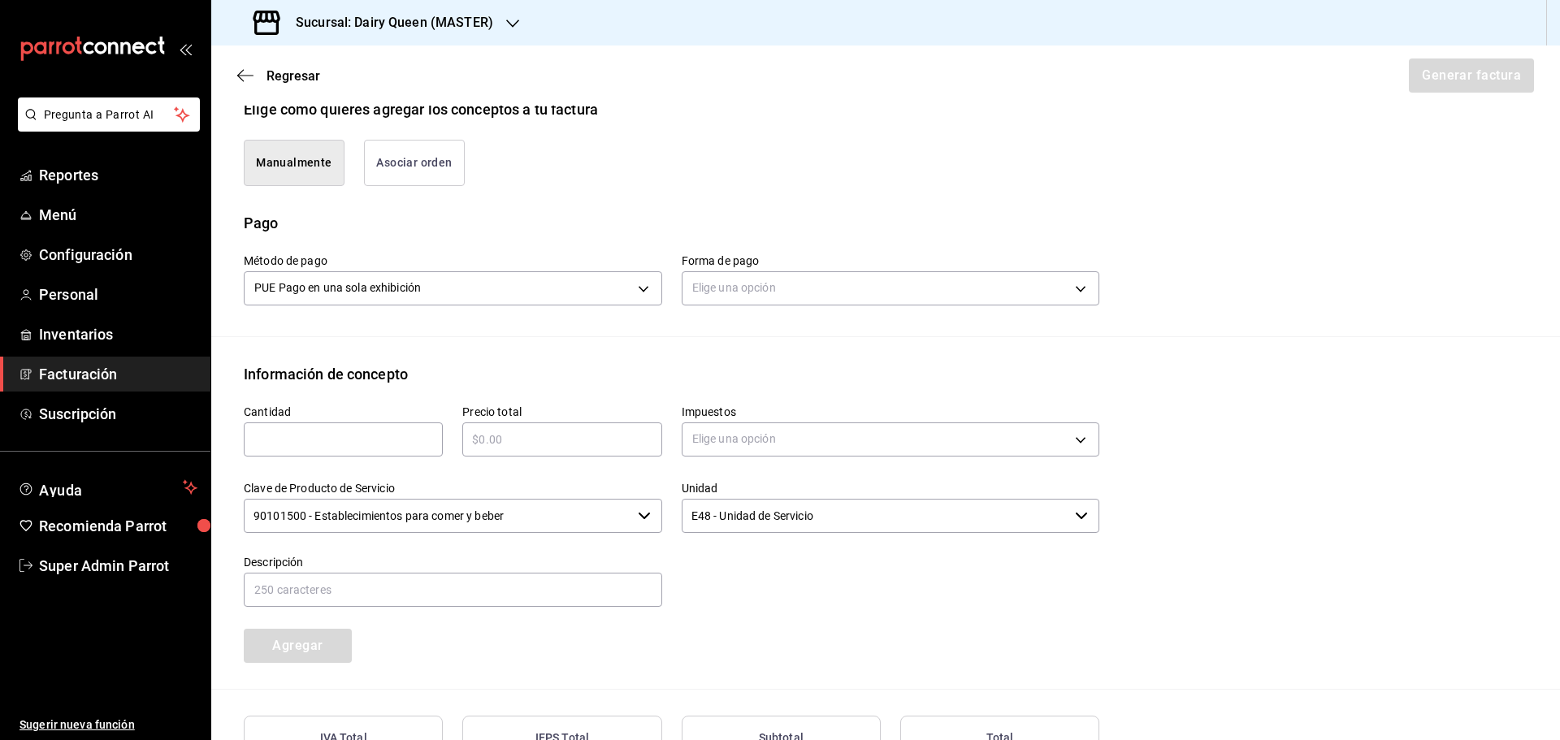
scroll to position [394, 0]
click at [763, 306] on div "Forma de pago Elige una opción" at bounding box center [891, 280] width 418 height 57
click at [761, 298] on body "Pregunta a Parrot AI Reportes Menú Configuración Personal Inventarios Facturaci…" at bounding box center [780, 370] width 1560 height 740
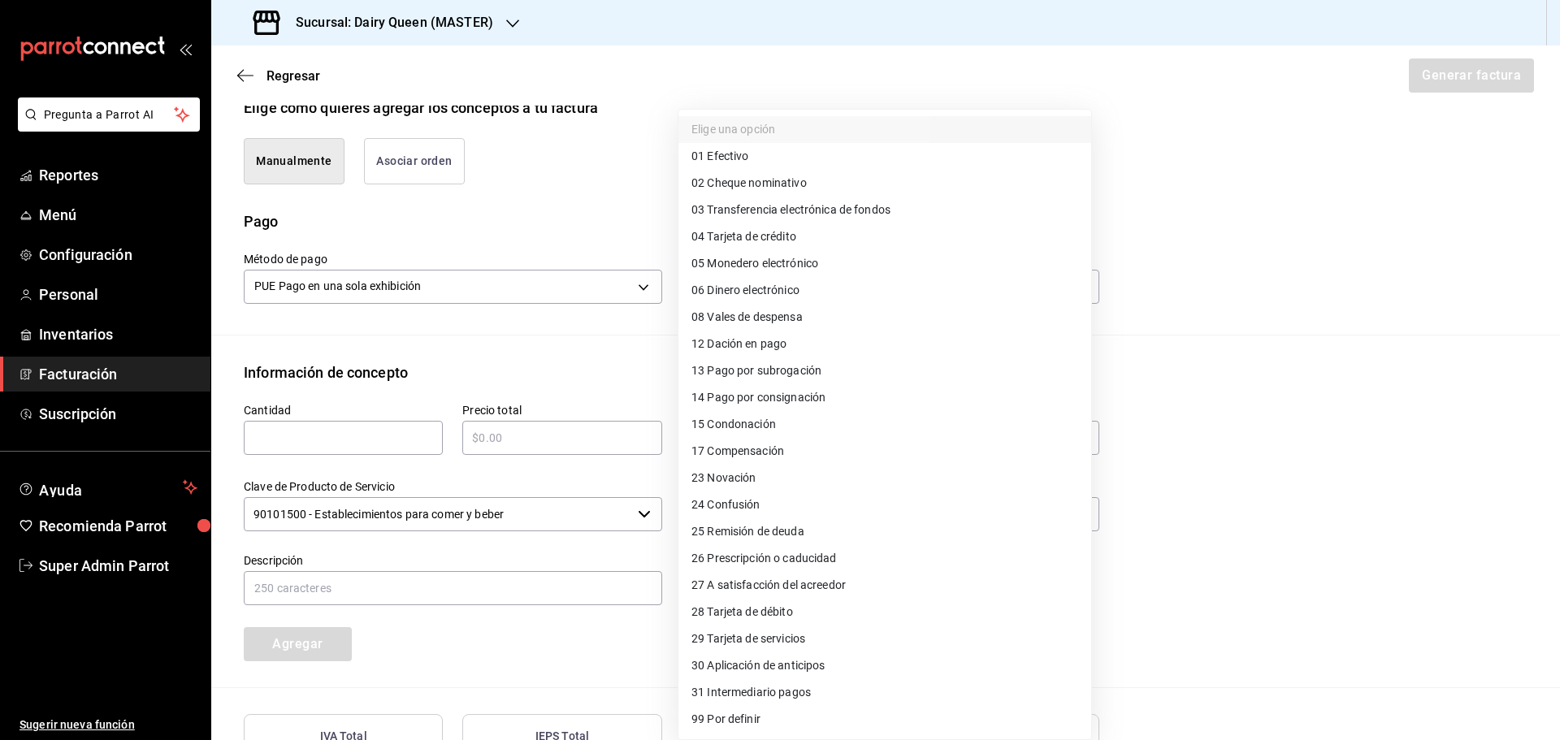
click at [708, 613] on span "28 Tarjeta de débito" at bounding box center [742, 612] width 102 height 17
type input "28"
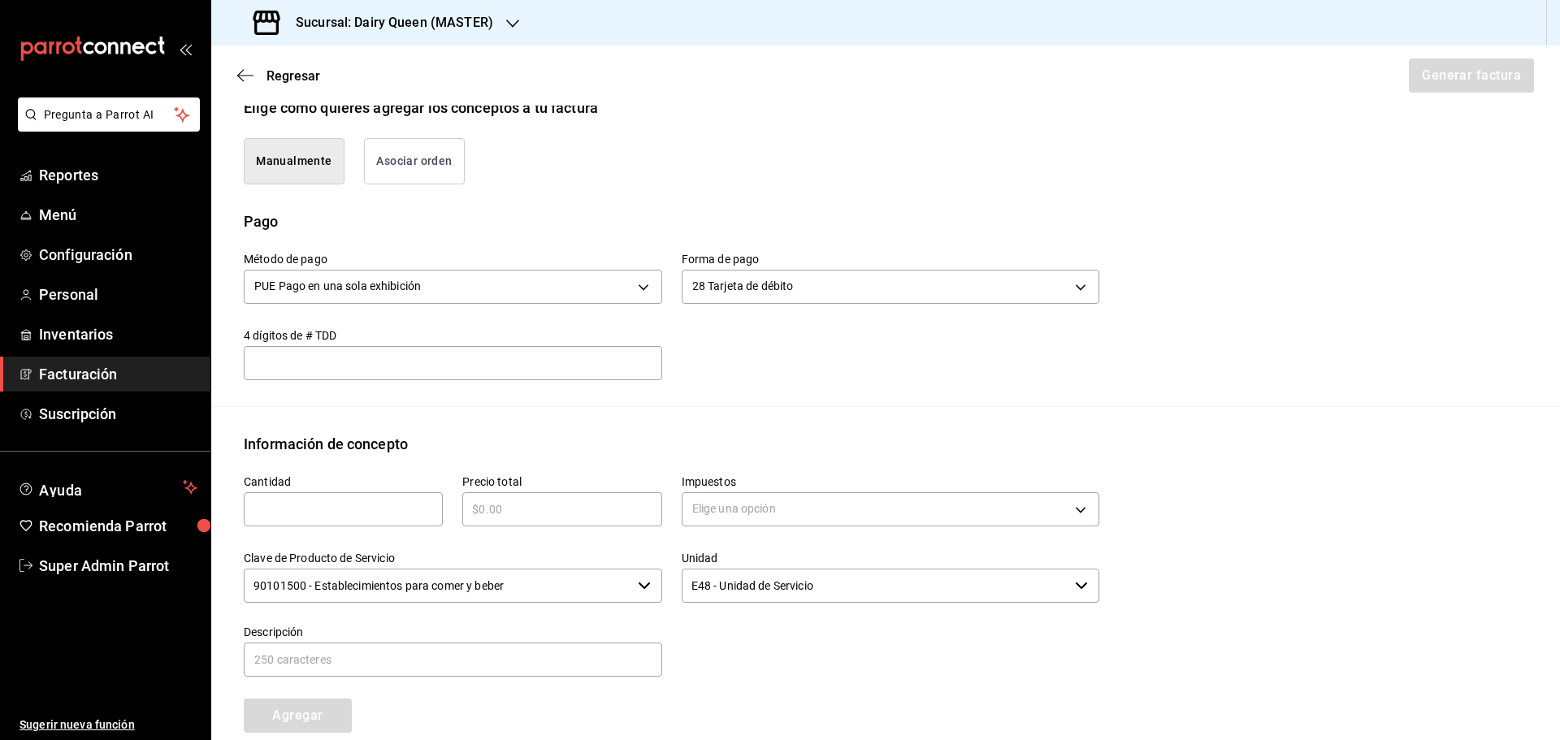
click at [291, 507] on input "text" at bounding box center [343, 509] width 199 height 19
type input "1"
click at [586, 514] on input "text" at bounding box center [561, 509] width 199 height 19
type input "$545"
click at [742, 509] on body "Pregunta a Parrot AI Reportes Menú Configuración Personal Inventarios Facturaci…" at bounding box center [780, 370] width 1560 height 740
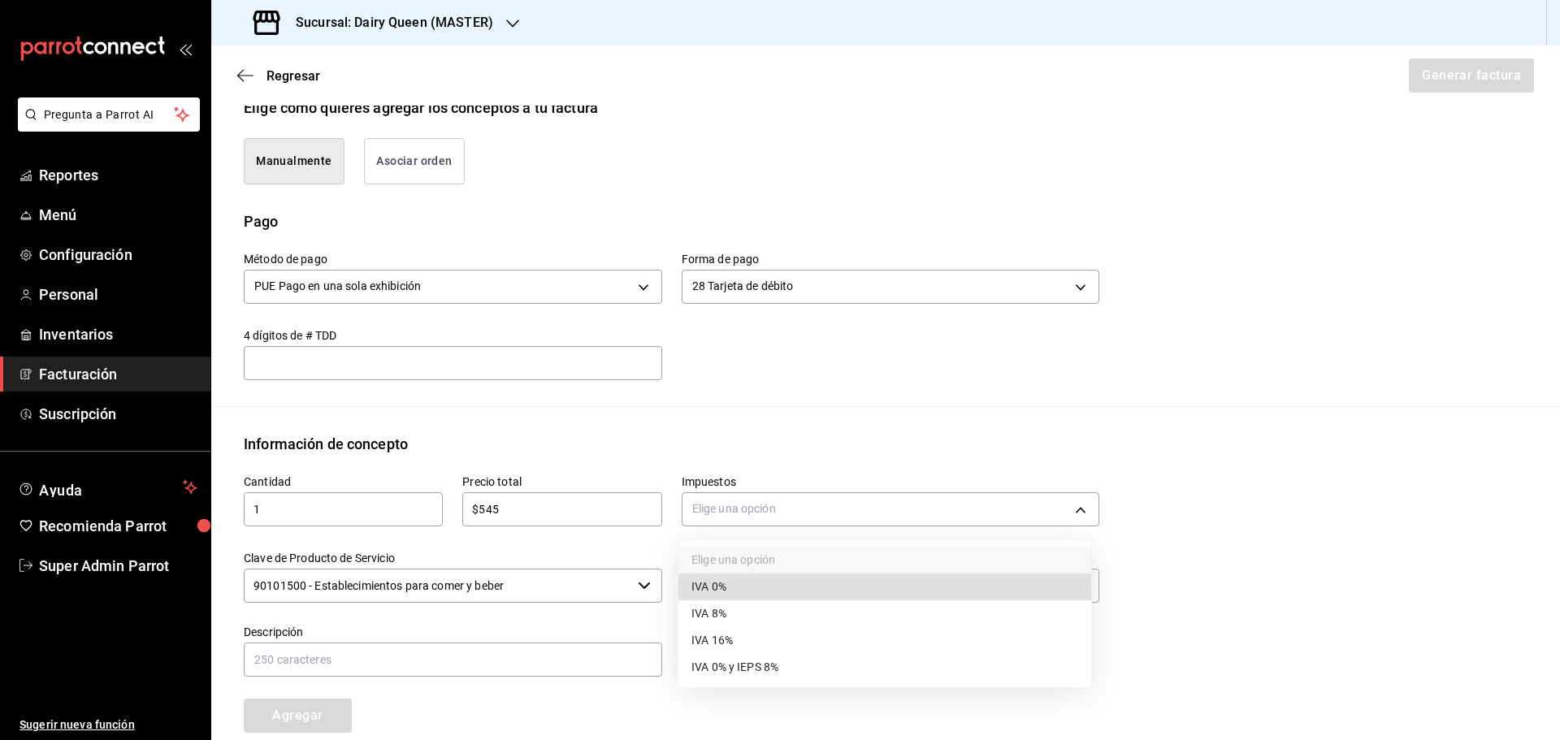
click at [742, 649] on li "IVA 16%" at bounding box center [884, 640] width 413 height 27
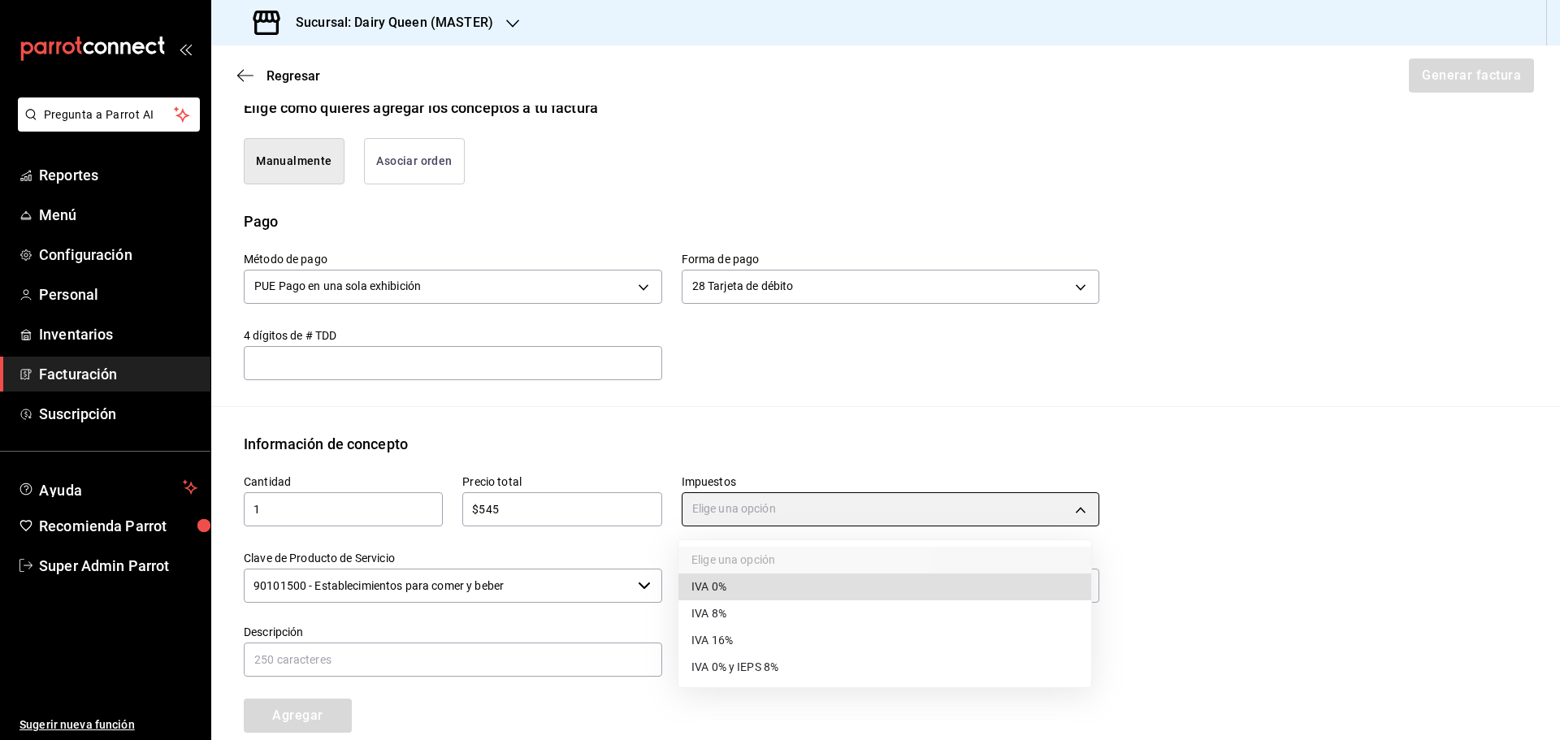
type input "IVA_16"
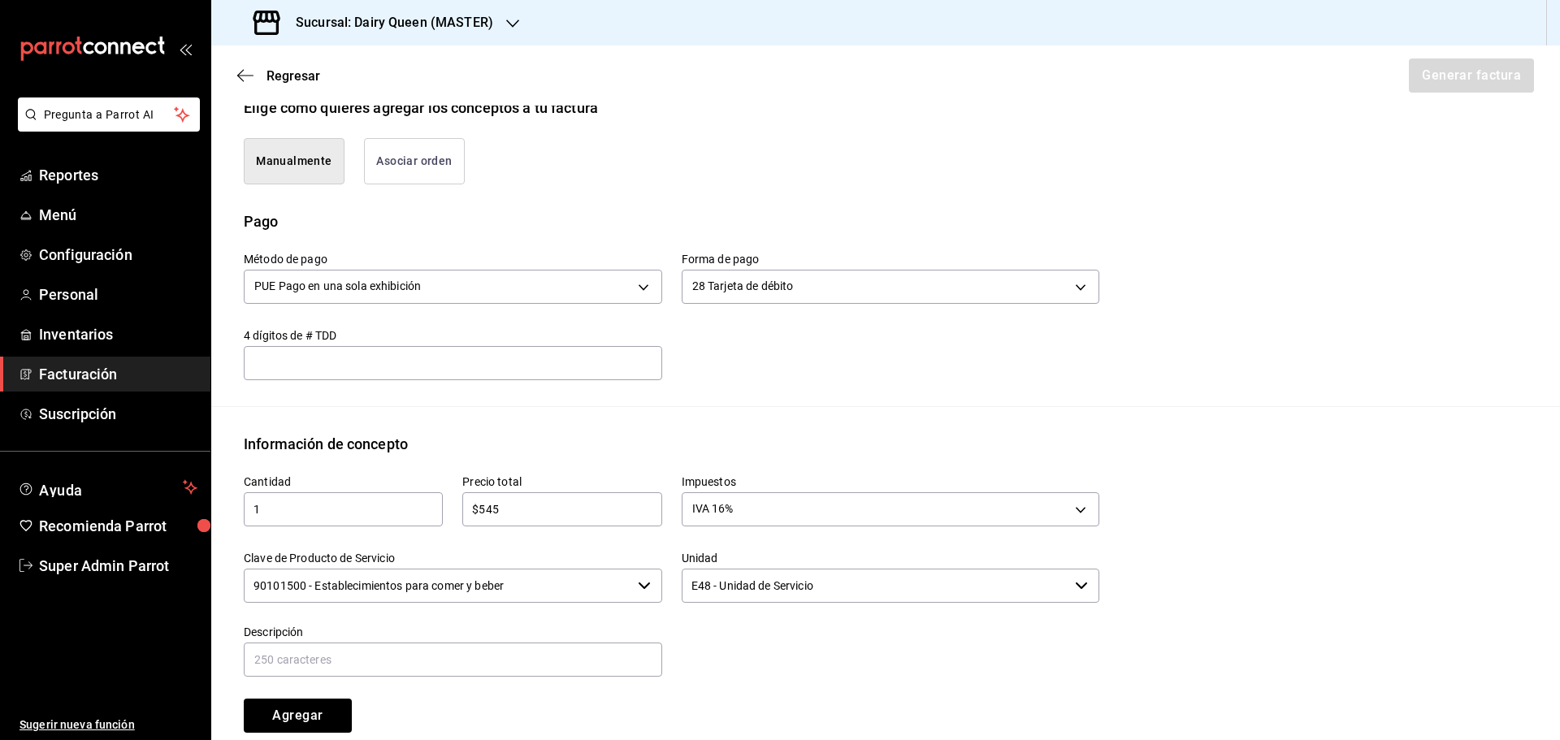
click at [520, 597] on input "90101500 - Establecimientos para comer y beber" at bounding box center [438, 586] width 388 height 34
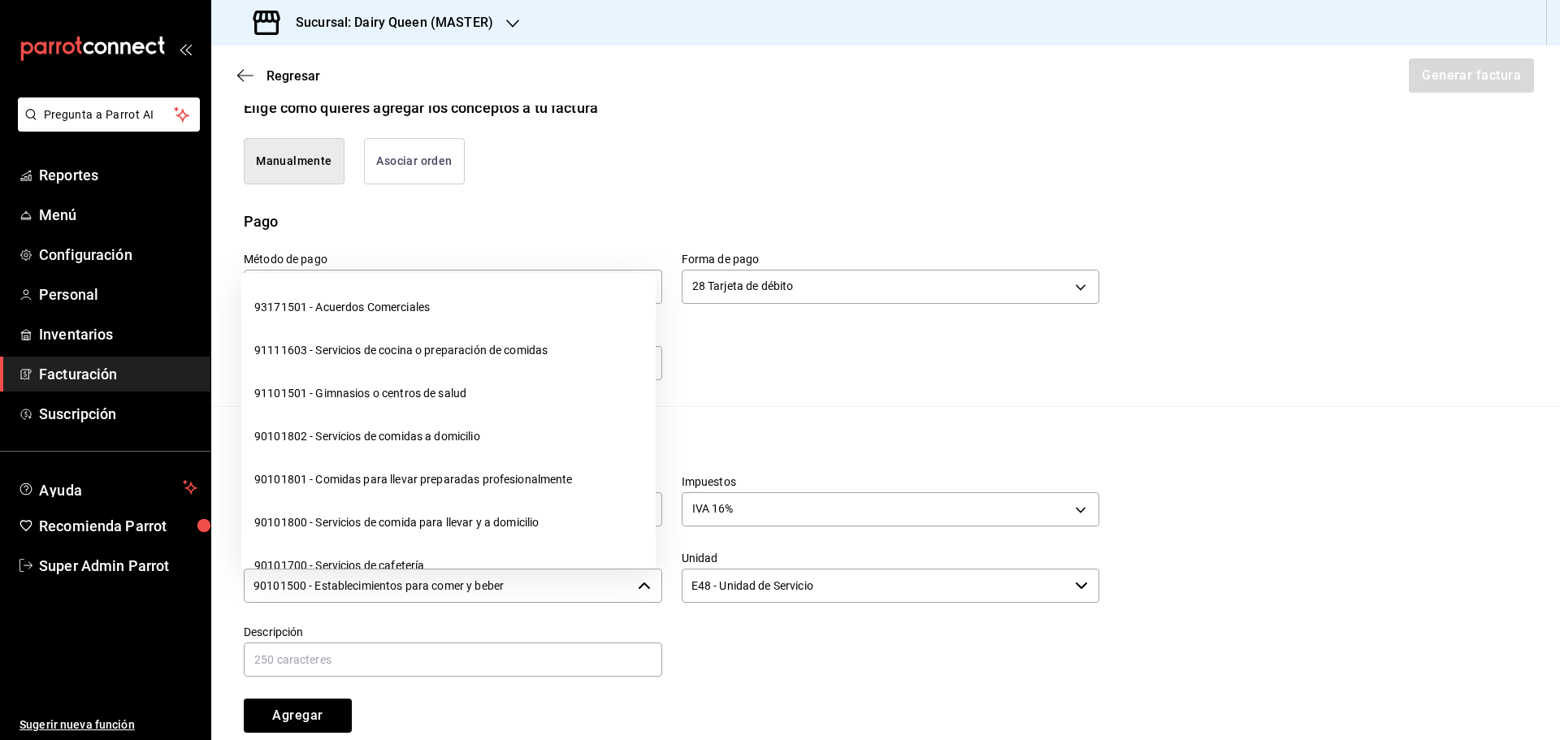
click at [519, 597] on input "90101500 - Establecimientos para comer y beber" at bounding box center [438, 586] width 388 height 34
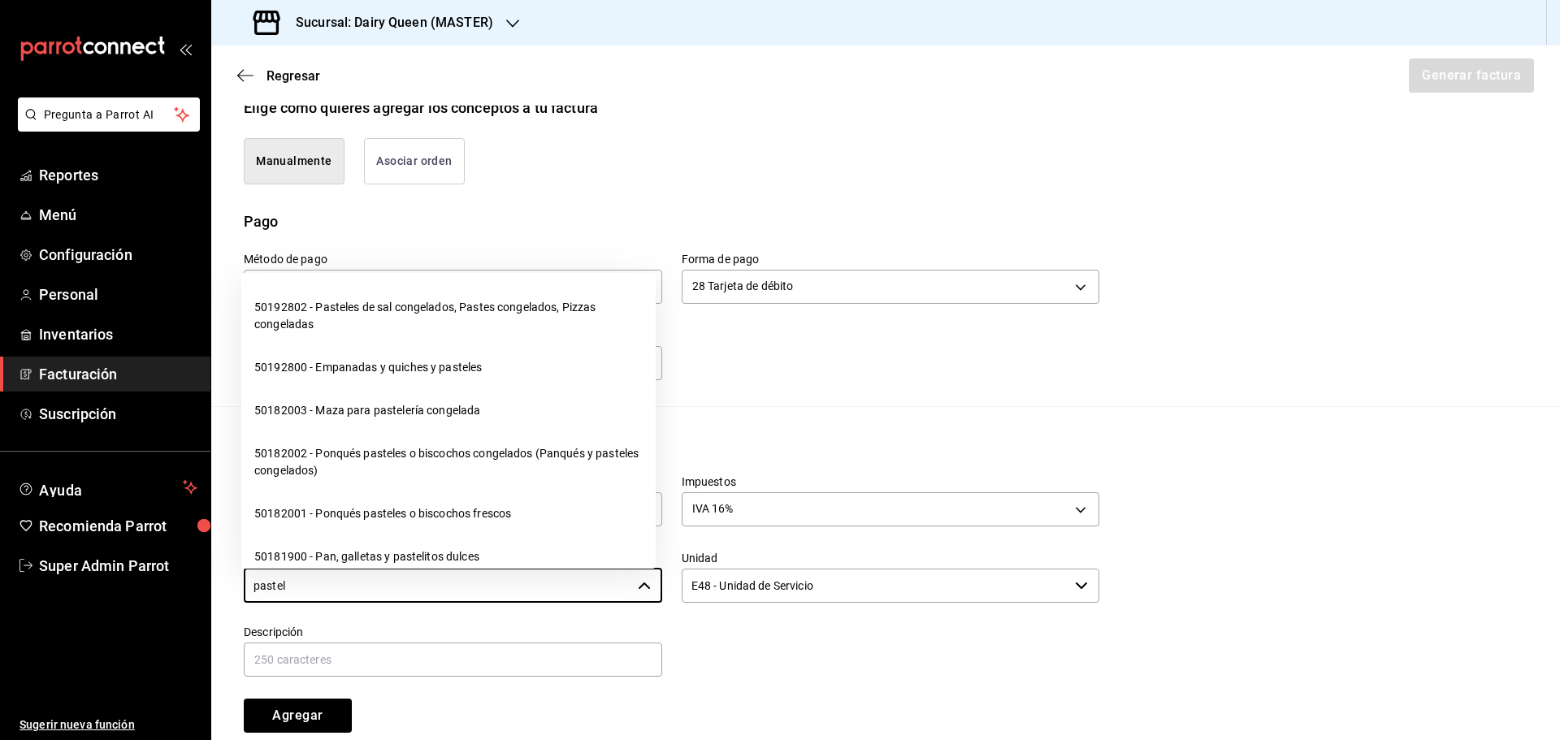
click at [418, 478] on li "50182002 - Ponqués pasteles o biscochos congelados (Panqués y pasteles congelad…" at bounding box center [448, 462] width 414 height 60
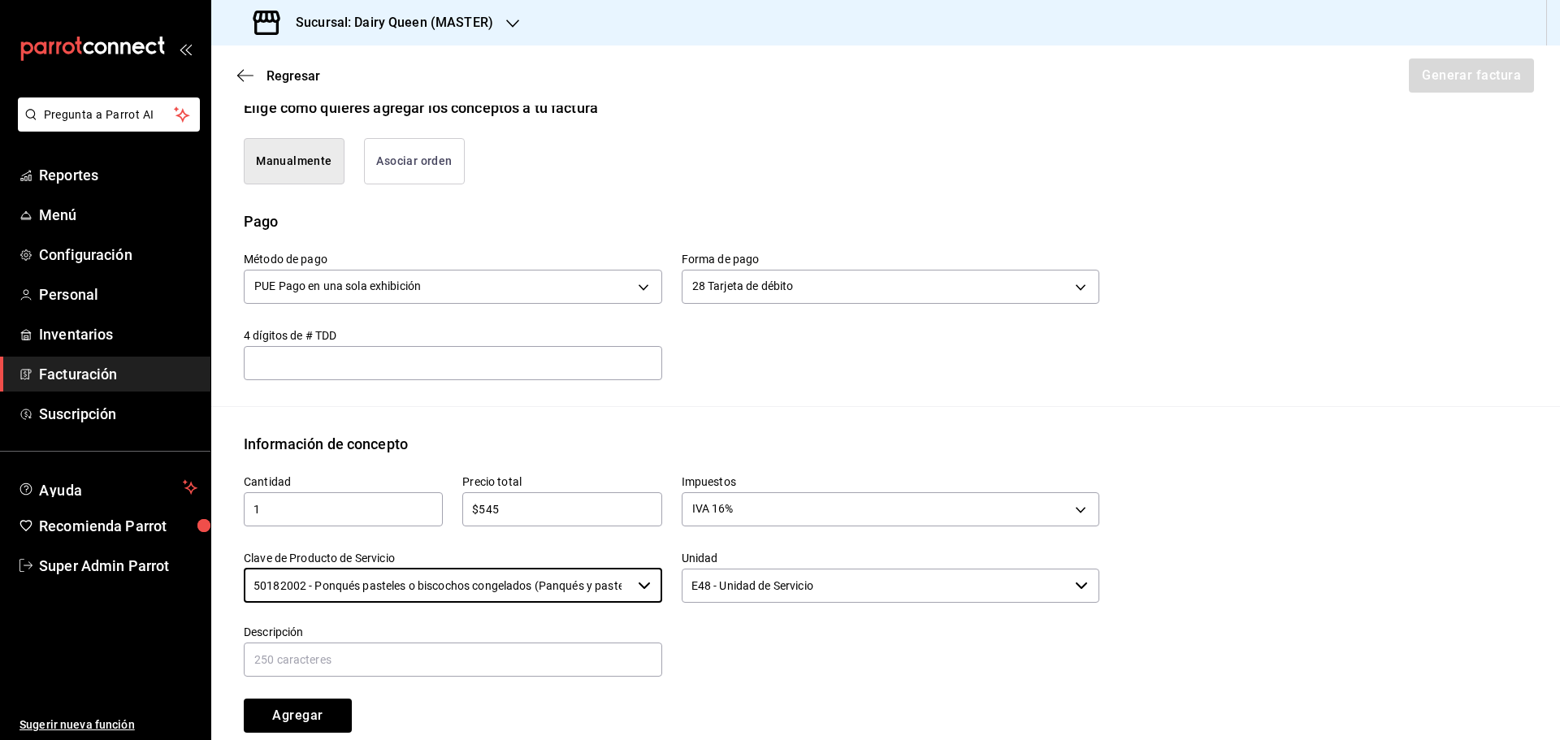
type input "50182002 - Ponqués pasteles o biscochos congelados (Panqués y pasteles congelad…"
click at [740, 594] on input "E48 - Unidad de Servicio" at bounding box center [876, 586] width 388 height 34
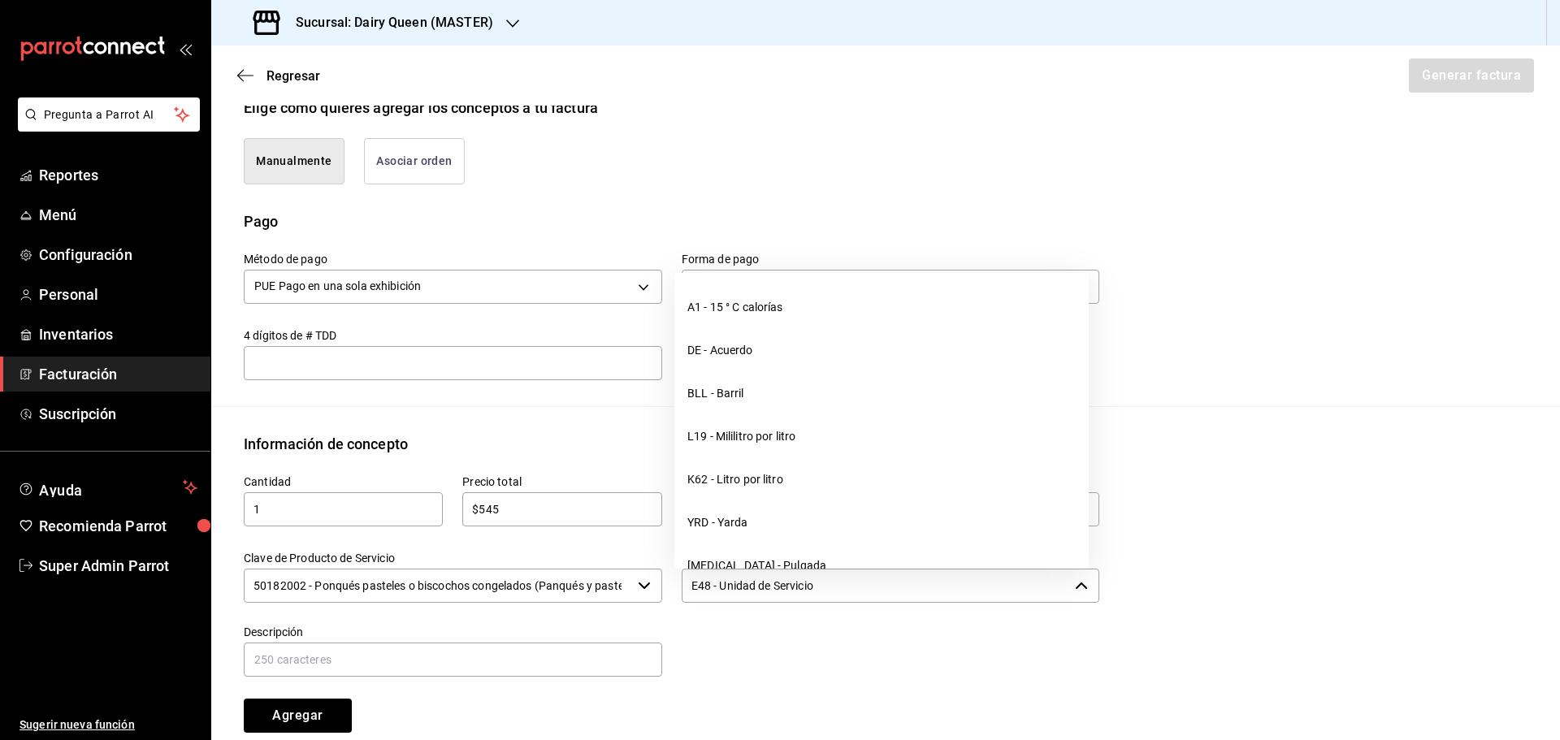
click at [740, 594] on input "E48 - Unidad de Servicio" at bounding box center [876, 586] width 388 height 34
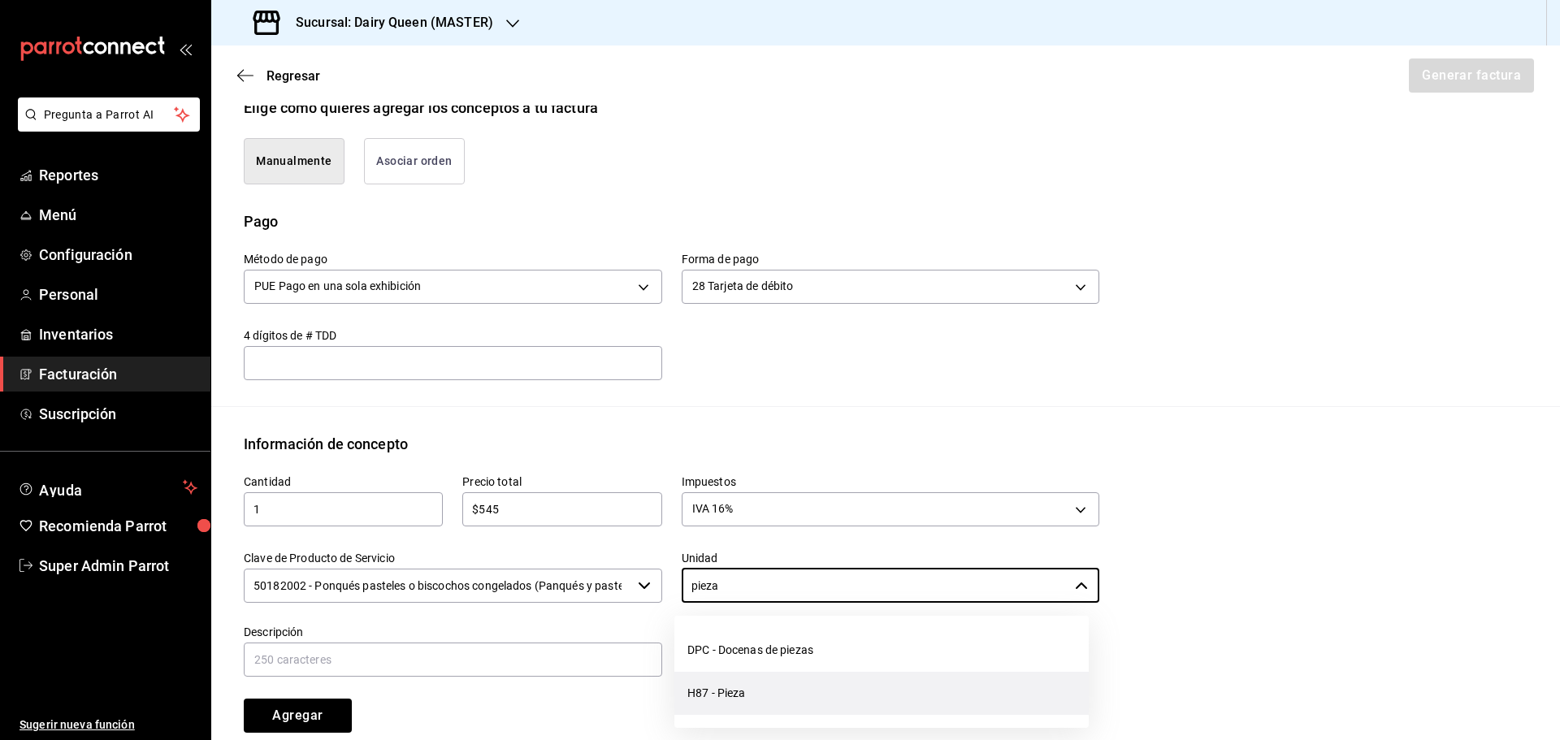
click at [723, 691] on li "H87 - Pieza" at bounding box center [881, 693] width 414 height 43
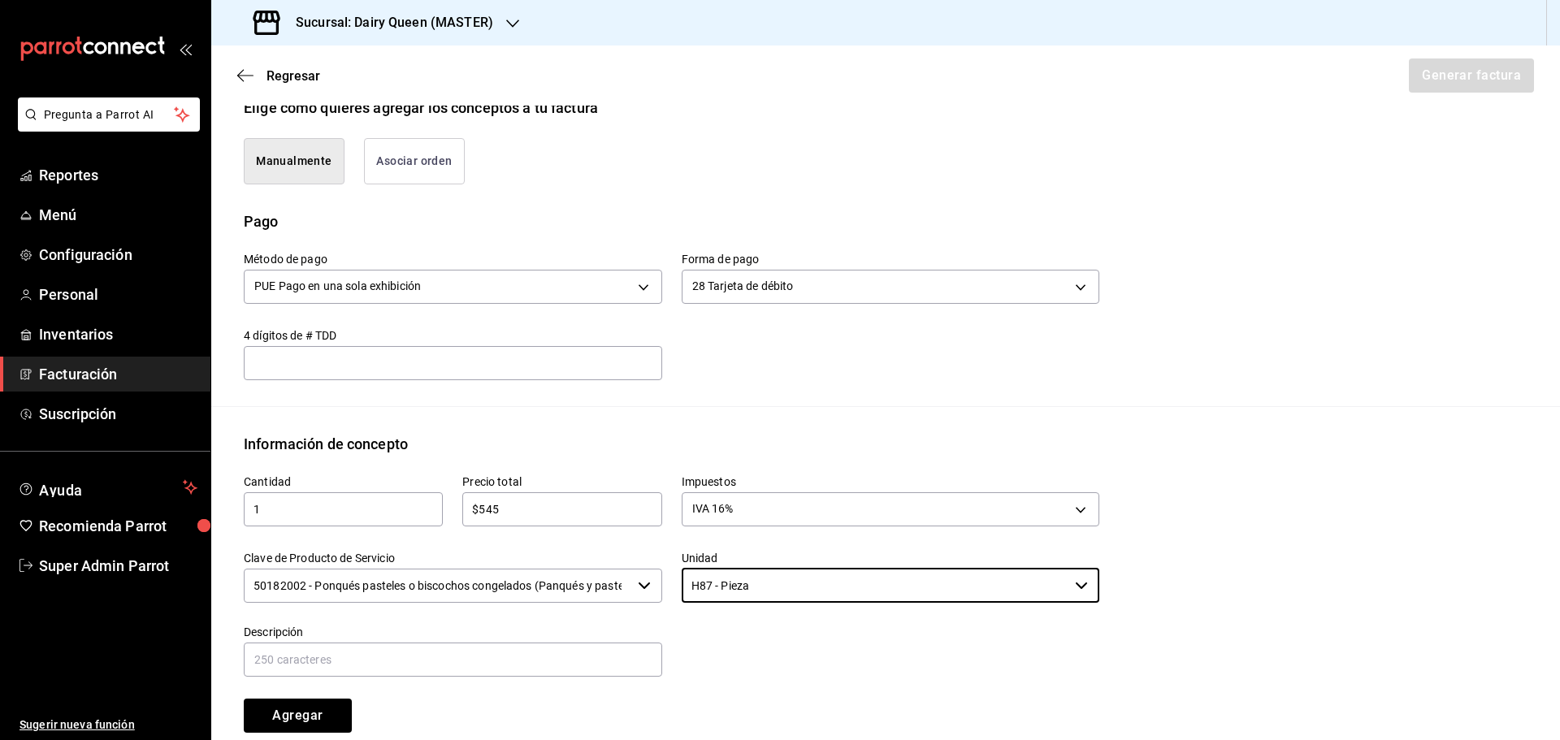
type input "H87 - Pieza"
click at [540, 654] on input "text" at bounding box center [453, 660] width 418 height 34
paste input "Pastel De Blizzard® De Oreo®"
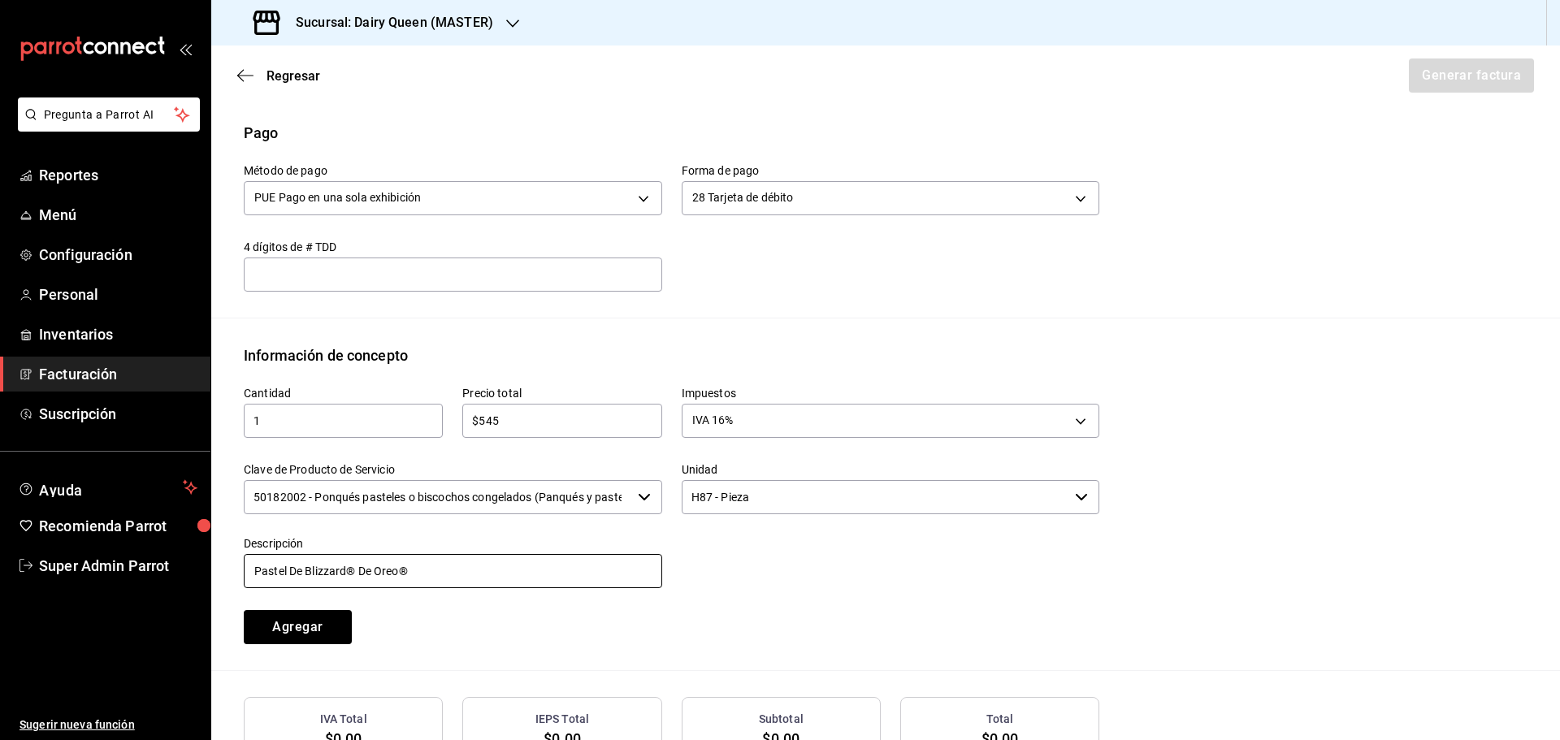
scroll to position [604, 0]
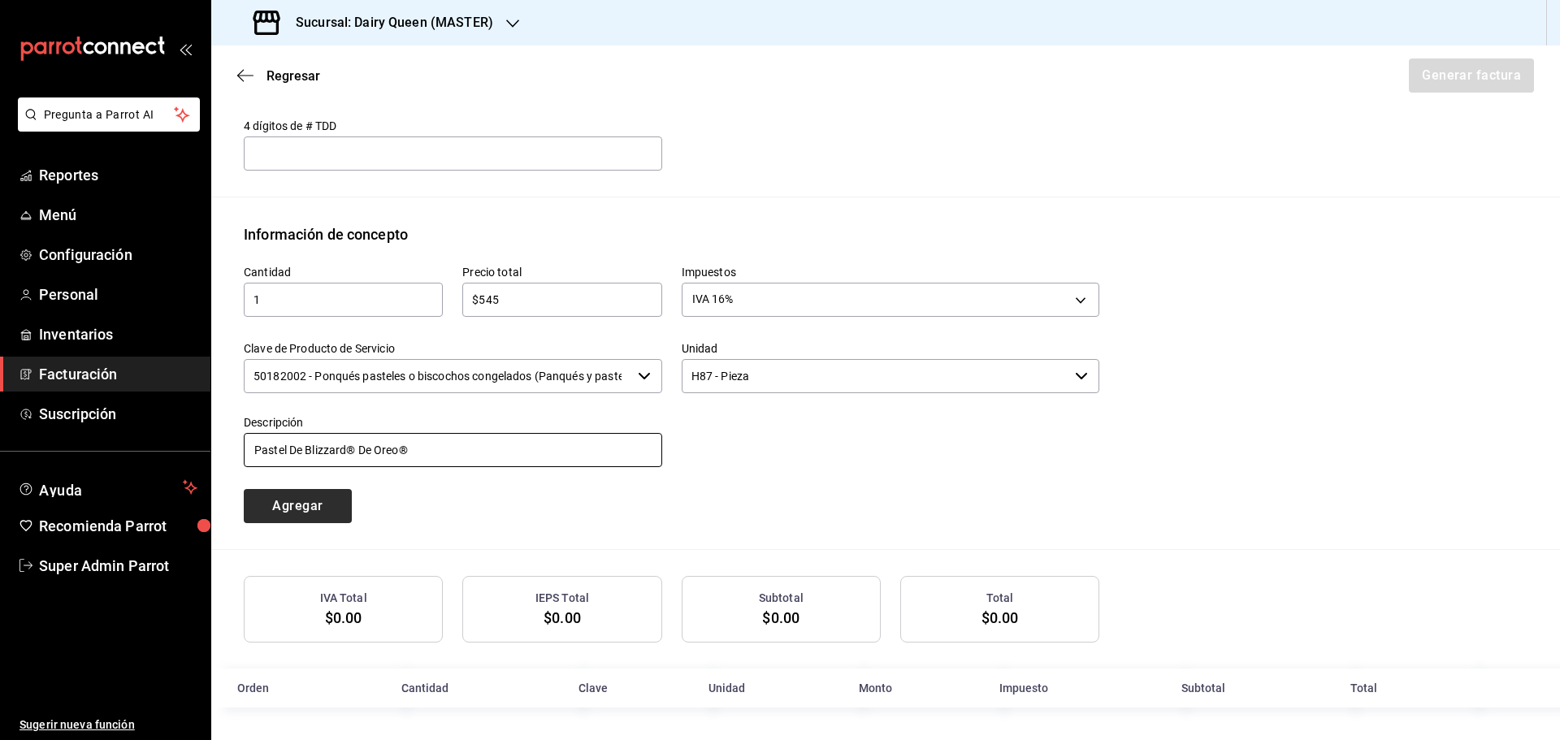
type input "Pastel De Blizzard® De Oreo®"
click at [291, 516] on button "Agregar" at bounding box center [298, 506] width 108 height 34
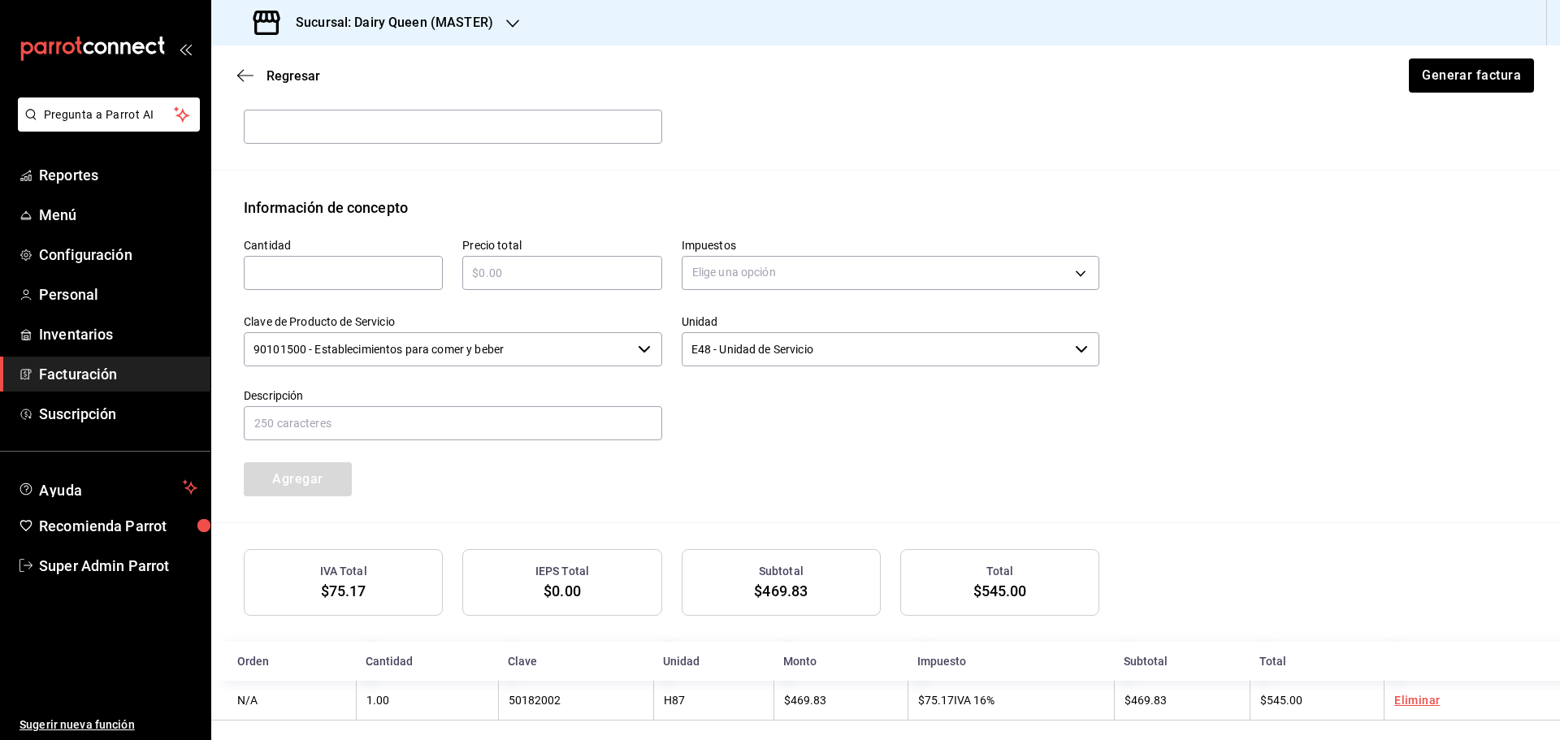
scroll to position [645, 0]
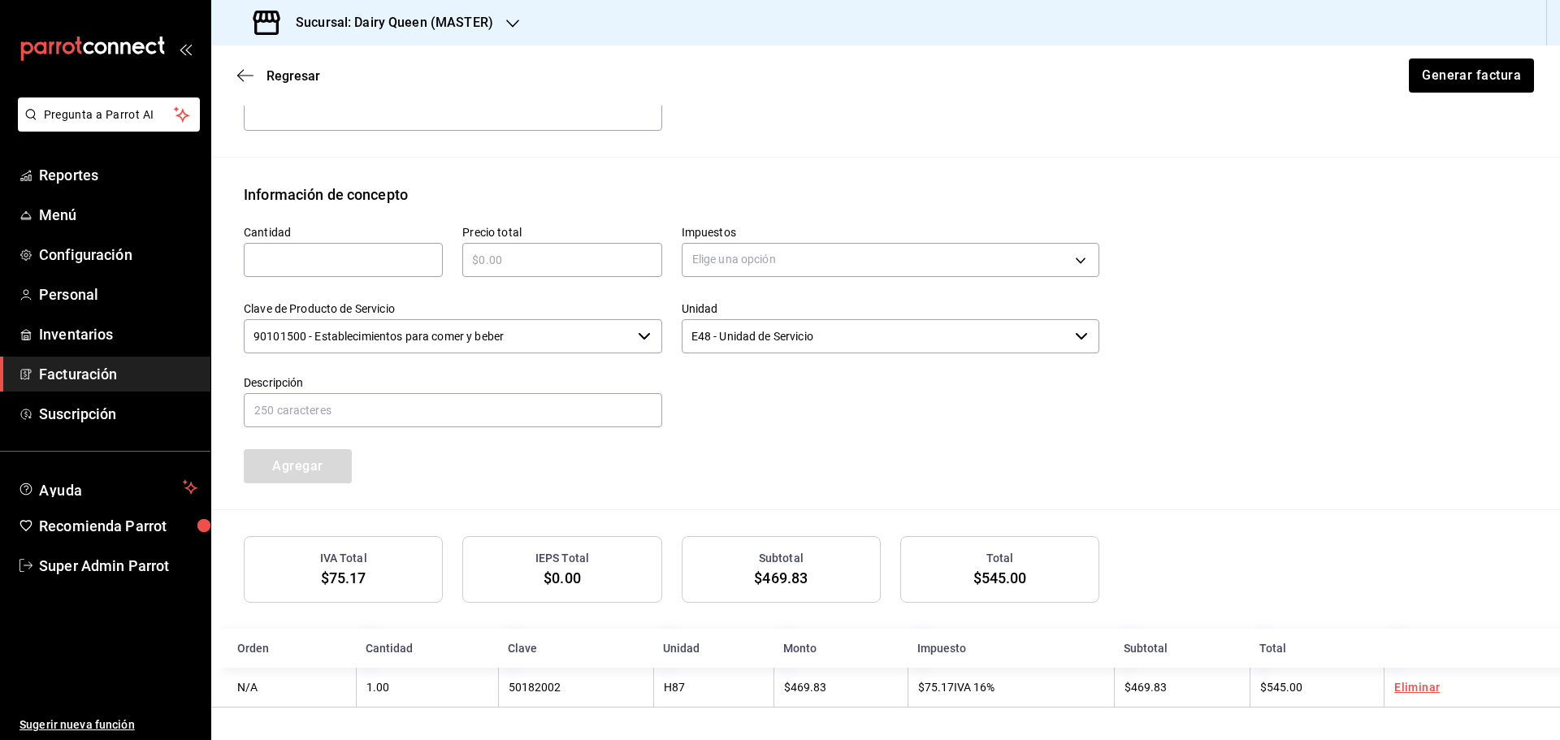
click at [1476, 94] on div "Regresar Generar factura" at bounding box center [885, 75] width 1349 height 60
click at [1460, 80] on button "Generar factura" at bounding box center [1470, 75] width 127 height 34
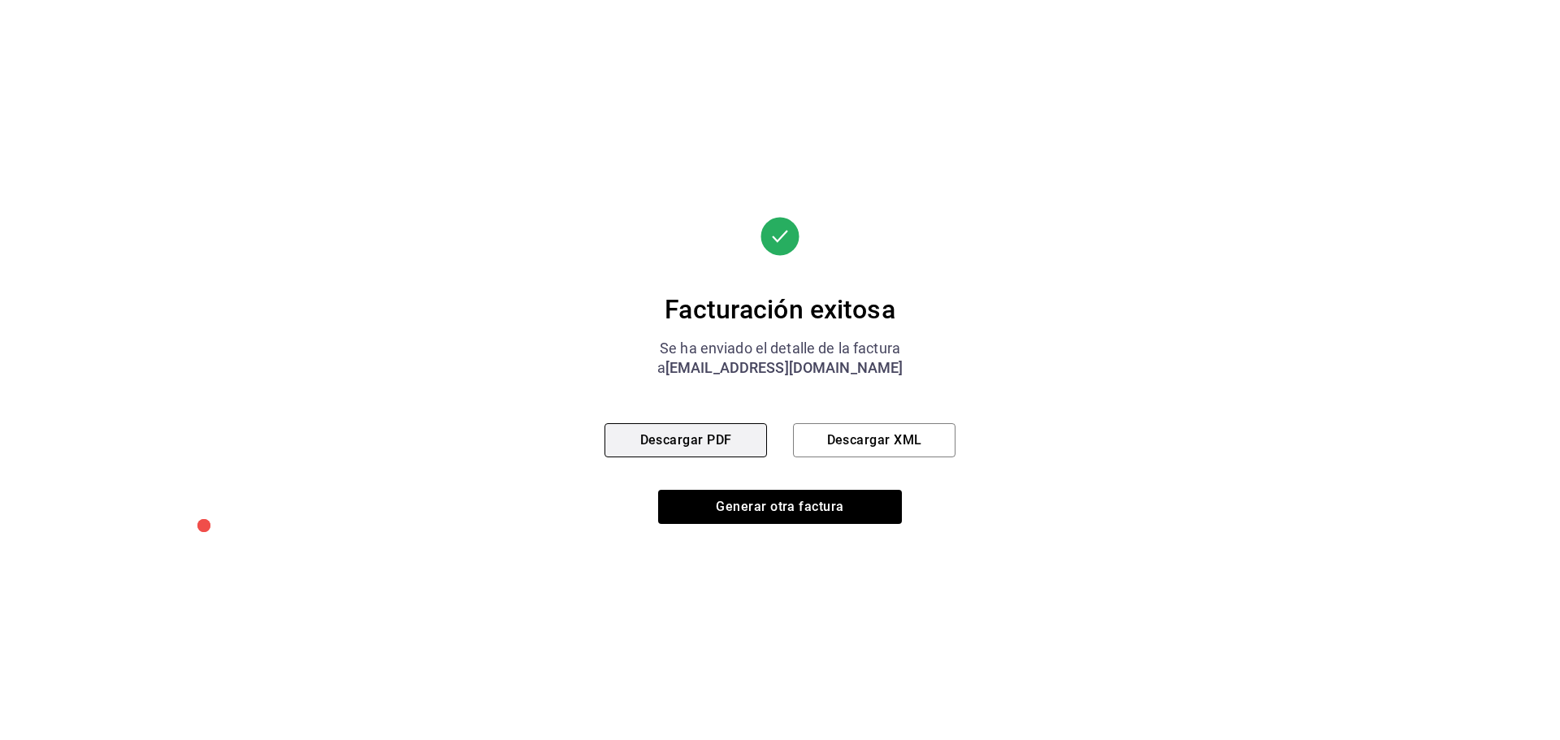
click at [656, 448] on button "Descargar PDF" at bounding box center [685, 440] width 162 height 34
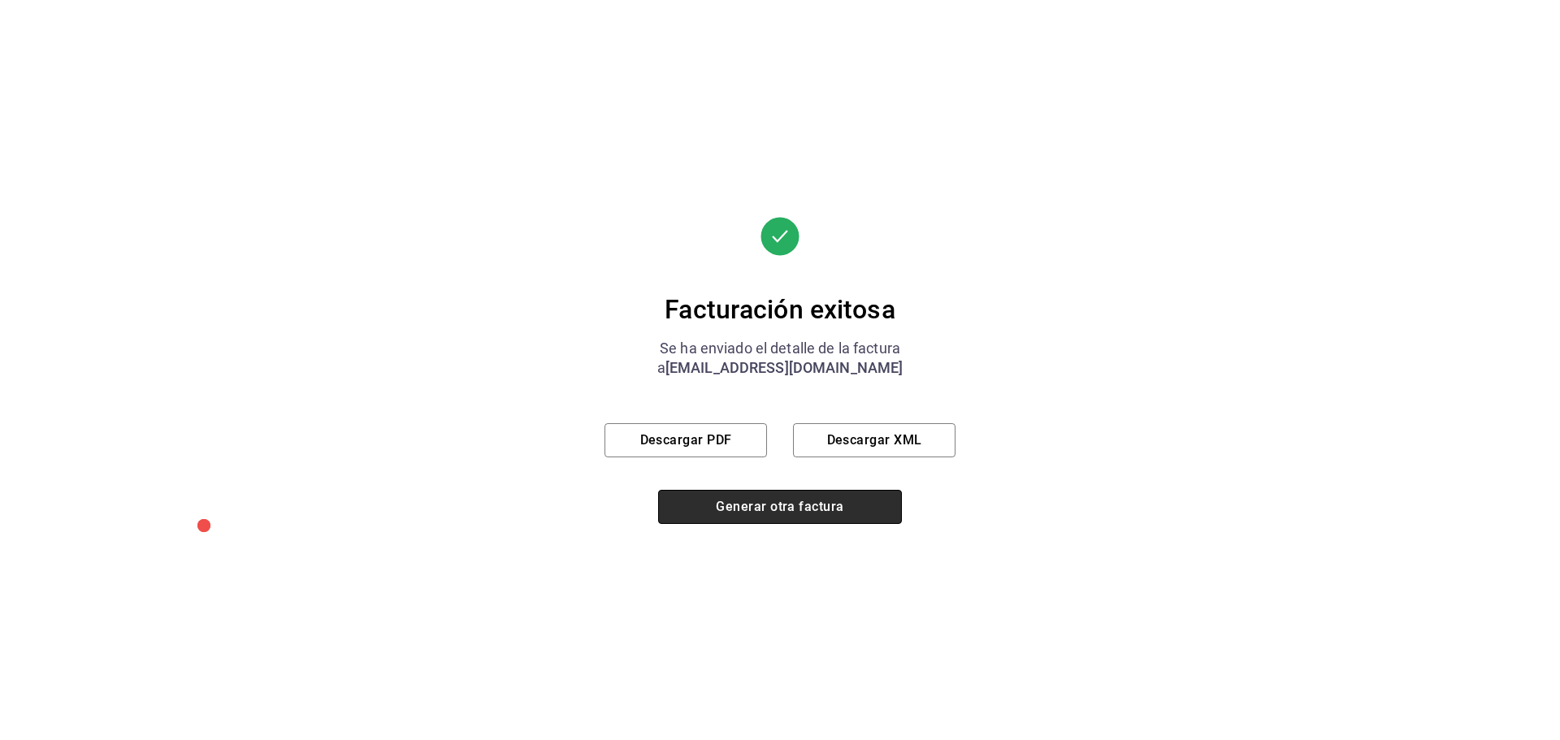
click at [789, 522] on button "Generar otra factura" at bounding box center [780, 507] width 244 height 34
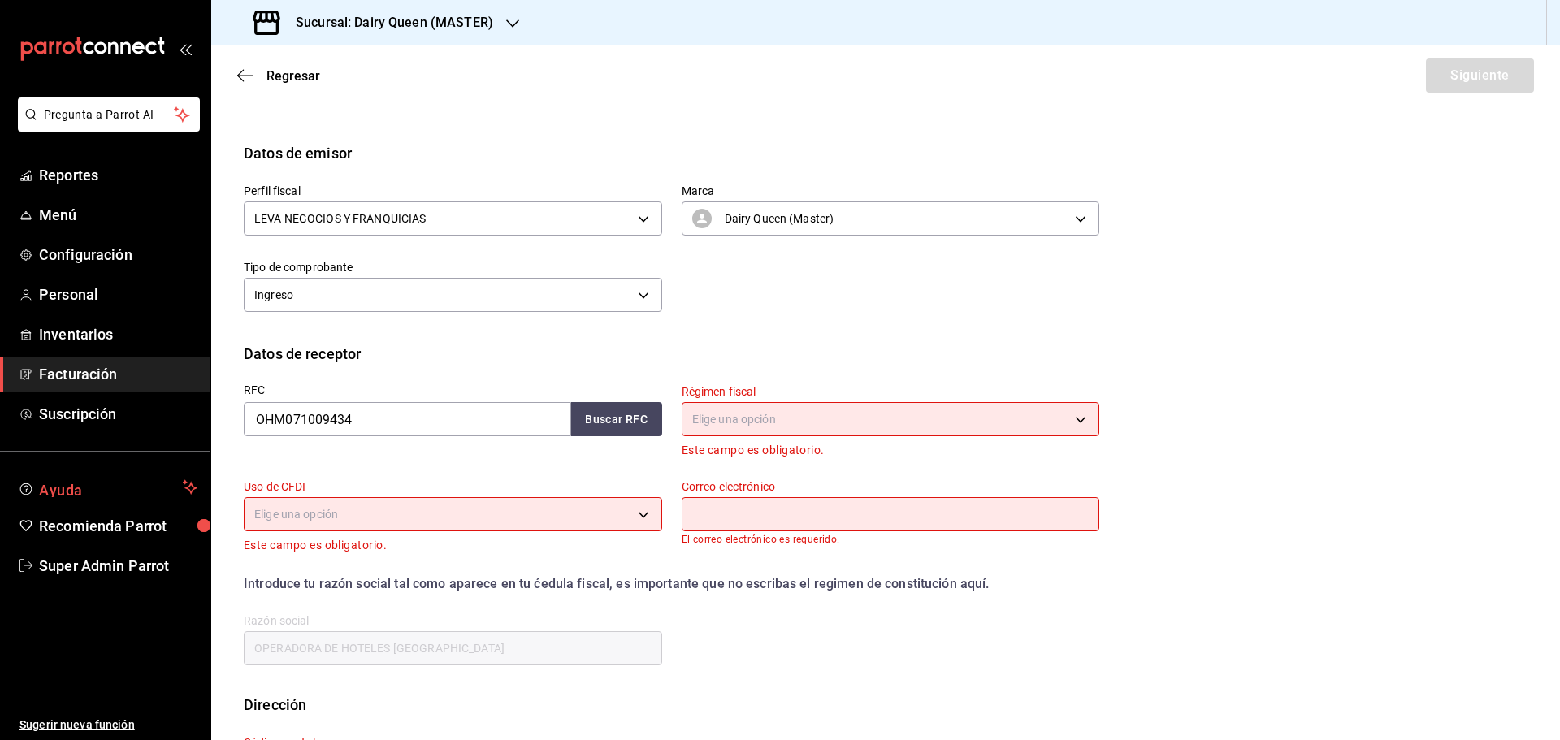
scroll to position [200, 0]
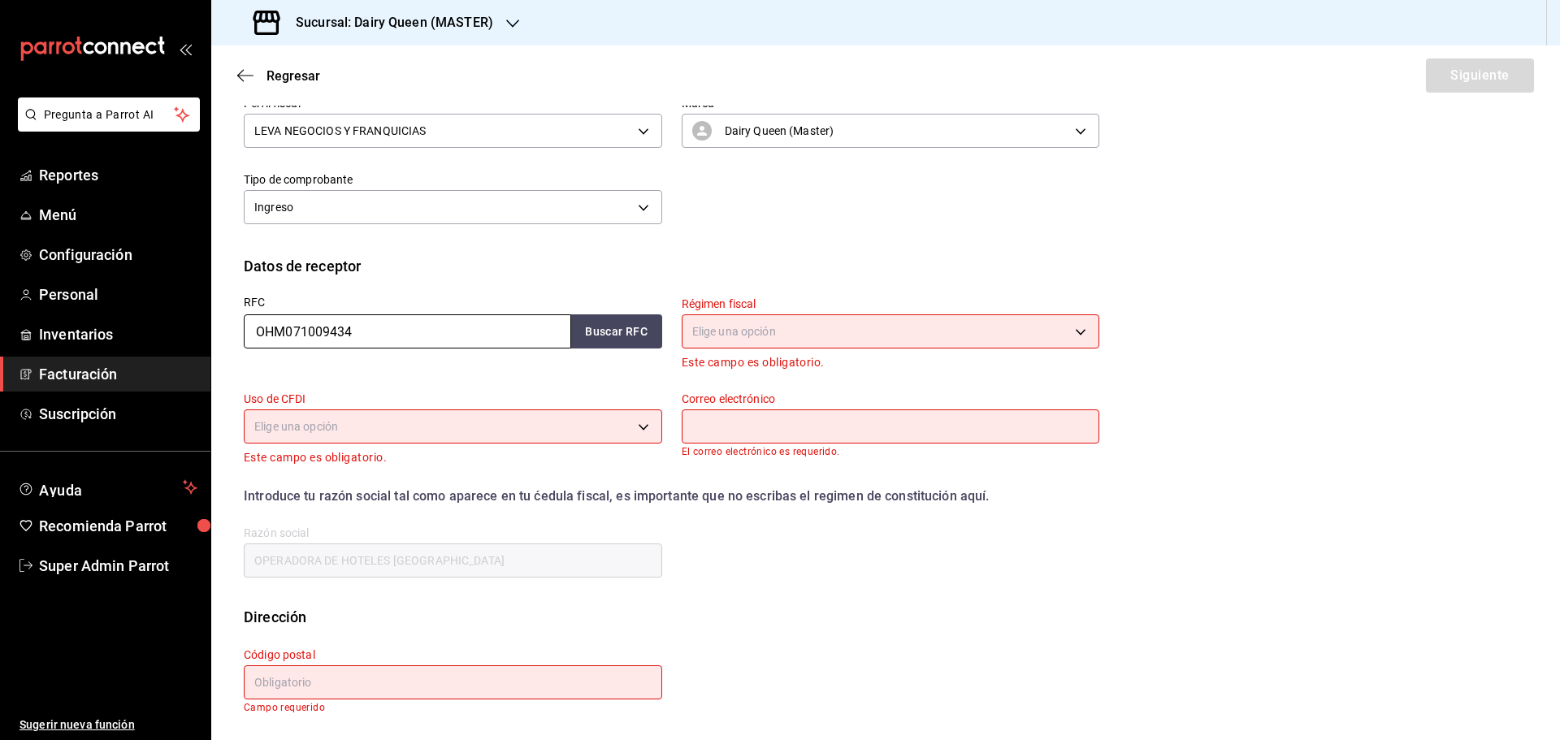
click at [344, 326] on input "OHM071009434" at bounding box center [407, 331] width 327 height 34
paste input "FCO120831DB3"
type input "FCO120831DB3"
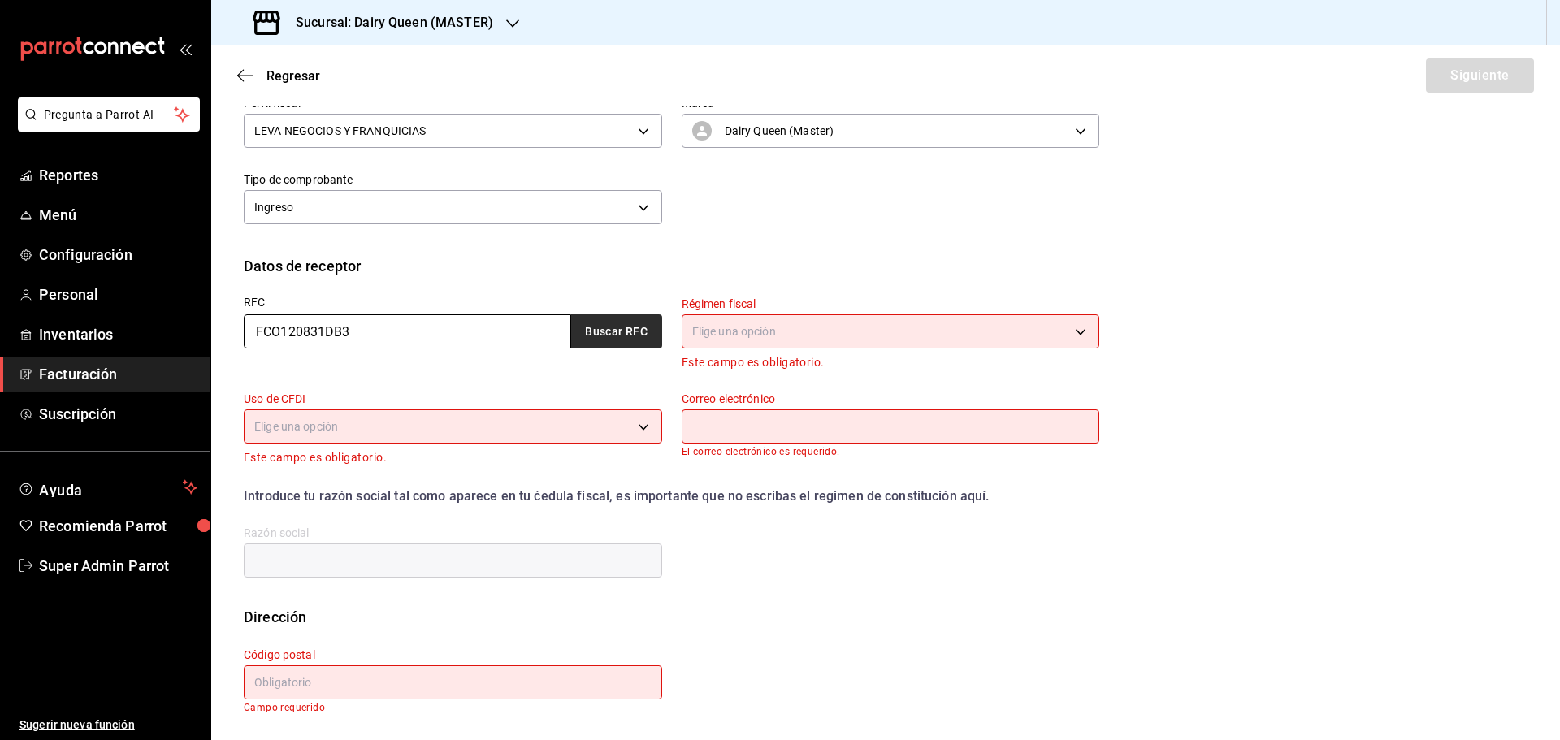
type input "FCO120831DB3"
click at [638, 324] on button "Buscar RFC" at bounding box center [616, 331] width 91 height 34
click at [757, 350] on div "Elige una opción" at bounding box center [891, 329] width 418 height 43
click at [741, 331] on body "Pregunta a Parrot AI Reportes Menú Configuración Personal Inventarios Facturaci…" at bounding box center [780, 370] width 1560 height 740
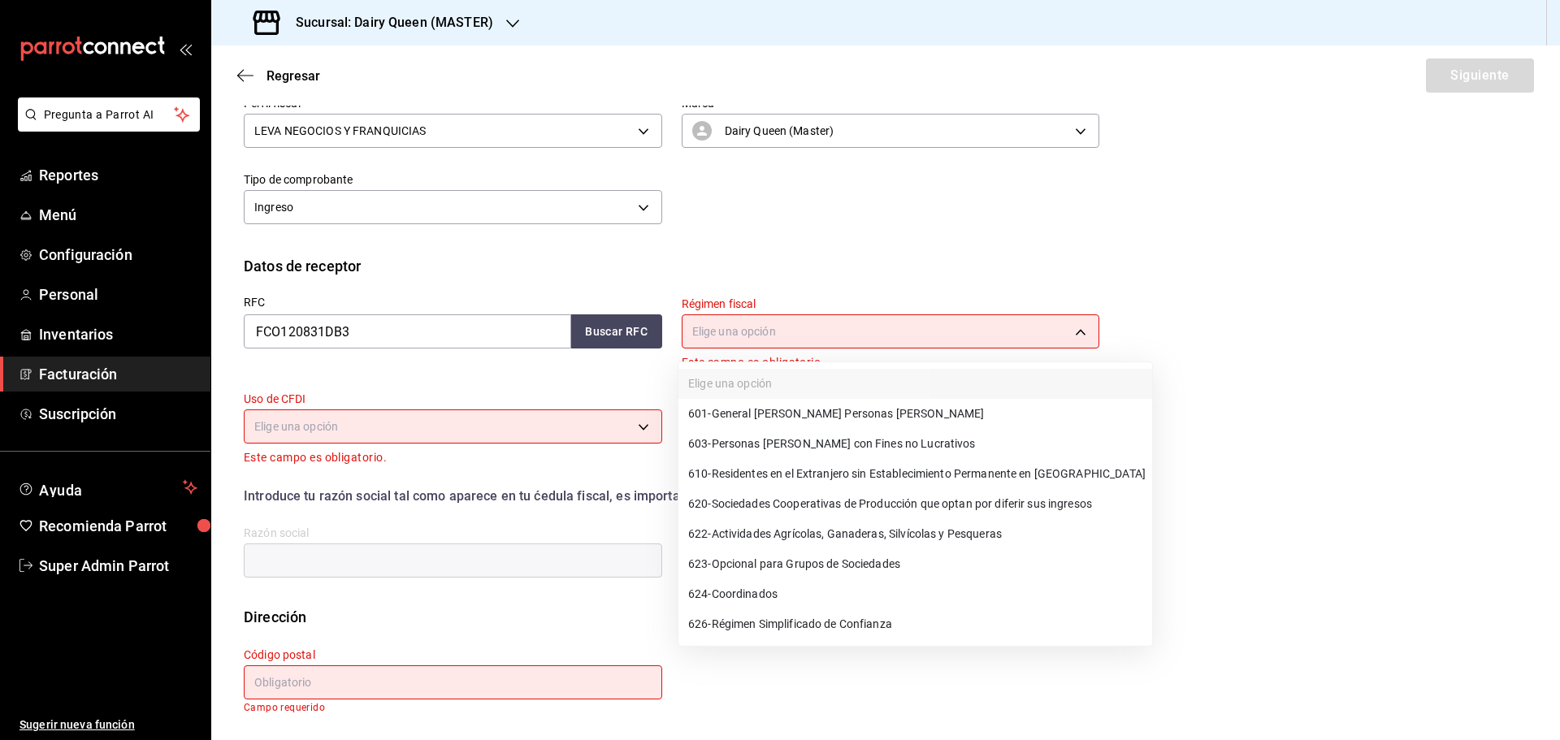
click at [752, 408] on span "601 - General [PERSON_NAME] Personas [PERSON_NAME]" at bounding box center [836, 413] width 296 height 17
type input "601"
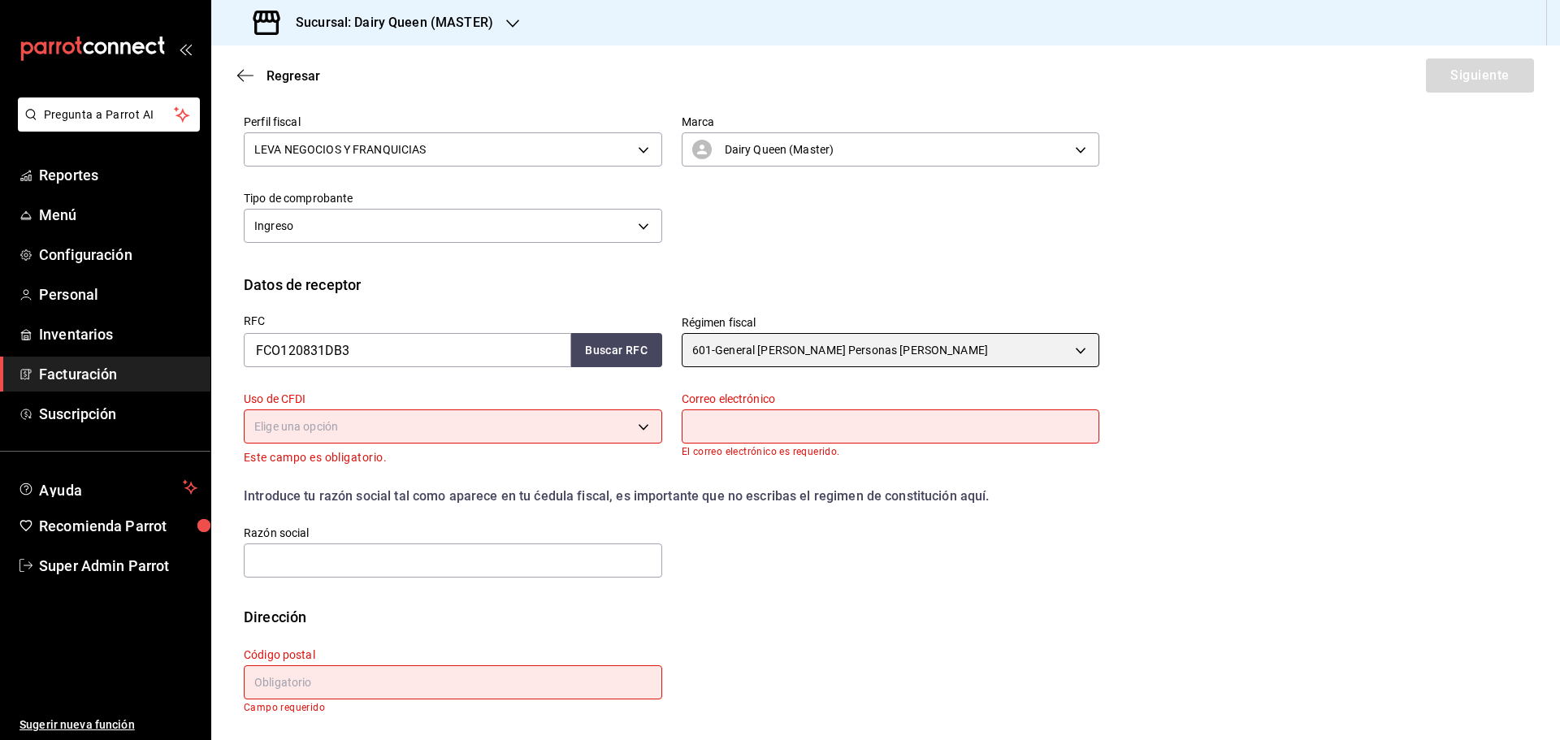
scroll to position [181, 0]
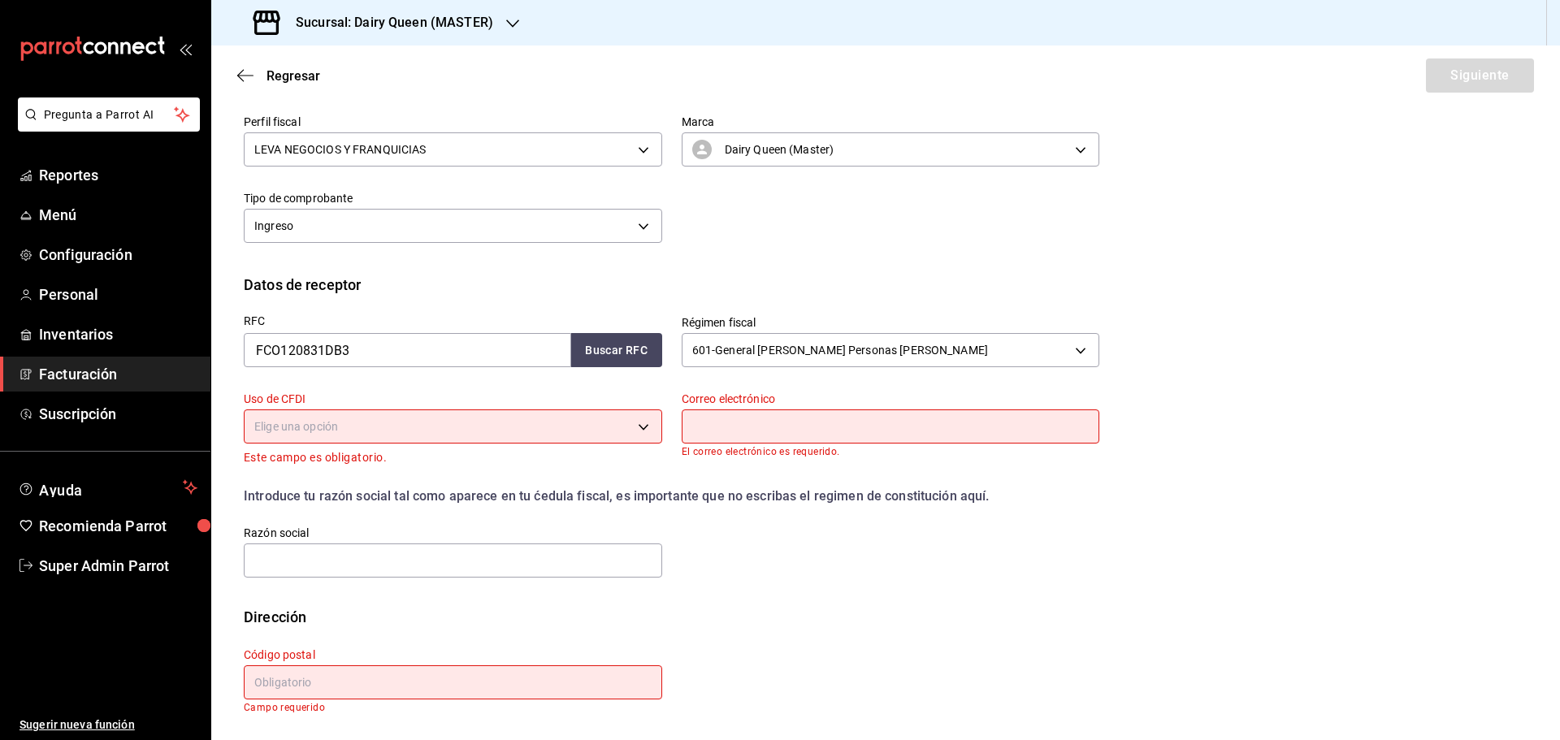
click at [411, 420] on body "Pregunta a Parrot AI Reportes Menú Configuración Personal Inventarios Facturaci…" at bounding box center [780, 370] width 1560 height 740
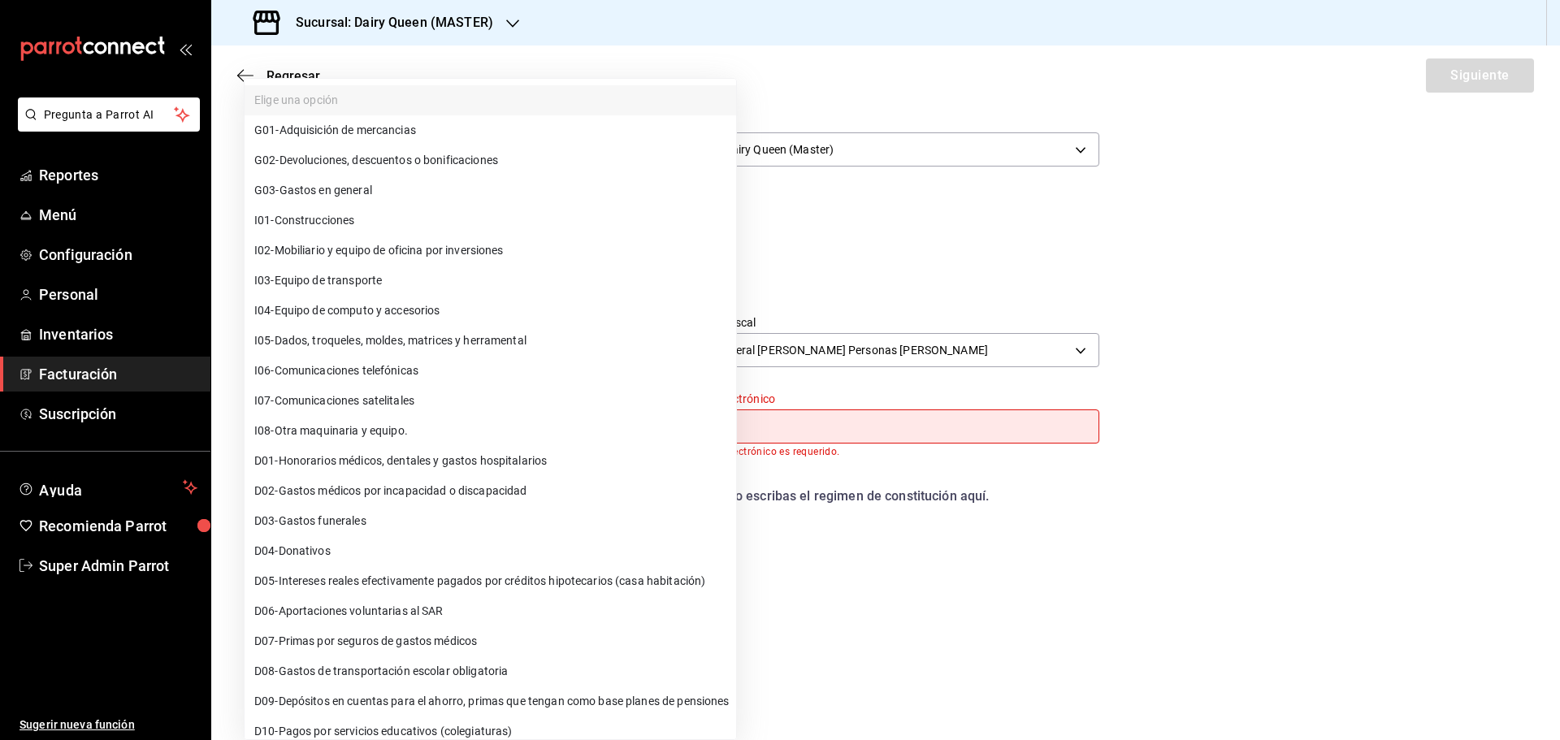
click at [293, 187] on span "G03 - Gastos en general" at bounding box center [313, 190] width 118 height 17
type input "G03"
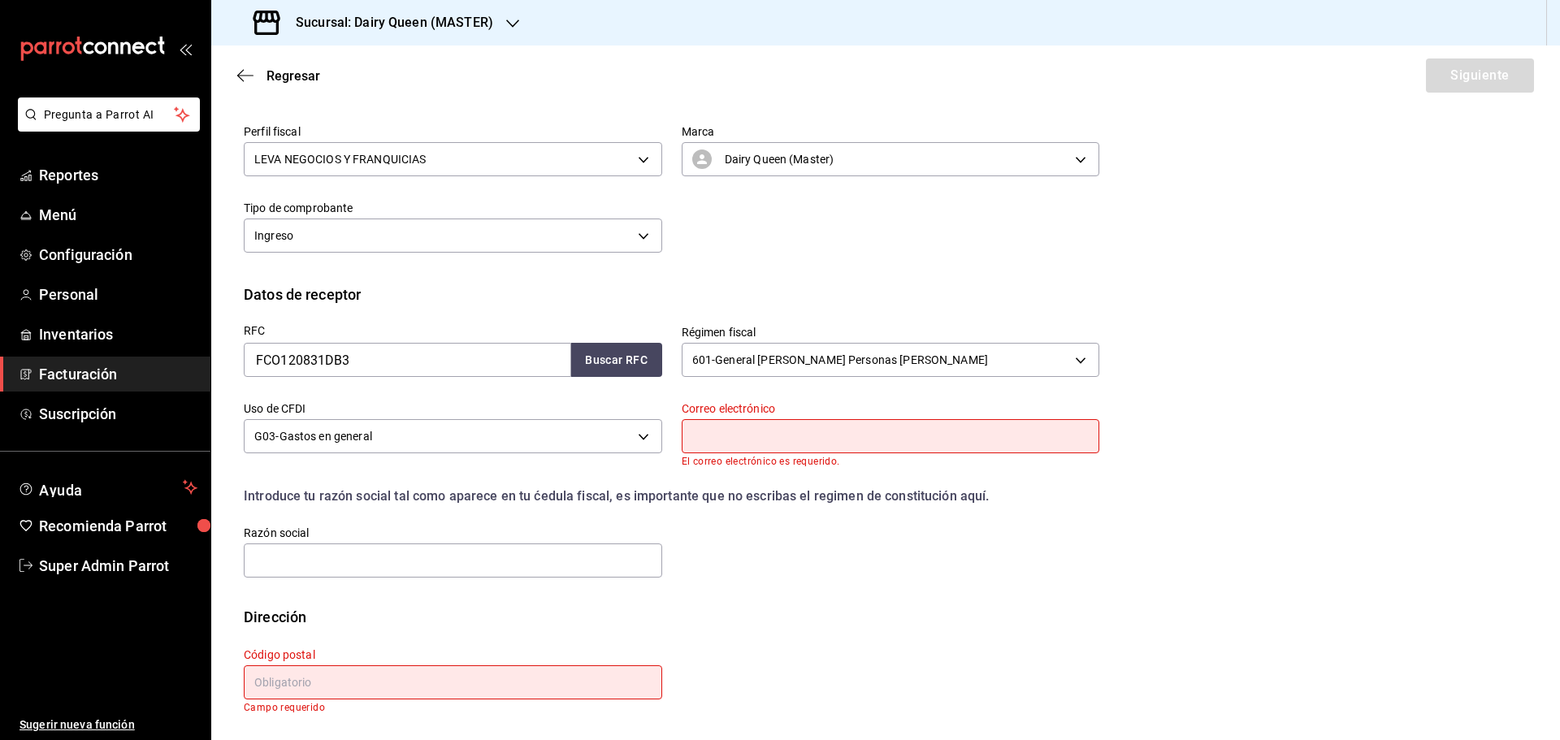
drag, startPoint x: 726, startPoint y: 433, endPoint x: 730, endPoint y: 459, distance: 26.3
click at [726, 433] on input "text" at bounding box center [891, 436] width 418 height 34
type input "[EMAIL_ADDRESS][DOMAIN_NAME]"
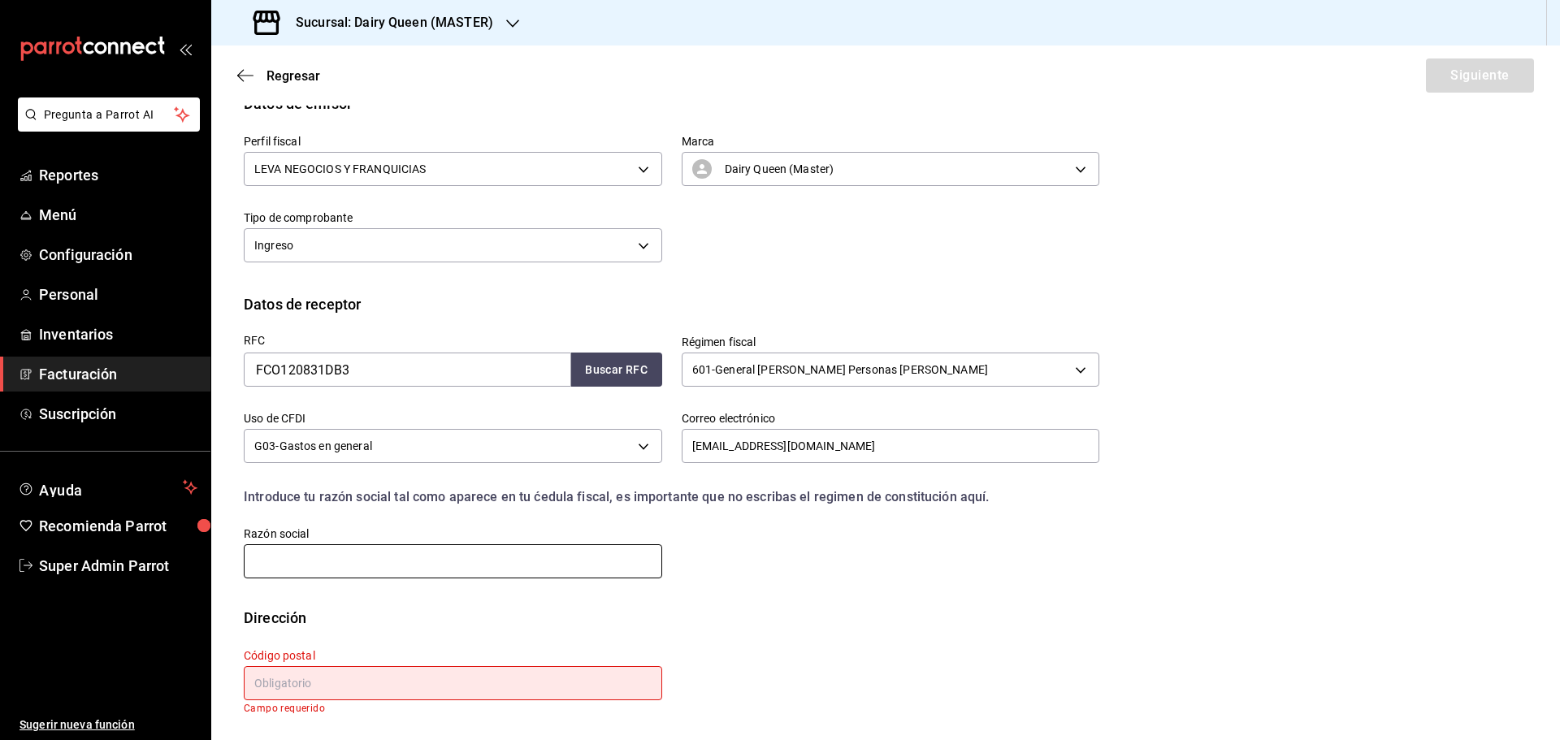
click at [389, 557] on input "text" at bounding box center [453, 561] width 418 height 34
paste input "FORTEZZA CONSTRUCCIONES"
type input "FORTEZZA CONSTRUCCIONES"
click at [387, 684] on input "text" at bounding box center [453, 683] width 418 height 34
paste input "66297"
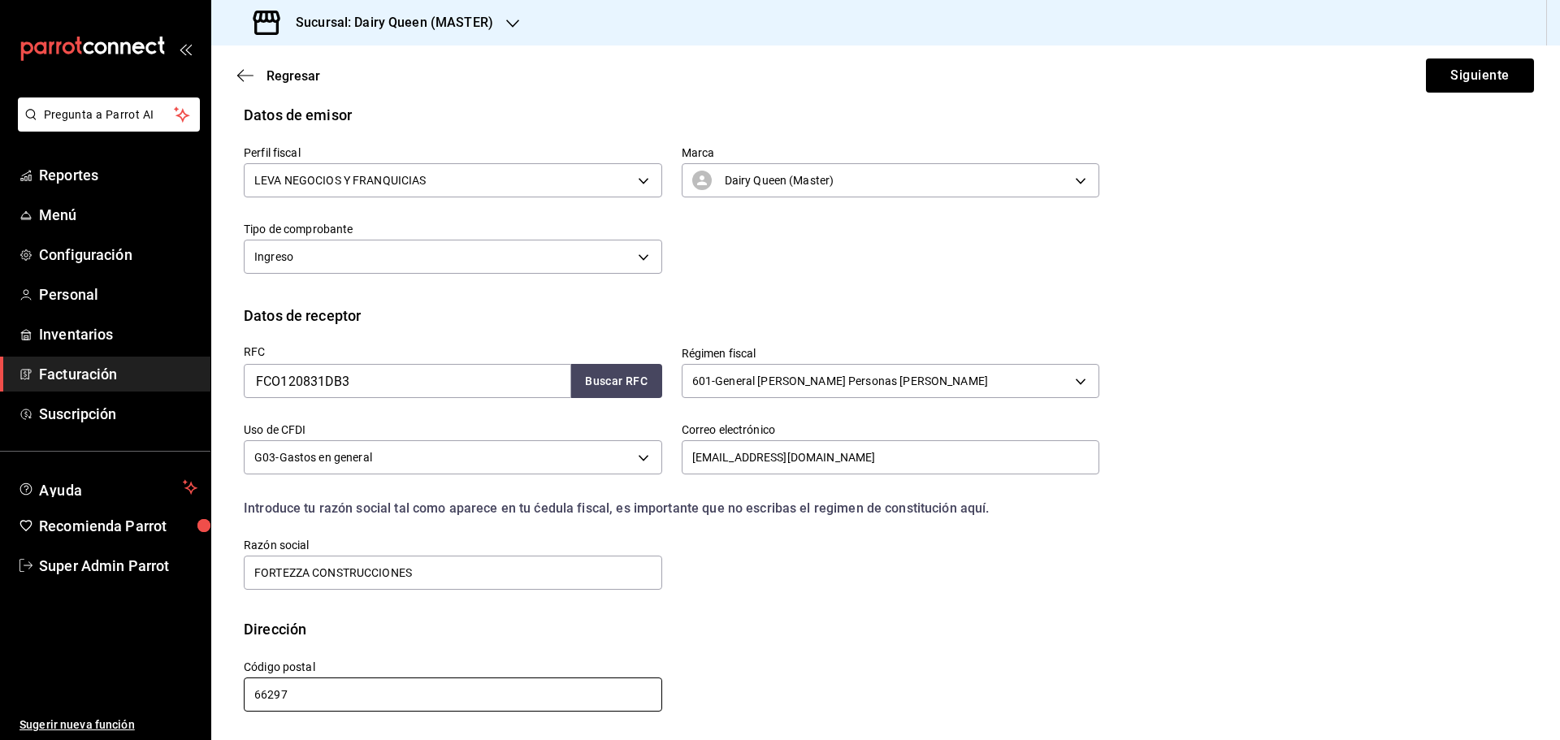
scroll to position [150, 0]
type input "66297"
click at [569, 630] on div "Dirección" at bounding box center [886, 629] width 1284 height 22
click at [1428, 67] on button "Siguiente" at bounding box center [1480, 75] width 108 height 34
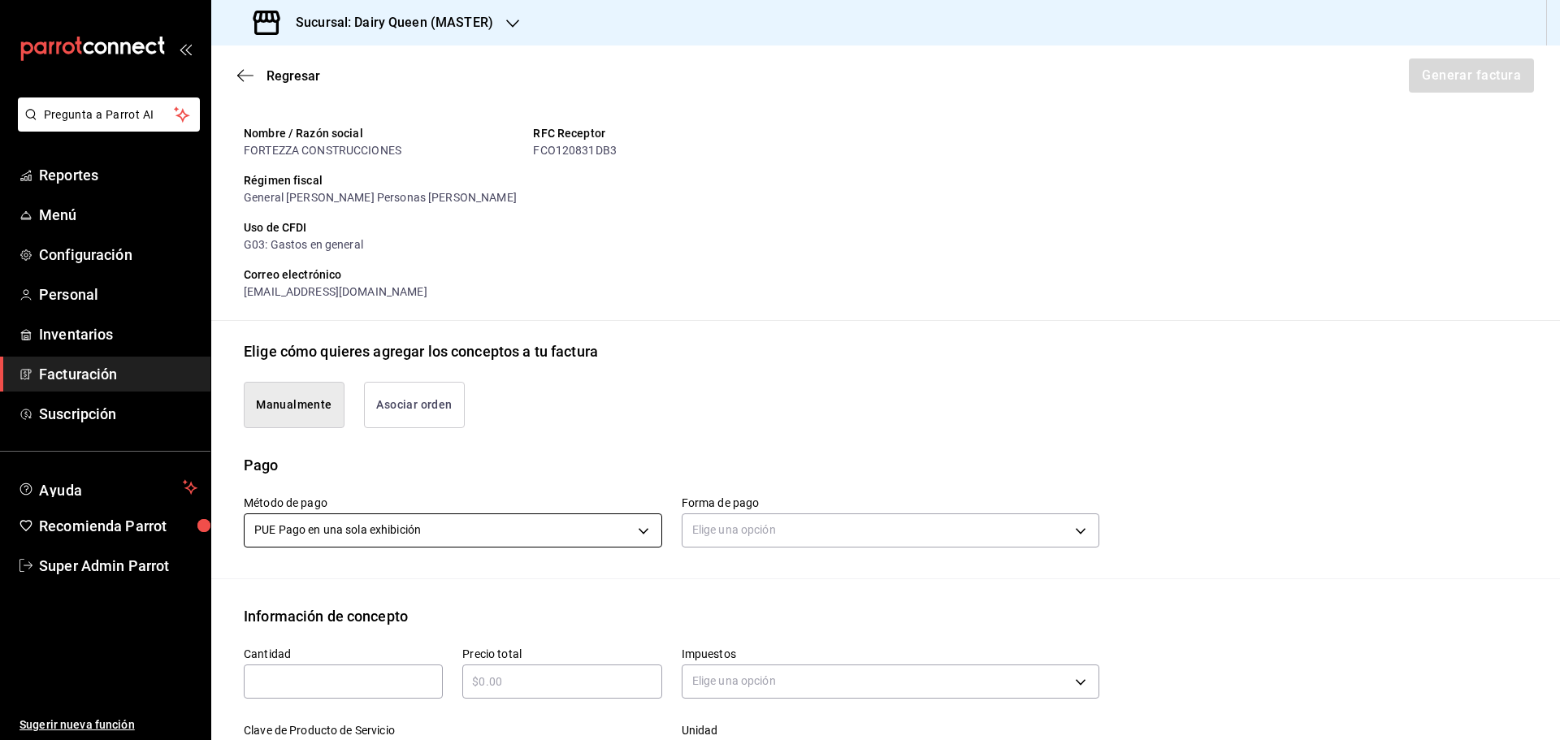
scroll to position [394, 0]
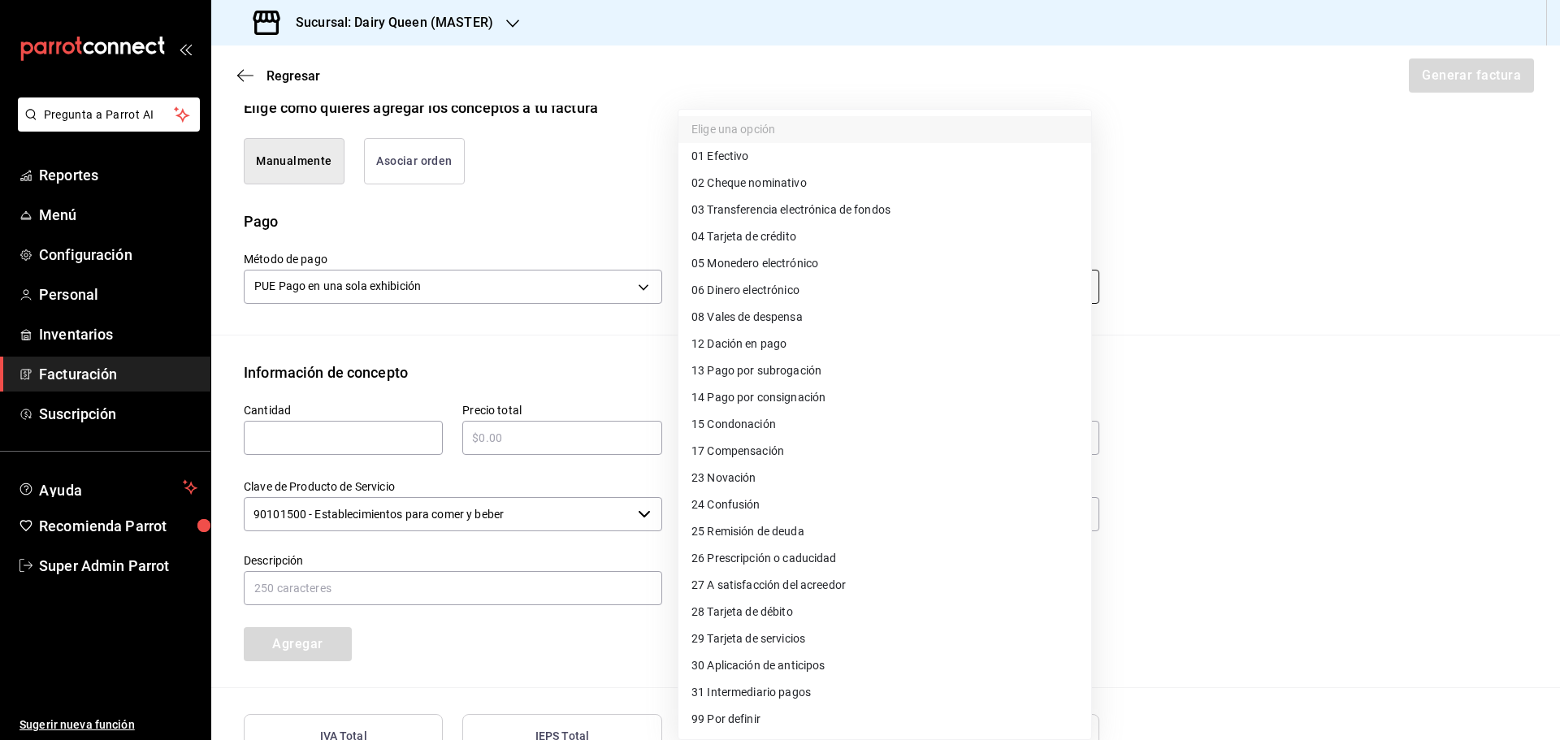
click at [728, 297] on body "Pregunta a Parrot AI Reportes Menú Configuración Personal Inventarios Facturaci…" at bounding box center [780, 370] width 1560 height 740
click at [740, 145] on li "01 Efectivo" at bounding box center [884, 156] width 413 height 27
type input "01"
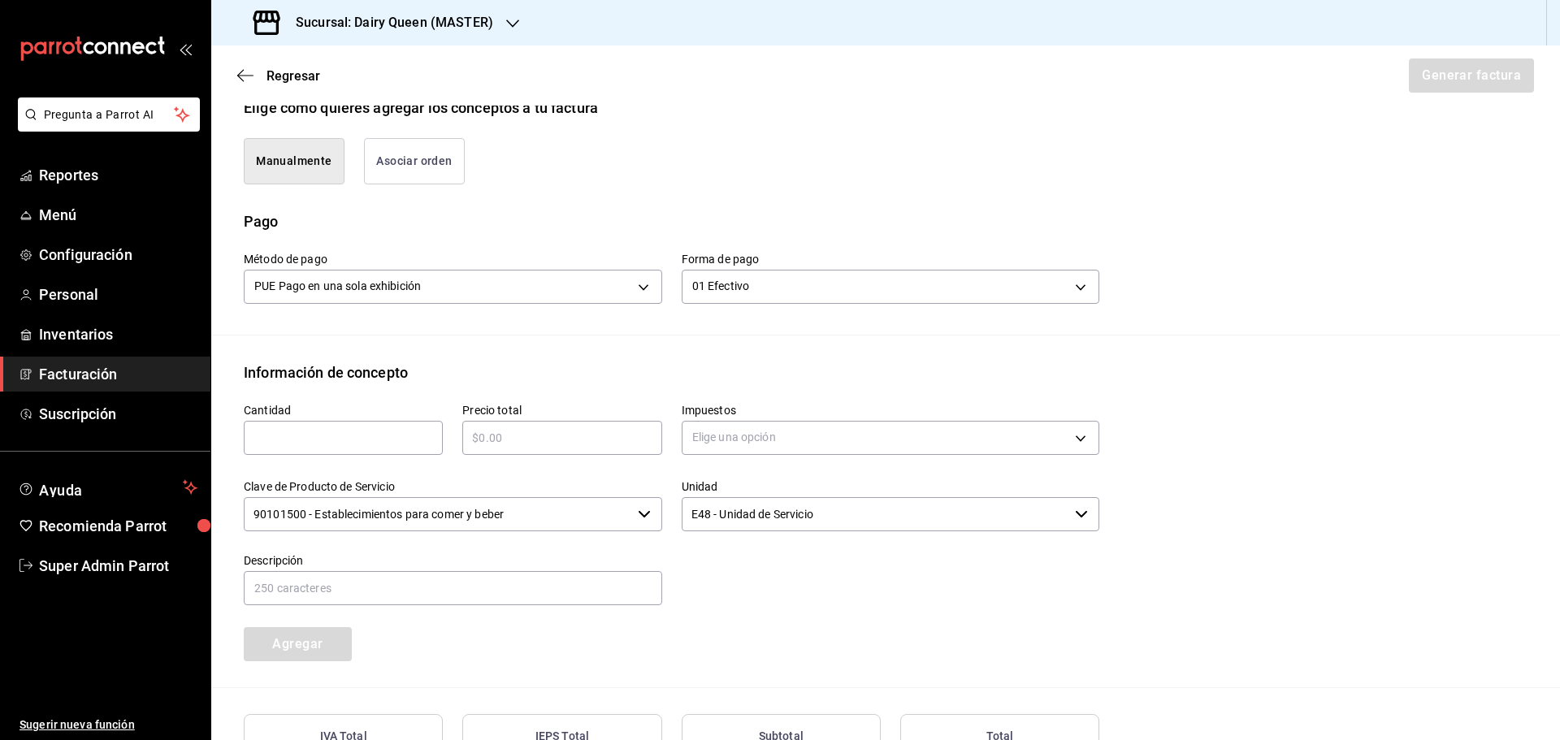
click at [335, 449] on div "​" at bounding box center [343, 438] width 199 height 34
click at [398, 446] on input "text" at bounding box center [343, 437] width 199 height 19
type input "1"
type input "$545"
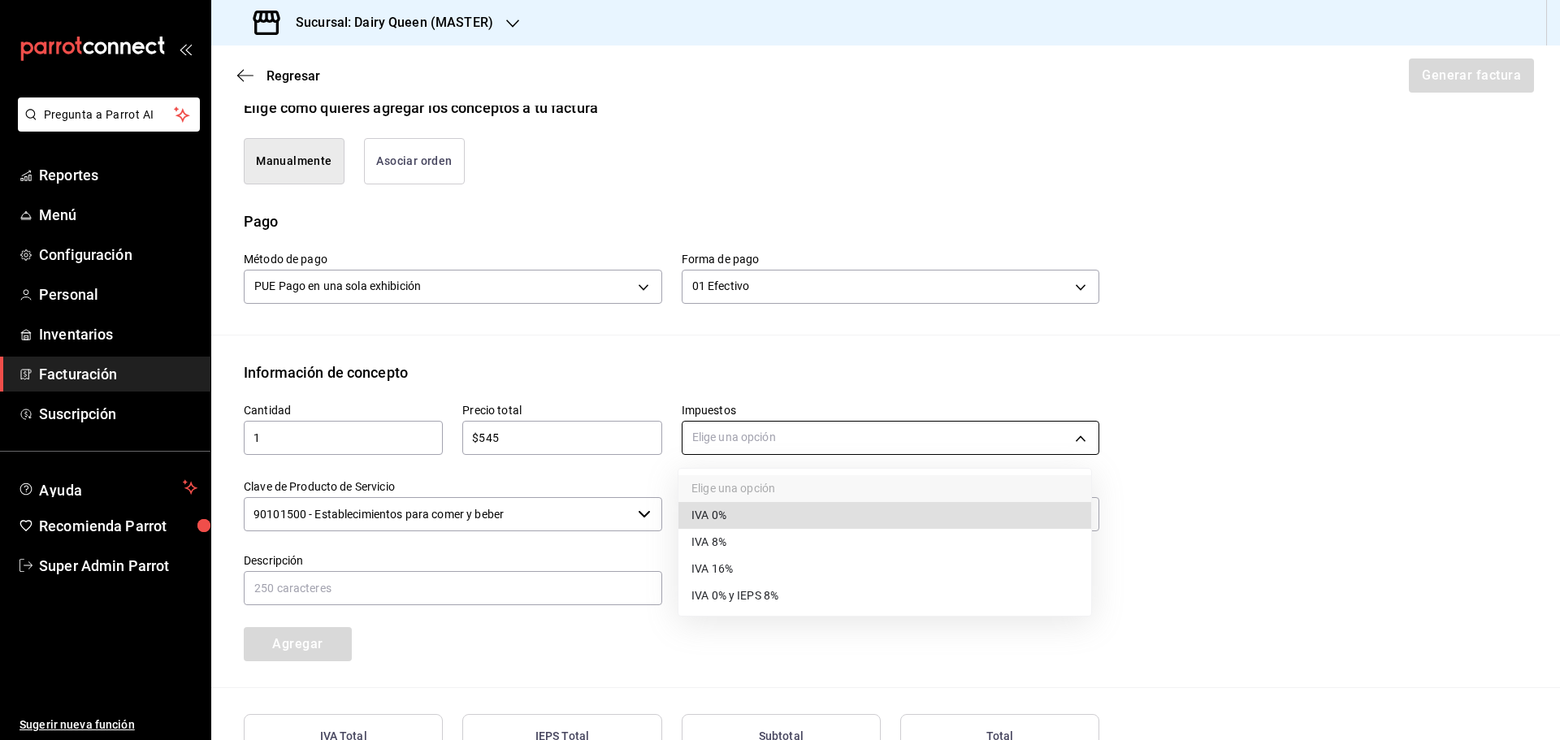
click at [765, 440] on body "Pregunta a Parrot AI Reportes Menú Configuración Personal Inventarios Facturaci…" at bounding box center [780, 370] width 1560 height 740
click at [734, 567] on li "IVA 16%" at bounding box center [884, 569] width 413 height 27
type input "IVA_16"
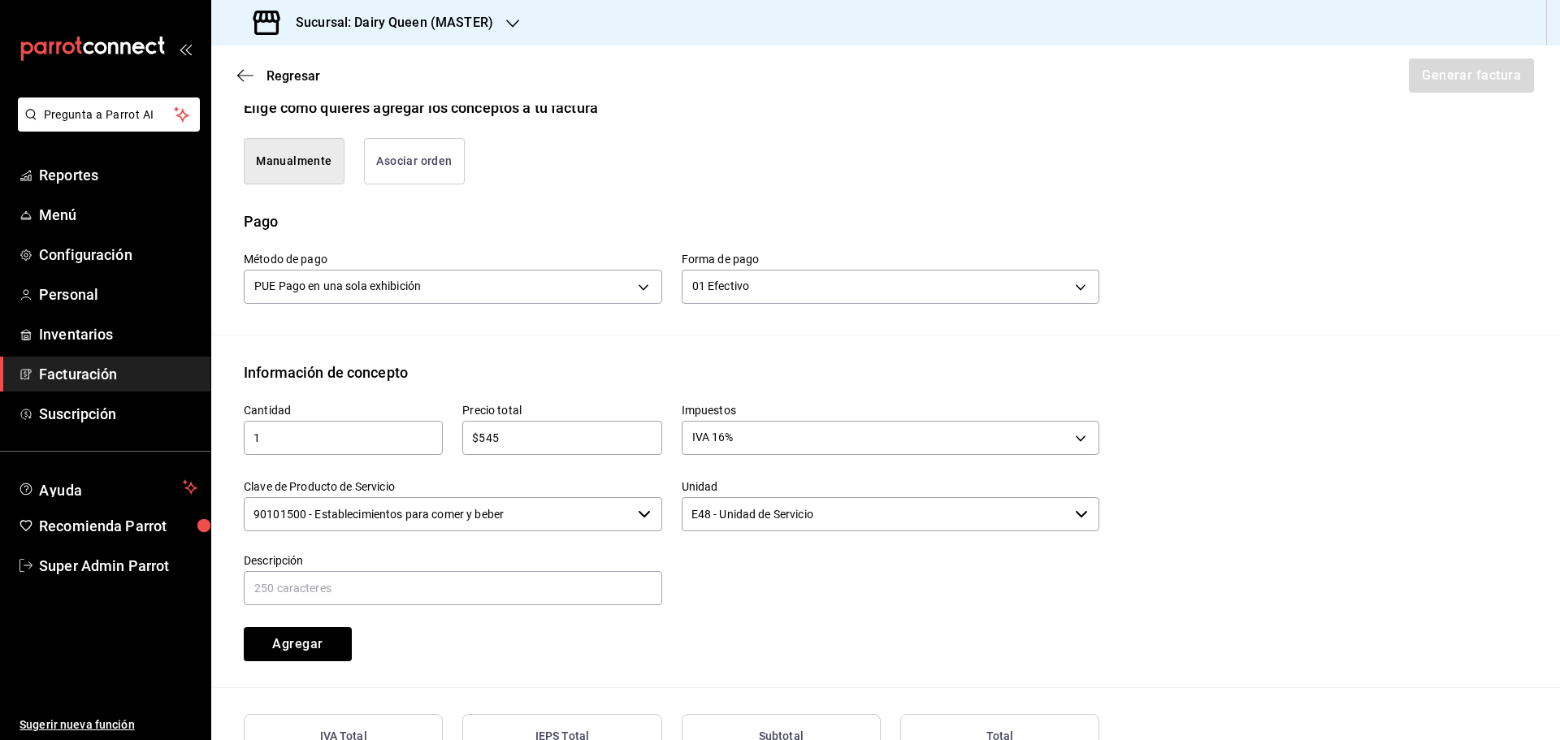
click at [414, 523] on input "90101500 - Establecimientos para comer y beber" at bounding box center [438, 514] width 388 height 34
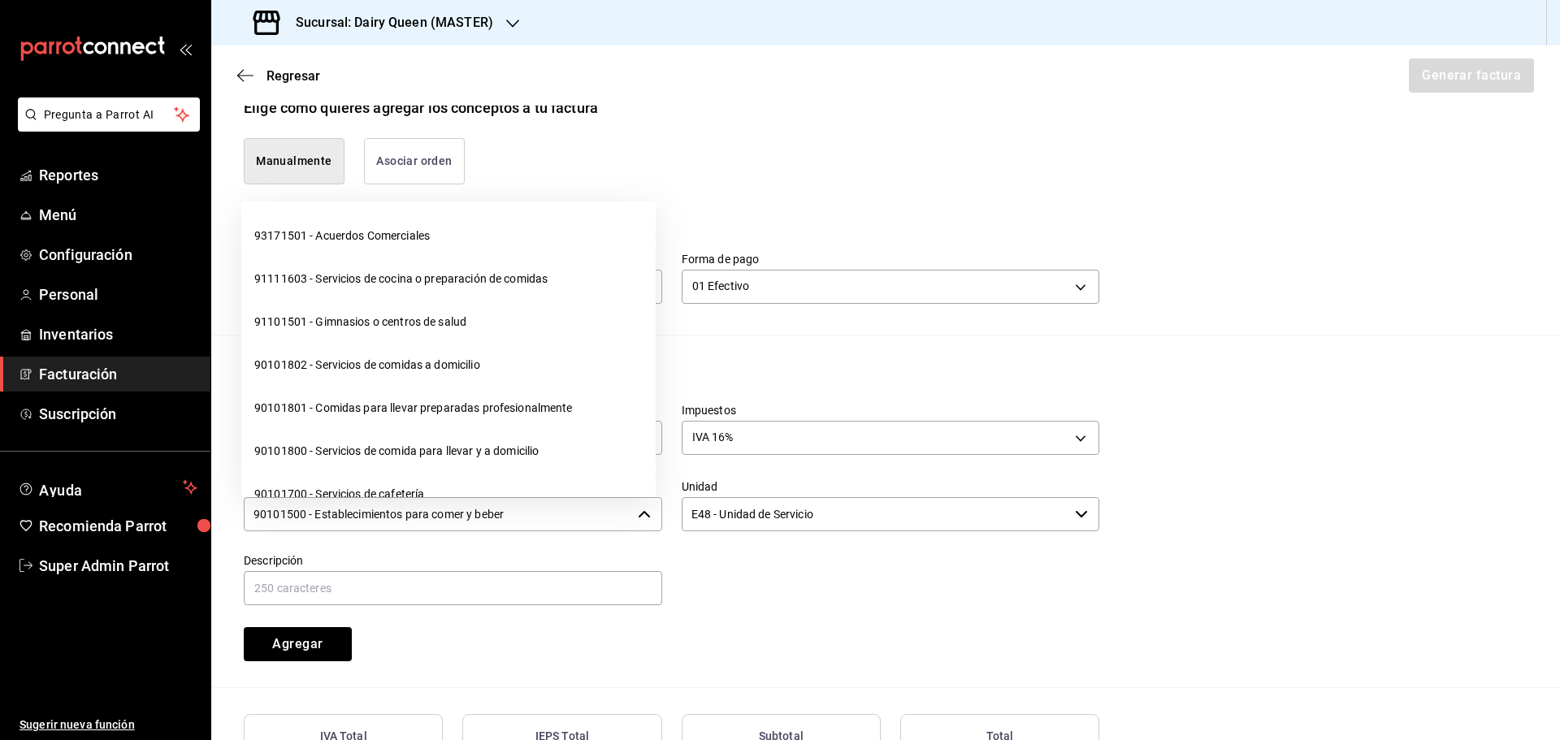
click at [414, 523] on input "90101500 - Establecimientos para comer y beber" at bounding box center [438, 514] width 388 height 34
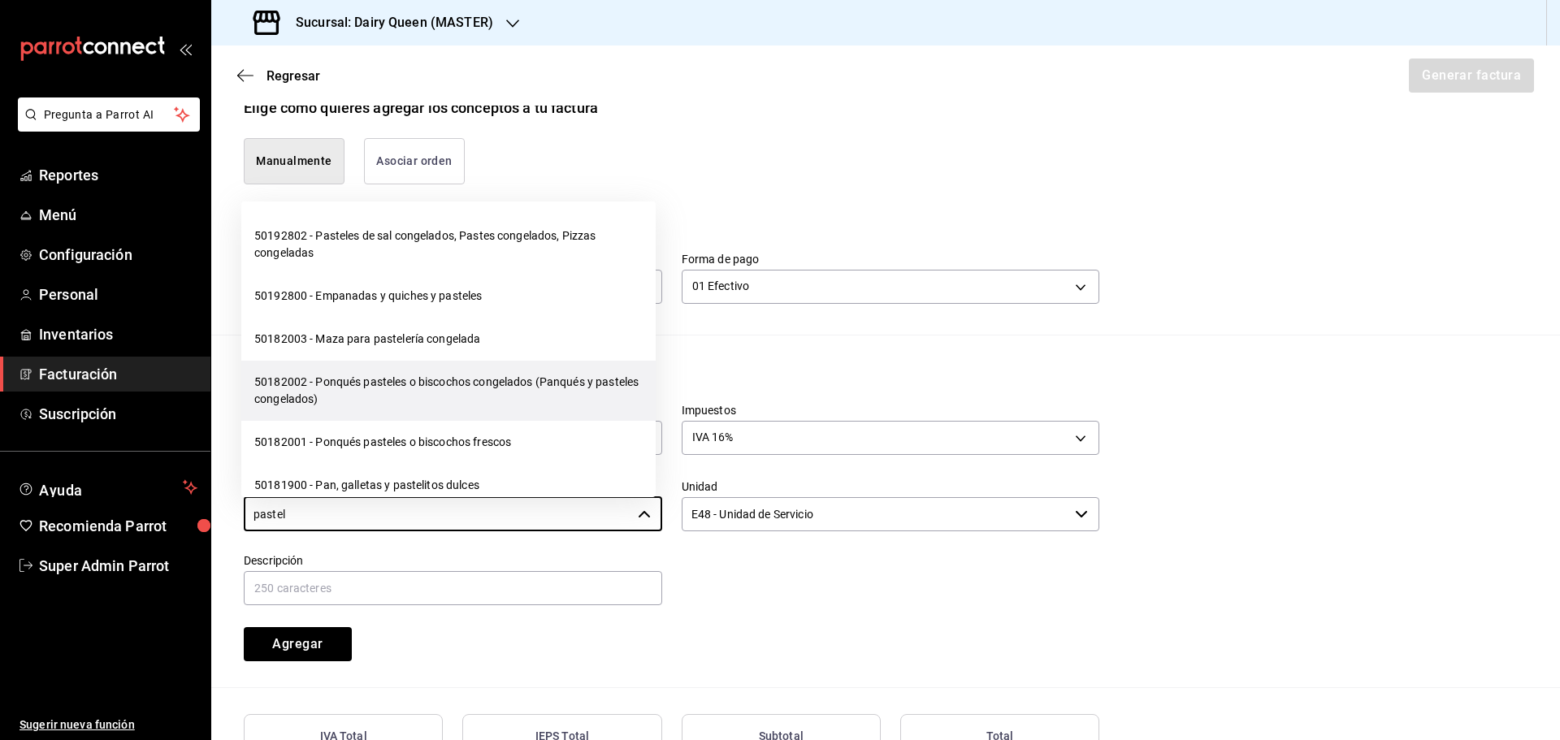
click at [422, 405] on li "50182002 - Ponqués pasteles o biscochos congelados (Panqués y pasteles congelad…" at bounding box center [448, 391] width 414 height 60
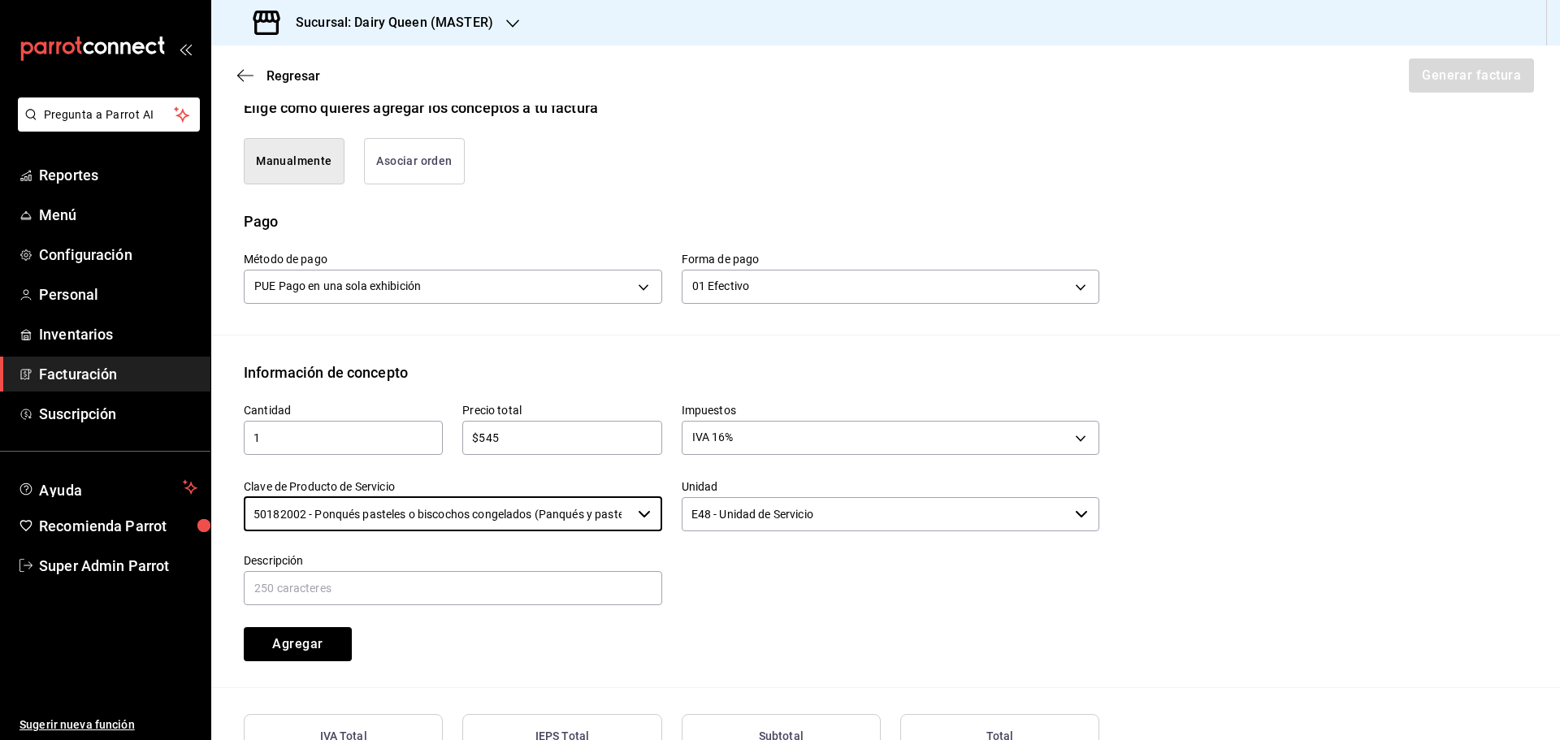
type input "50182002 - Ponqués pasteles o biscochos congelados (Panqués y pasteles congelad…"
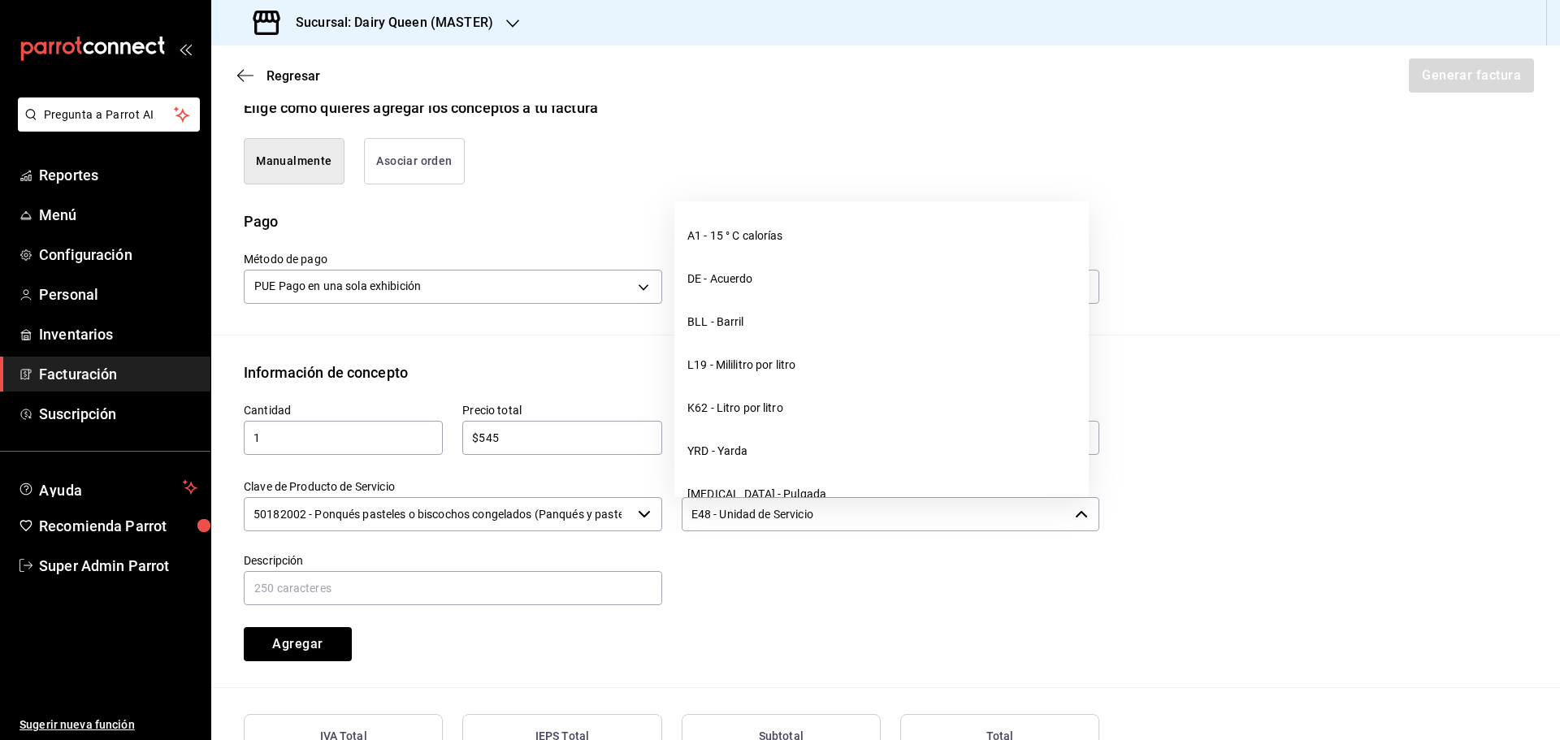
click at [737, 510] on input "E48 - Unidad de Servicio" at bounding box center [876, 514] width 388 height 34
click at [735, 509] on input "E48 - Unidad de Servicio" at bounding box center [876, 514] width 388 height 34
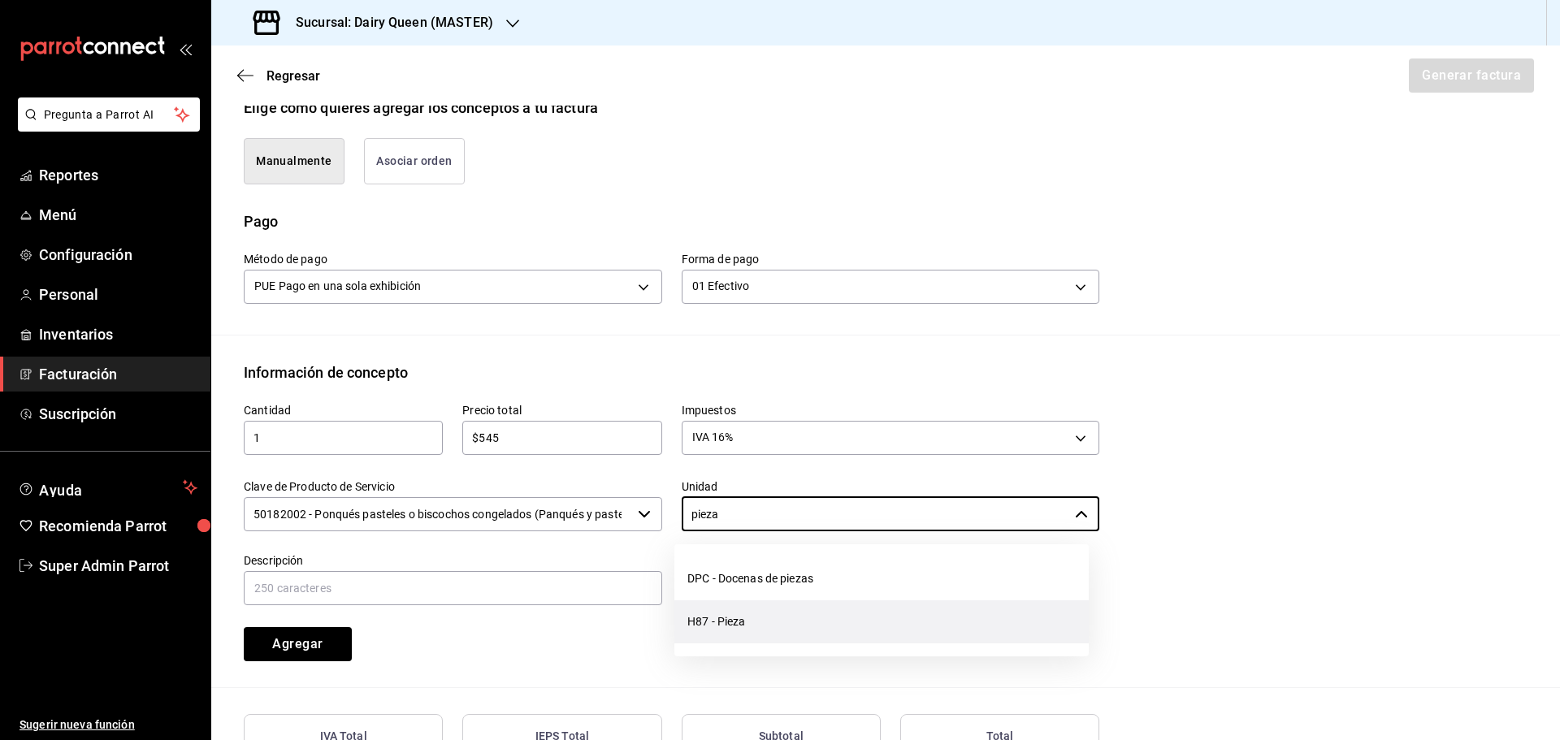
click at [741, 622] on li "H87 - Pieza" at bounding box center [881, 621] width 414 height 43
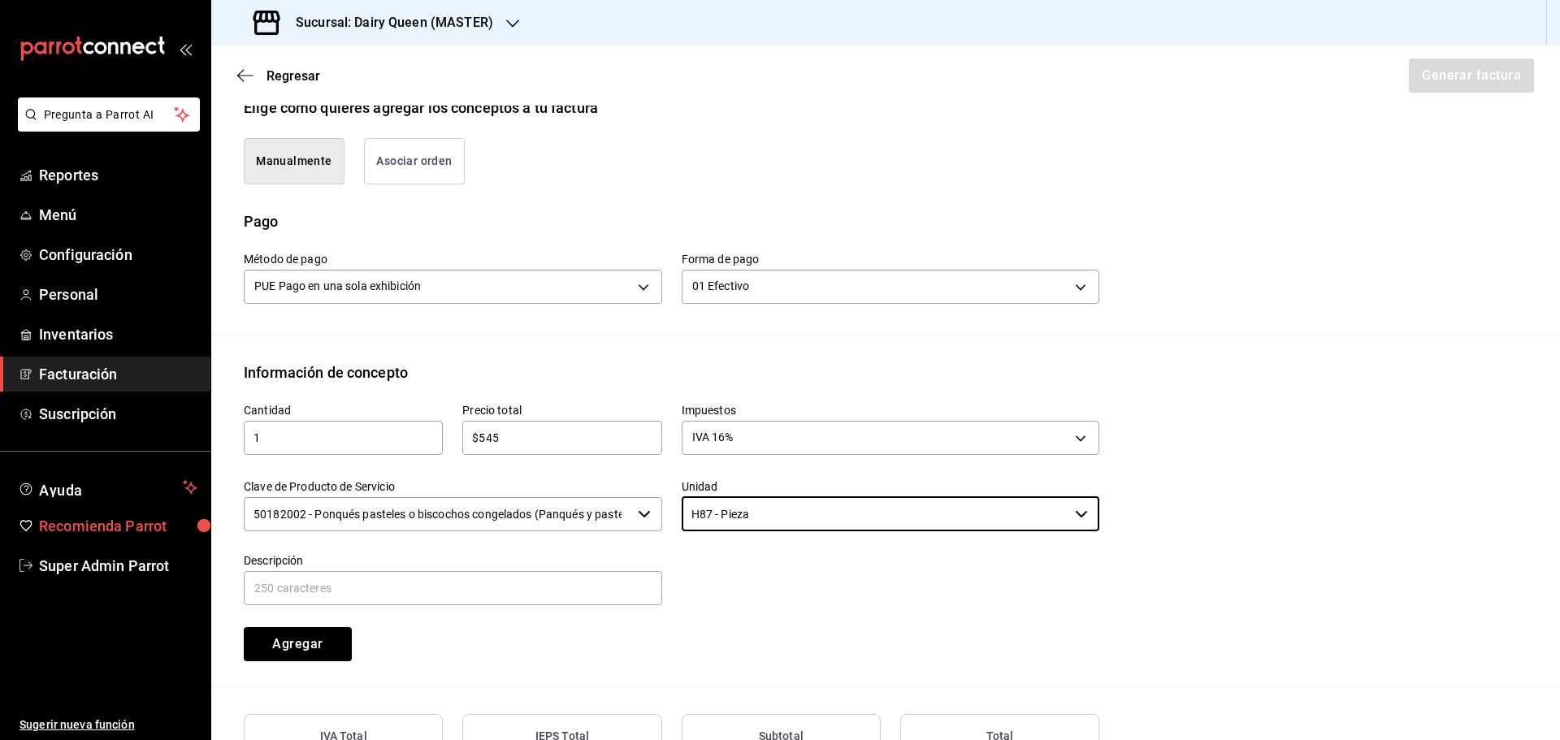
type input "H87 - Pieza"
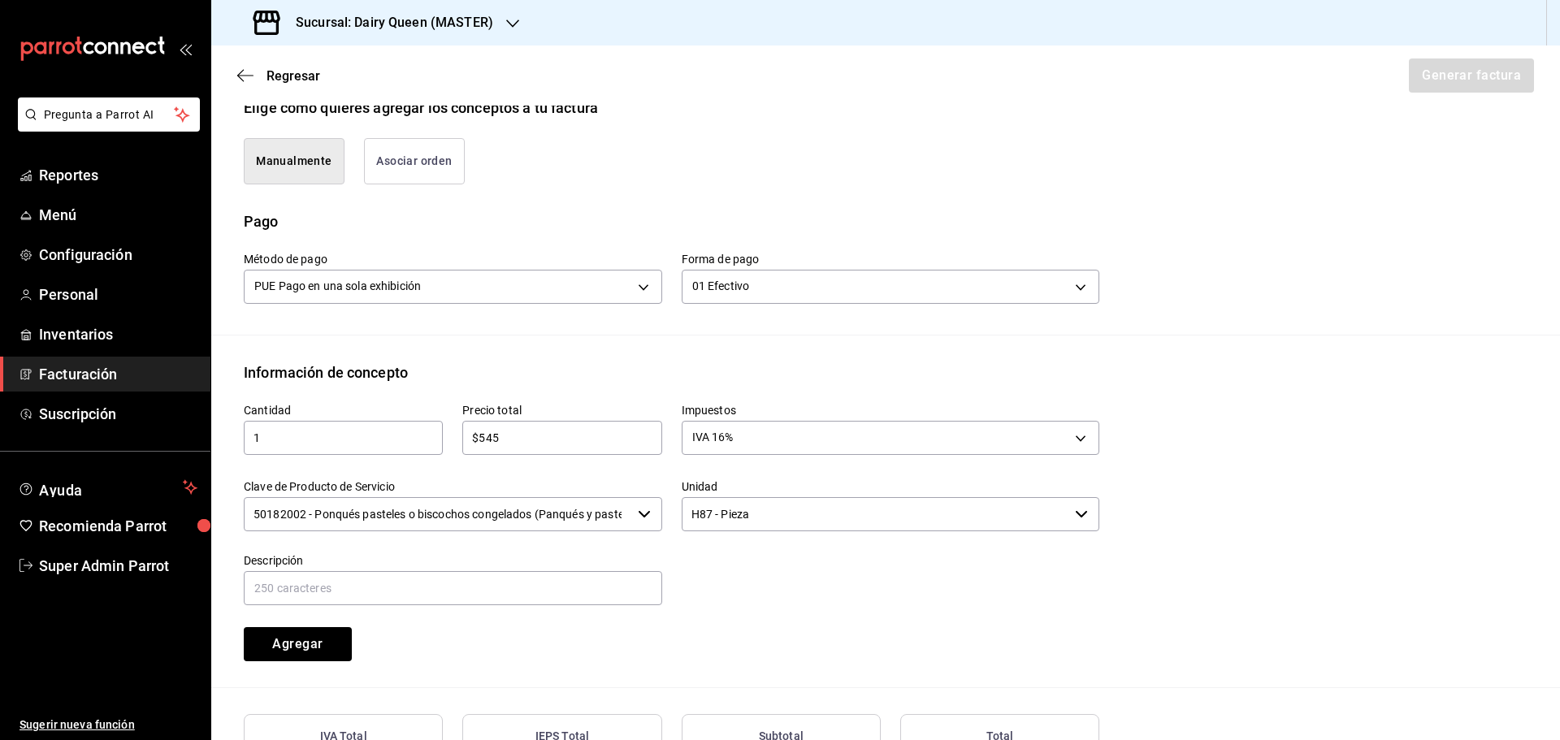
drag, startPoint x: 431, startPoint y: 613, endPoint x: 415, endPoint y: 604, distance: 18.3
click at [428, 612] on div "Agregar" at bounding box center [333, 635] width 219 height 54
click at [396, 588] on input "text" at bounding box center [453, 588] width 418 height 34
paste input "Pastel De Blizzard® De Oreo®"
type input "Pastel De Blizzard® De Oreo®"
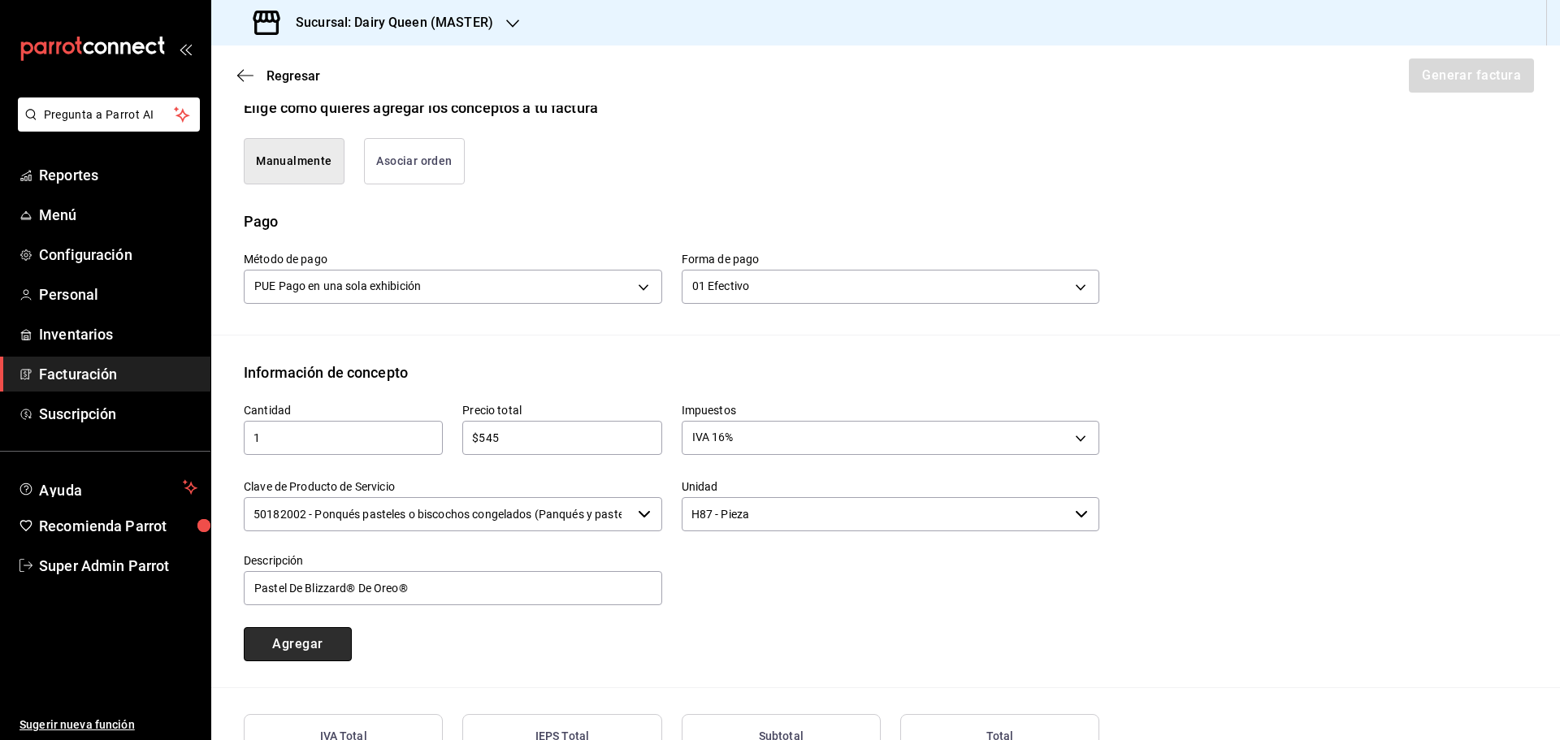
click at [319, 633] on button "Agregar" at bounding box center [298, 644] width 108 height 34
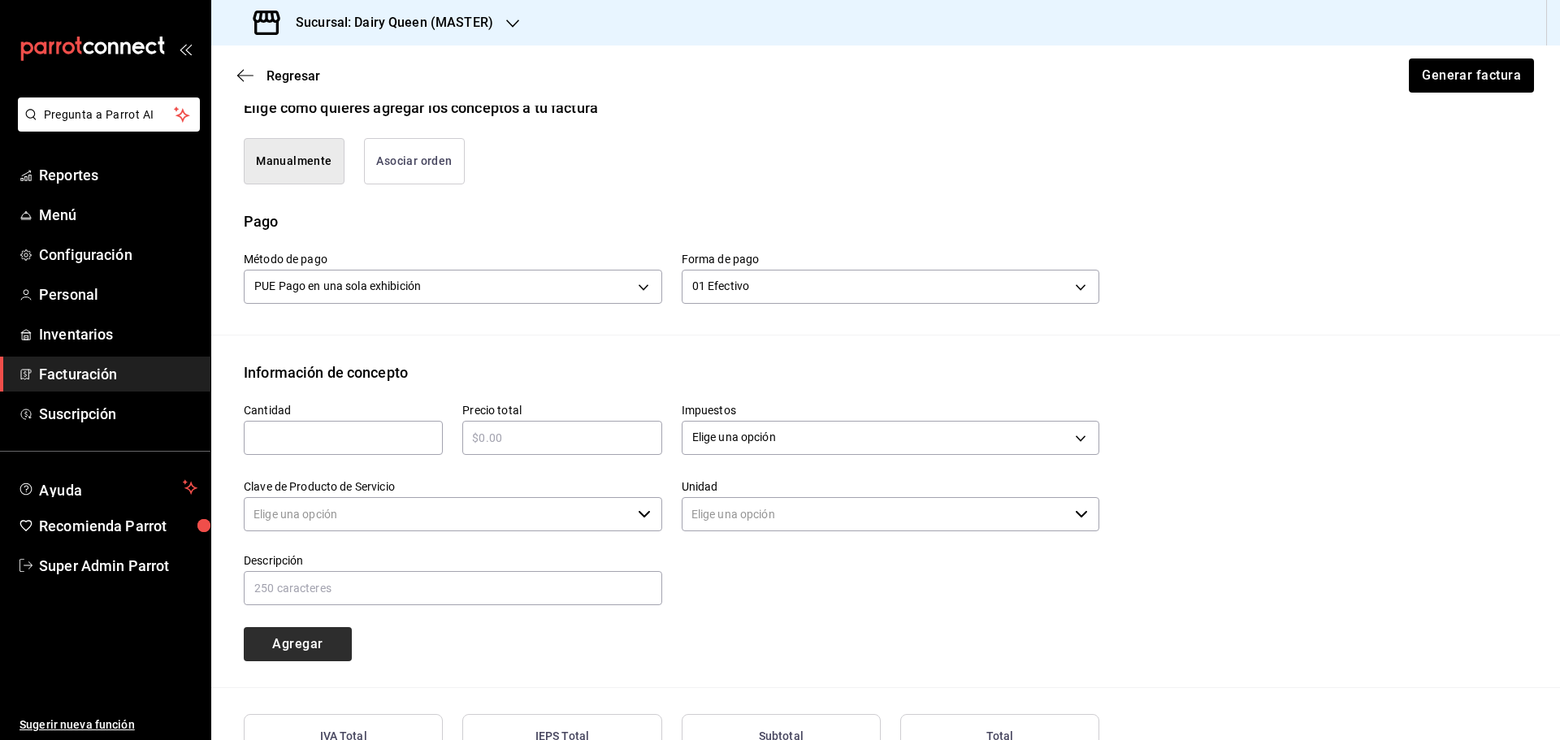
type input "90101500 - Establecimientos para comer y beber"
type input "E48 - Unidad de Servicio"
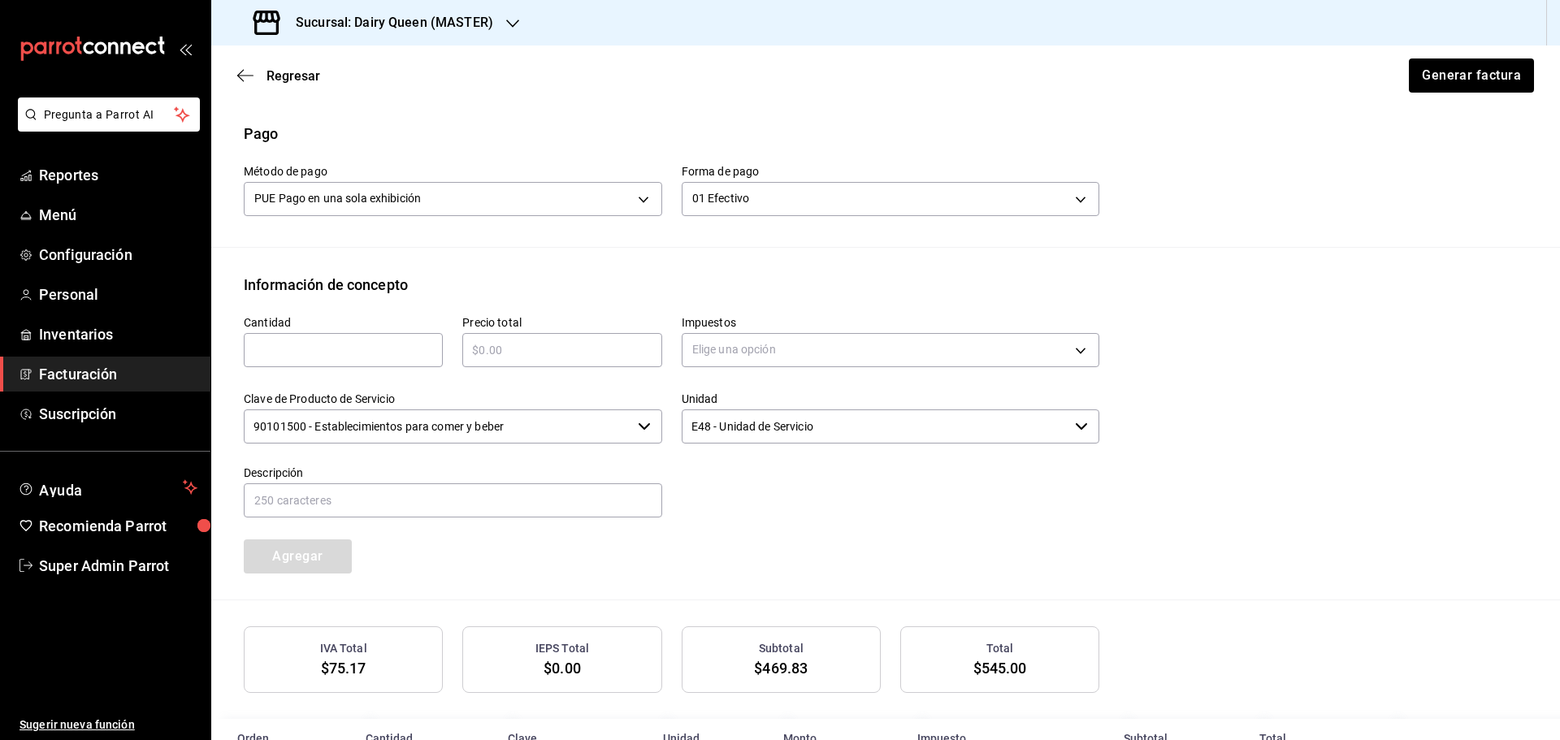
scroll to position [574, 0]
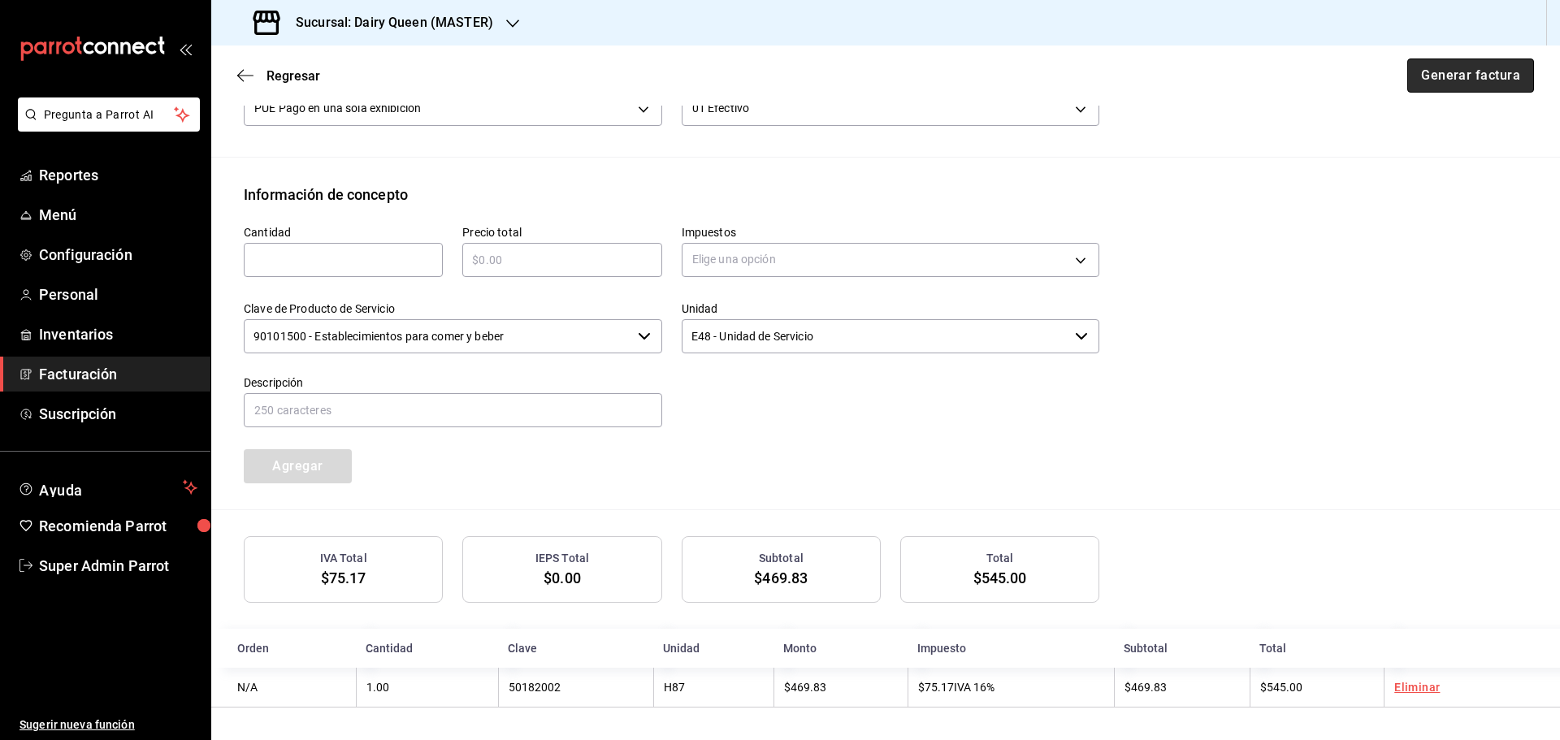
click at [1455, 84] on button "Generar factura" at bounding box center [1470, 75] width 127 height 34
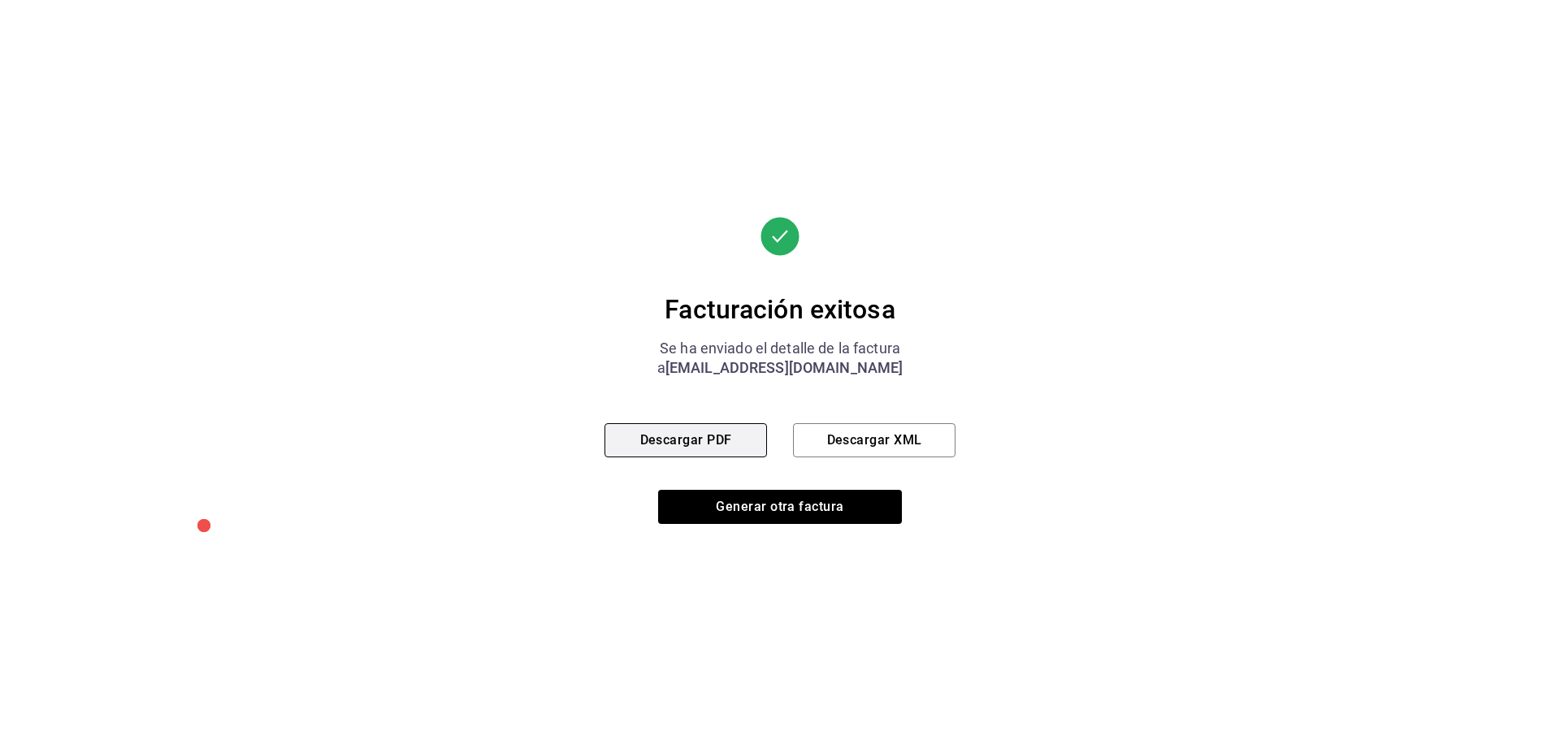
click at [650, 447] on button "Descargar PDF" at bounding box center [685, 440] width 162 height 34
